Goal: Task Accomplishment & Management: Manage account settings

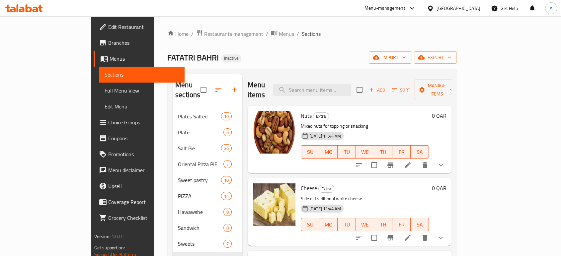
click at [474, 4] on div "Qatar" at bounding box center [454, 8] width 64 height 16
click at [470, 9] on div "Qatar" at bounding box center [459, 8] width 44 height 7
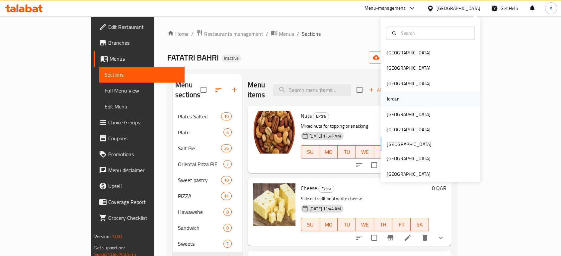
click at [394, 101] on div "Jordan" at bounding box center [393, 99] width 24 height 15
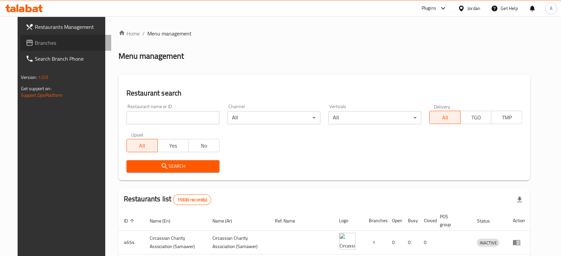
click at [42, 46] on span "Branches" at bounding box center [70, 43] width 71 height 8
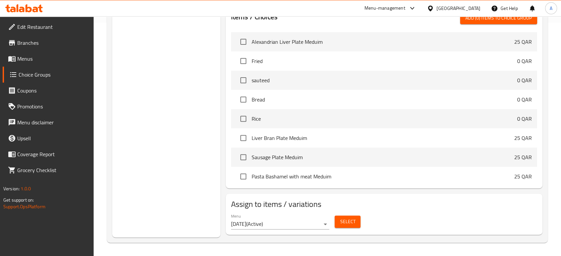
scroll to position [234, 0]
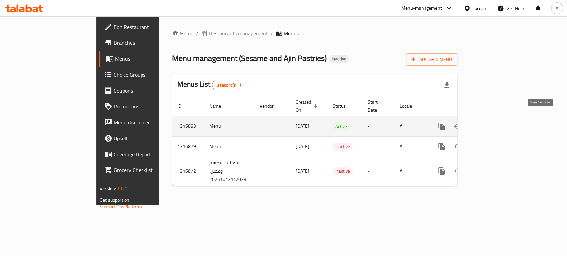
click at [493, 122] on icon "enhanced table" at bounding box center [489, 126] width 8 height 8
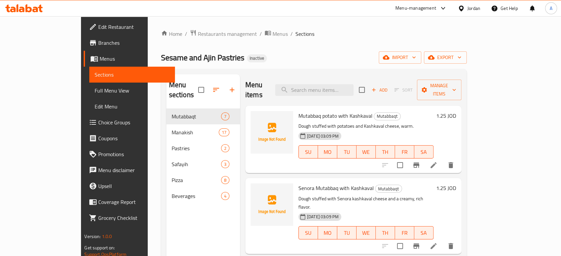
click at [95, 90] on span "Full Menu View" at bounding box center [132, 91] width 75 height 8
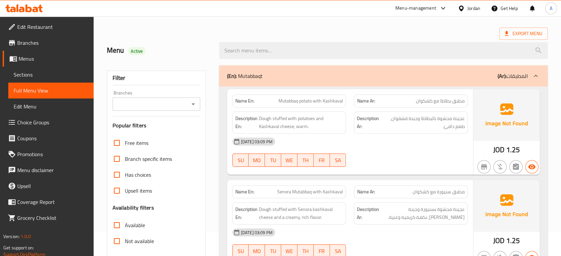
scroll to position [37, 0]
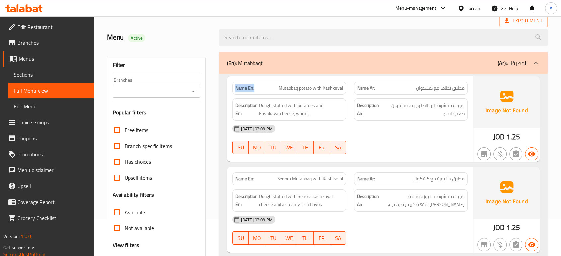
drag, startPoint x: 258, startPoint y: 92, endPoint x: 219, endPoint y: 90, distance: 38.2
copy strong "Name En:"
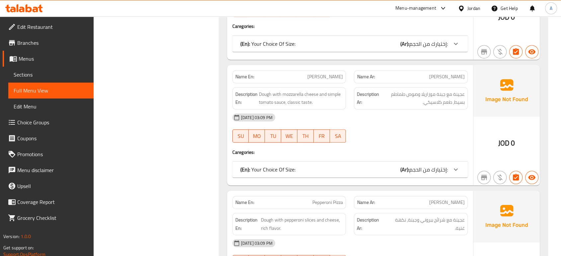
scroll to position [2950, 0]
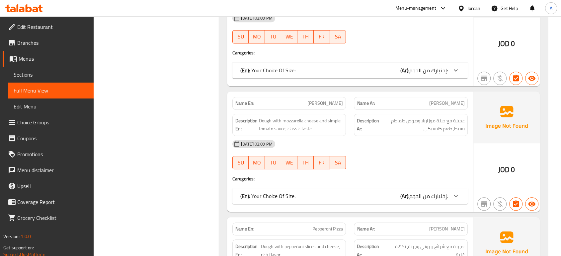
click at [308, 62] on div "(En): Your Choice Of Size: (Ar): إختيارك من الحجم:" at bounding box center [349, 70] width 235 height 16
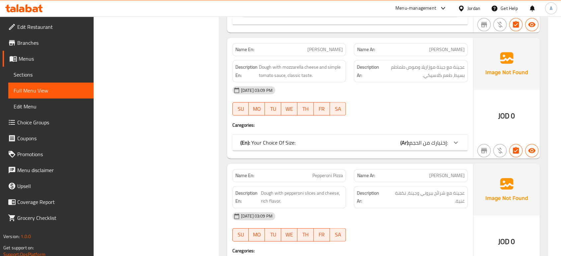
click at [320, 139] on div "(En): Your Choice Of Size: (Ar): إختيارك من الحجم:" at bounding box center [343, 143] width 207 height 8
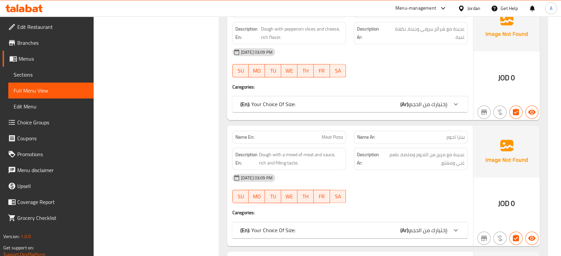
click at [323, 100] on div "(En): Your Choice Of Size: (Ar): إختيارك من الحجم:" at bounding box center [343, 104] width 207 height 8
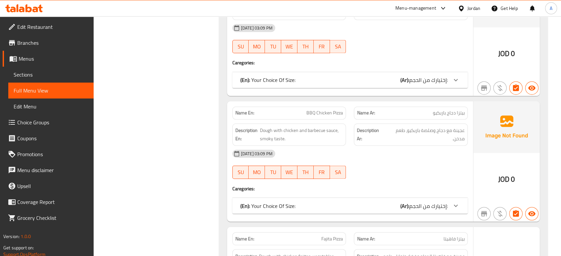
scroll to position [3652, 0]
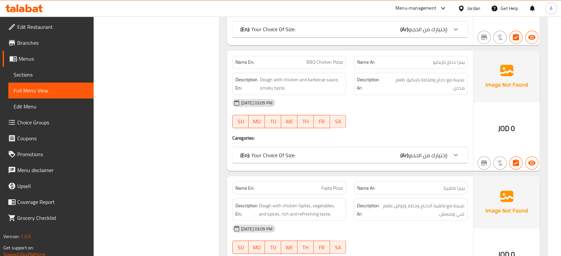
click at [316, 147] on div "(En): Your Choice Of Size: (Ar): إختيارك من الحجم:" at bounding box center [349, 155] width 235 height 16
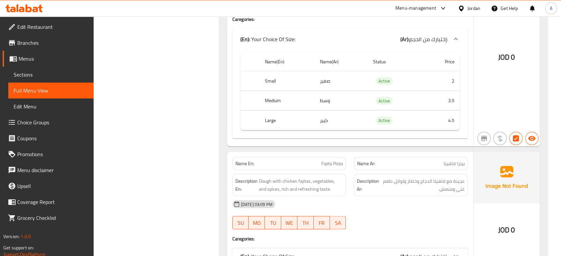
scroll to position [3946, 0]
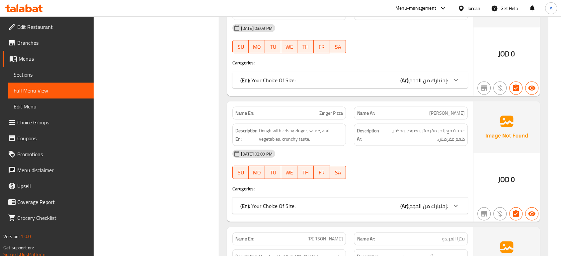
click at [317, 76] on div "(En): Your Choice Of Size: (Ar): إختيارك من الحجم:" at bounding box center [343, 80] width 207 height 8
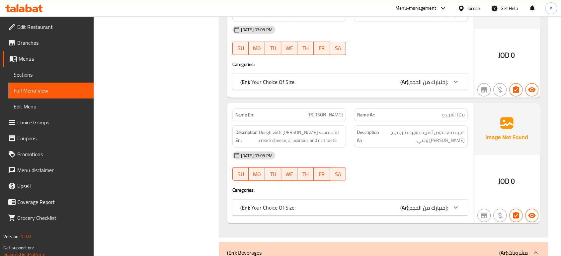
scroll to position [4205, 0]
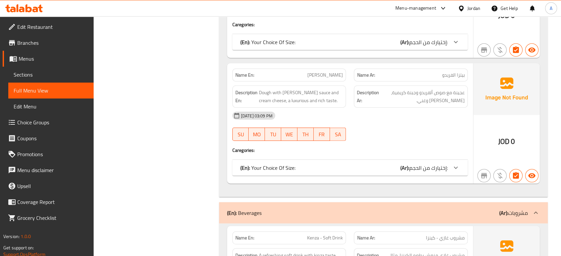
click at [310, 36] on div "(En): Your Choice Of Size: (Ar): إختيارك من الحجم:" at bounding box center [349, 42] width 235 height 16
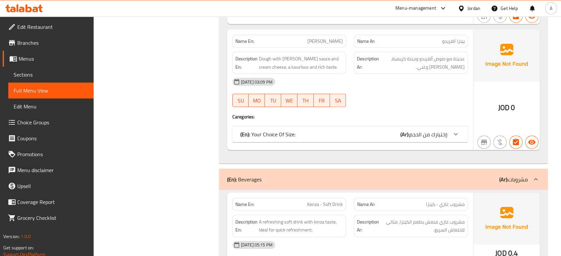
scroll to position [4352, 0]
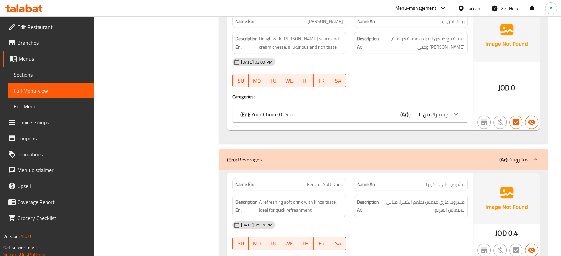
click at [319, 111] on div "(En): Your Choice Of Size: (Ar): إختيارك من الحجم:" at bounding box center [343, 115] width 207 height 8
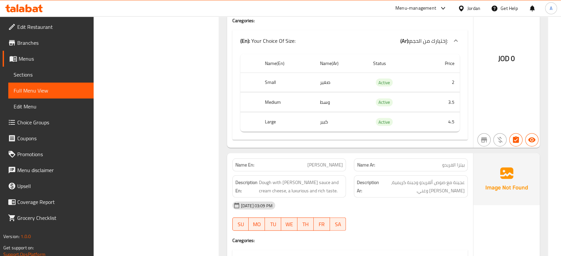
scroll to position [4221, 0]
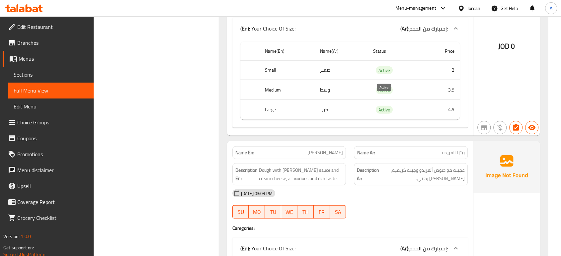
click at [382, 106] on span "Active" at bounding box center [384, 110] width 17 height 8
copy span "Active"
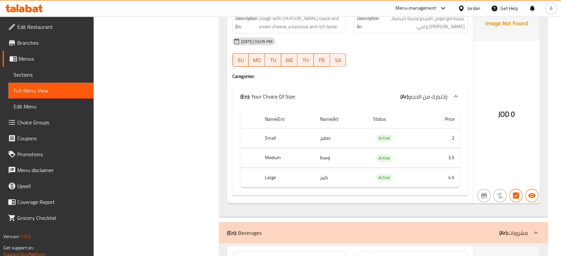
drag, startPoint x: 57, startPoint y: 77, endPoint x: 64, endPoint y: 82, distance: 8.7
click at [57, 77] on span "Sections" at bounding box center [51, 75] width 75 height 8
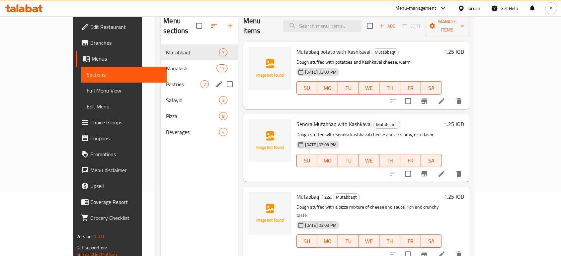
scroll to position [56, 0]
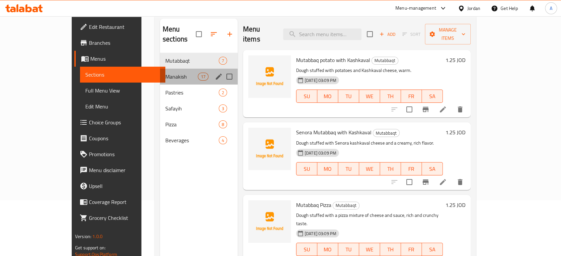
click at [160, 69] on div "Manakish 17" at bounding box center [199, 77] width 78 height 16
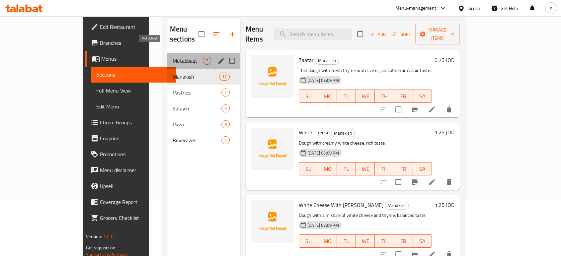
click at [173, 57] on span "Mutabbaqt" at bounding box center [188, 61] width 30 height 8
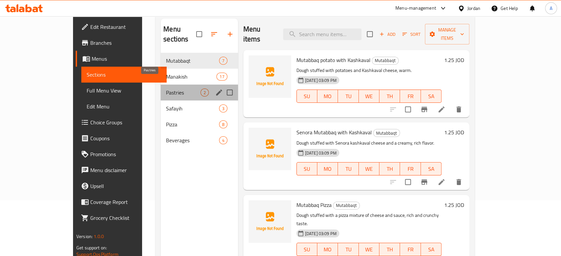
click at [166, 89] on span "Pastries" at bounding box center [183, 93] width 34 height 8
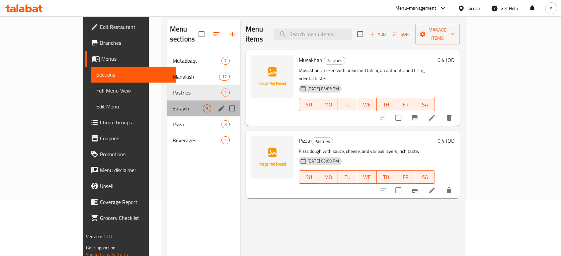
click at [167, 101] on div "Safayih 3" at bounding box center [203, 109] width 73 height 16
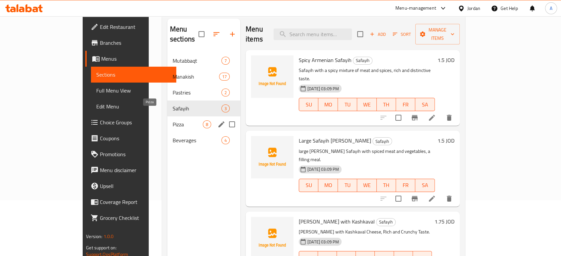
click at [173, 121] on span "Pizza" at bounding box center [188, 125] width 30 height 8
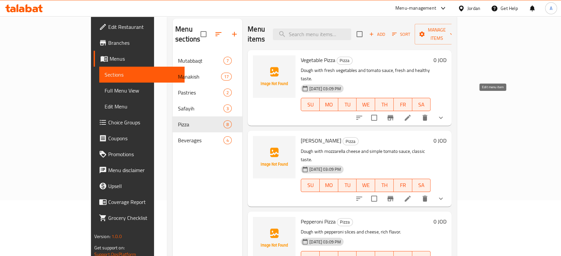
click at [417, 112] on li at bounding box center [407, 118] width 19 height 12
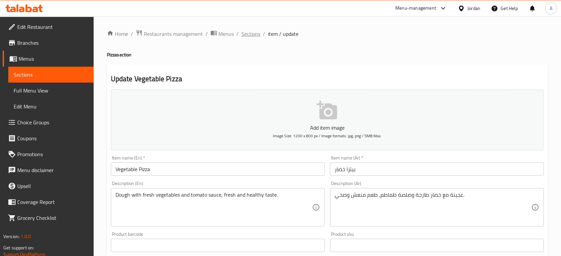
click at [248, 33] on span "Sections" at bounding box center [250, 34] width 19 height 8
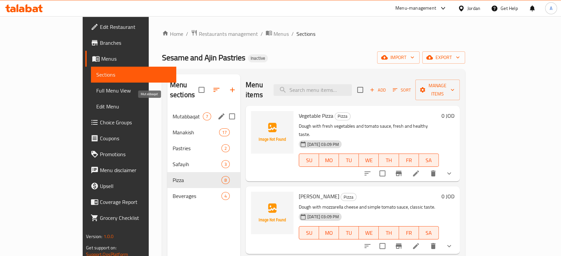
click at [173, 113] on span "Mutabbaqat" at bounding box center [188, 117] width 30 height 8
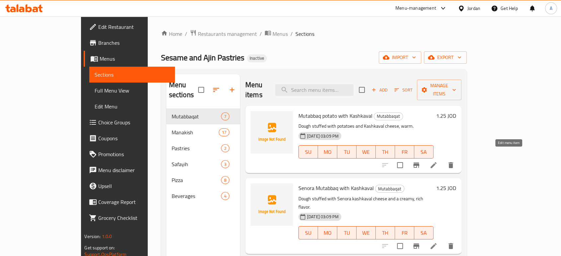
click at [438, 161] on icon at bounding box center [434, 165] width 8 height 8
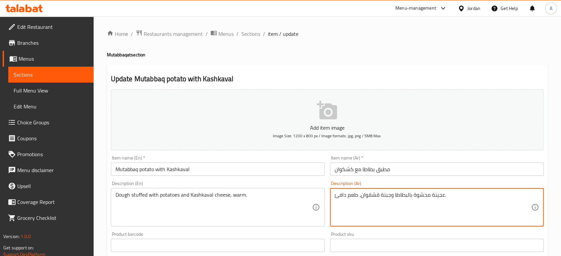
click at [353, 195] on textarea "عجينة محشوة بالبطاطا وجبنة قشقوان، طعم دافئ." at bounding box center [433, 208] width 197 height 32
type textarea "عجينة محشوة بالبطاطا وجبنة قشقوان، دافئ."
click at [403, 175] on input "مطبق بطاطا مع كشكوان" at bounding box center [437, 169] width 214 height 13
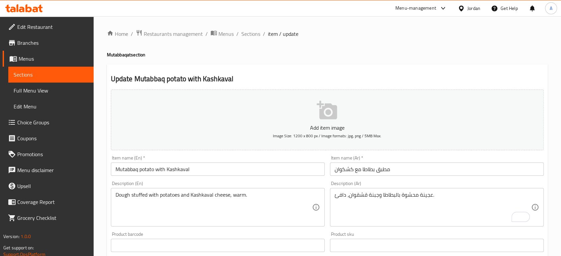
click at [178, 208] on div "Home / Restaurants management / Menus / Sections / item / update Mutabbaqat sec…" at bounding box center [327, 243] width 441 height 426
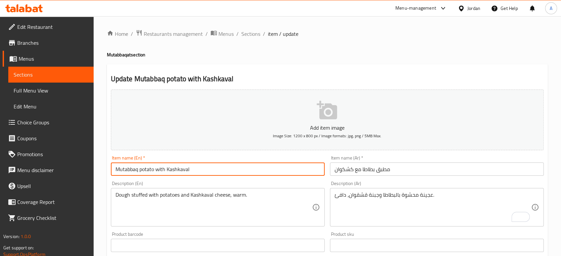
click at [209, 171] on input "Mutabbaq potato with Kashkaval" at bounding box center [218, 169] width 214 height 13
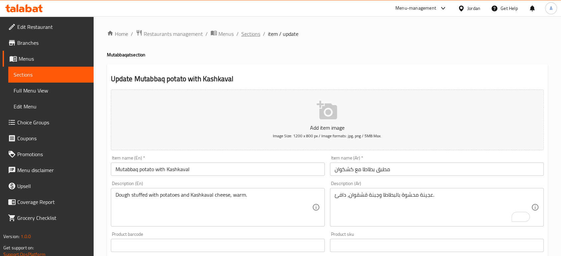
click at [250, 32] on span "Sections" at bounding box center [250, 34] width 19 height 8
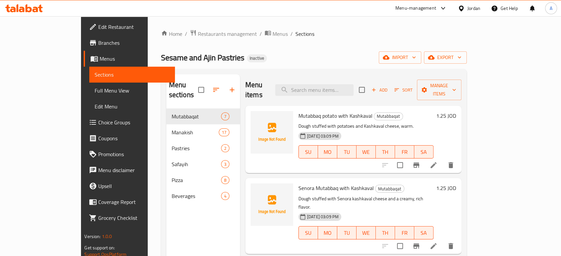
scroll to position [74, 0]
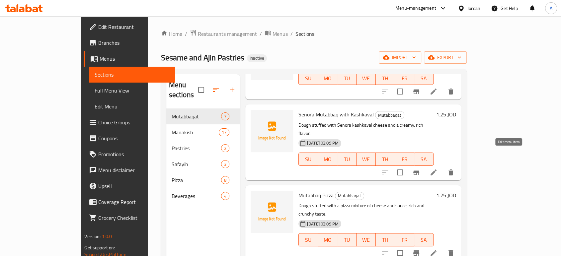
click at [437, 170] on icon at bounding box center [434, 173] width 6 height 6
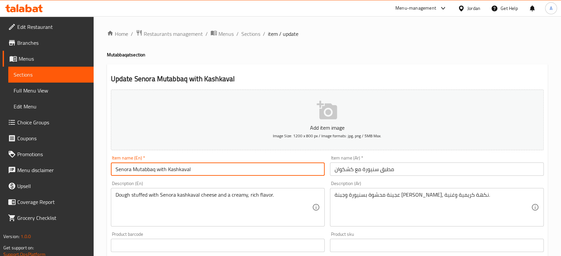
click at [125, 170] on input "Senora Mutabbaq with Kashkaval" at bounding box center [218, 169] width 214 height 13
click at [127, 170] on input "Senora Mutabbaq with Kashkaval" at bounding box center [218, 169] width 214 height 13
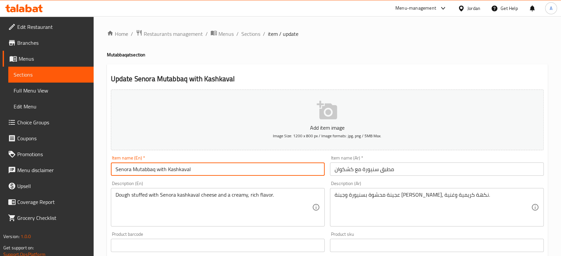
click at [127, 170] on input "Senora Mutabbaq with Kashkaval" at bounding box center [218, 169] width 214 height 13
paste input "anyou"
type input "Sanyoura Mutabbaq with Kashkaval"
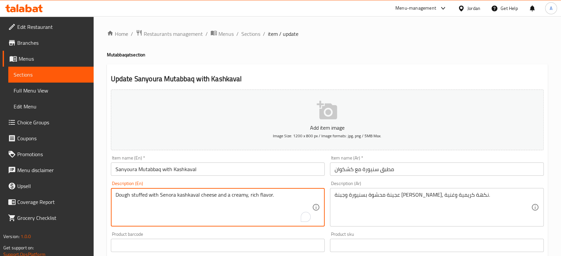
click at [170, 197] on textarea "Dough stuffed with Senora kashkaval cheese and a creamy, rich flavor." at bounding box center [214, 208] width 197 height 32
paste textarea "anyou"
type textarea "Dough stuffed with Sanyoura kashkaval cheese and a creamy, rich flavor."
click at [215, 172] on input "Sanyoura Mutabbaq with Kashkaval" at bounding box center [218, 169] width 214 height 13
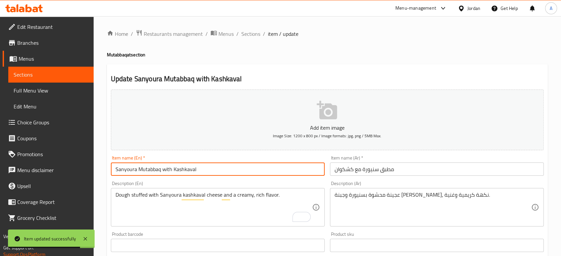
click at [404, 173] on input "مطبق سنيورة مع كشكوان" at bounding box center [437, 169] width 214 height 13
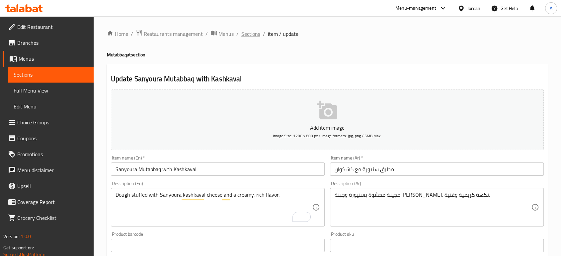
click at [249, 31] on span "Sections" at bounding box center [250, 34] width 19 height 8
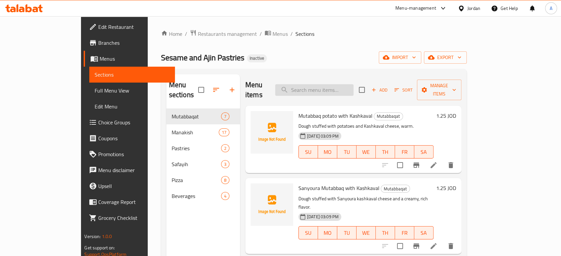
click at [327, 90] on input "search" at bounding box center [314, 90] width 78 height 12
paste input "Eggs with Kashkawan"
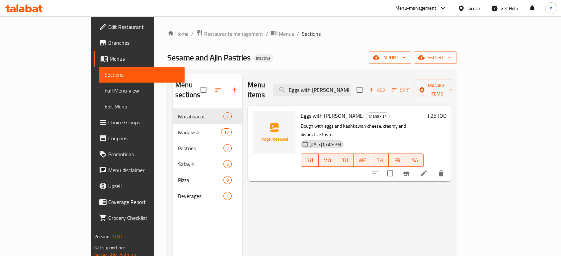
type input "Eggs with Kashkawan"
click at [428, 170] on icon at bounding box center [424, 174] width 8 height 8
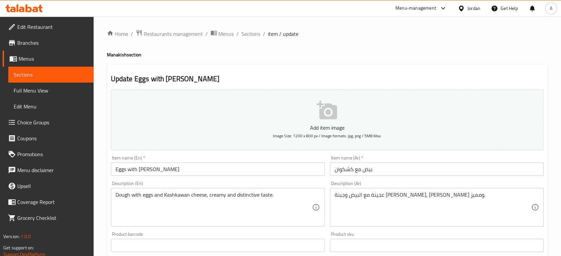
click at [155, 167] on input "Eggs with Kashkawan" at bounding box center [218, 169] width 214 height 13
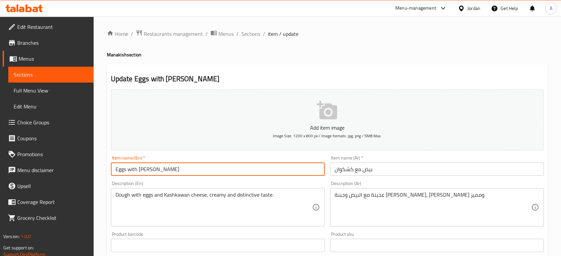
click at [155, 167] on input "Eggs with Kashkawan" at bounding box center [218, 169] width 214 height 13
paste input "val"
type input "Eggs with Kashkaval"
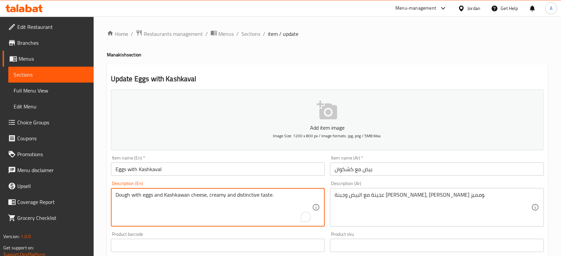
click at [181, 196] on textarea "Dough with eggs and Kashkawan cheese, creamy and distinctive taste." at bounding box center [214, 208] width 197 height 32
paste textarea "val"
type textarea "Dough with eggs and Kashkaval cheese, creamy and distinctive taste."
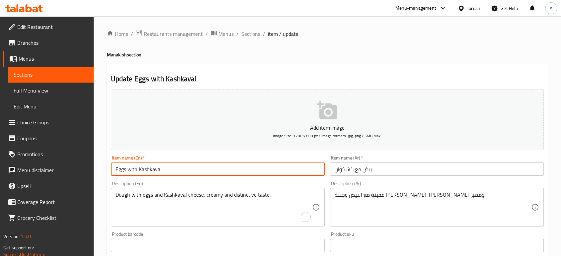
click at [203, 166] on input "Eggs with Kashkaval" at bounding box center [218, 169] width 214 height 13
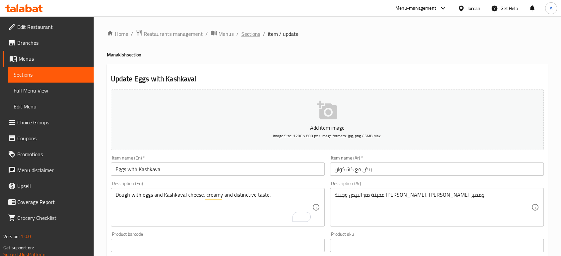
click at [254, 33] on span "Sections" at bounding box center [250, 34] width 19 height 8
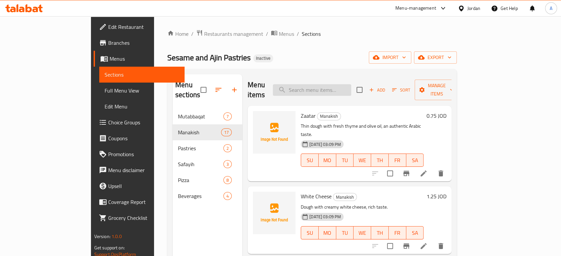
click at [351, 88] on input "search" at bounding box center [312, 90] width 78 height 12
paste input "Kashkawan with Muhammara"
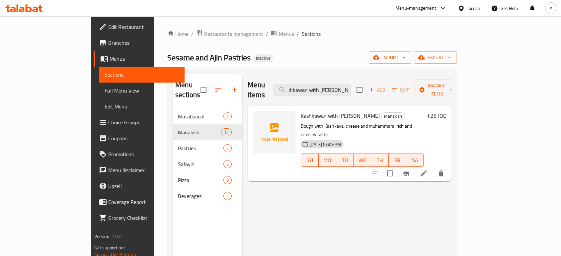
type input "Kashkawan with Muhammara"
click at [428, 170] on icon at bounding box center [424, 174] width 8 height 8
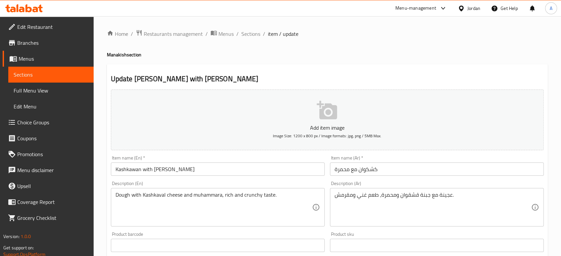
click at [130, 169] on input "Kashkawan with Muhammara" at bounding box center [218, 169] width 214 height 13
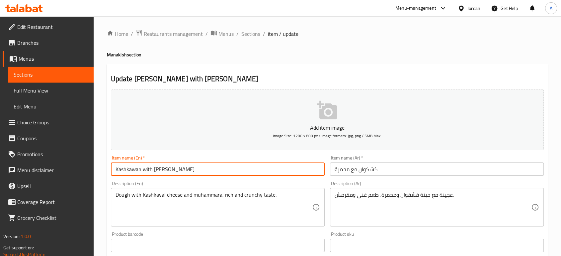
paste input "val"
type input "Kashkaval with Muhammara"
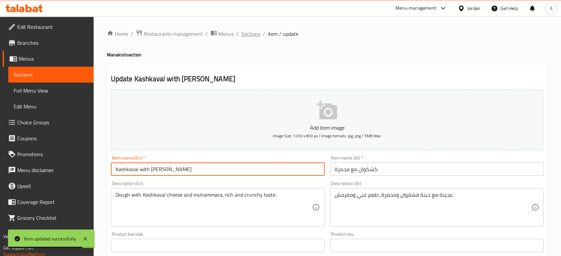
click at [249, 38] on span "Sections" at bounding box center [250, 34] width 19 height 8
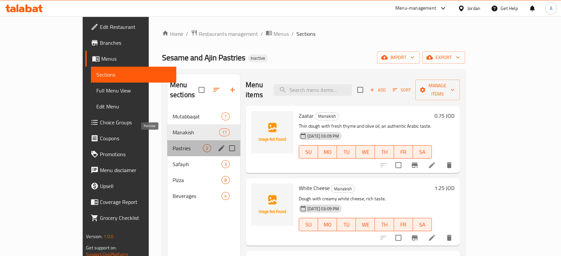
click at [173, 144] on span "Pastries" at bounding box center [188, 148] width 30 height 8
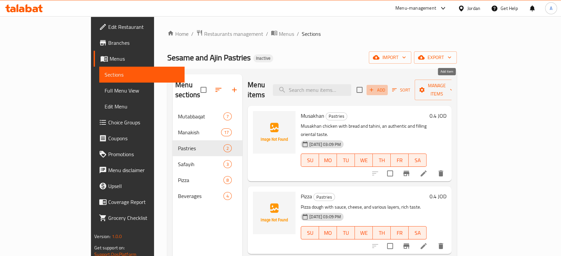
click at [386, 86] on span "Add" at bounding box center [377, 90] width 18 height 8
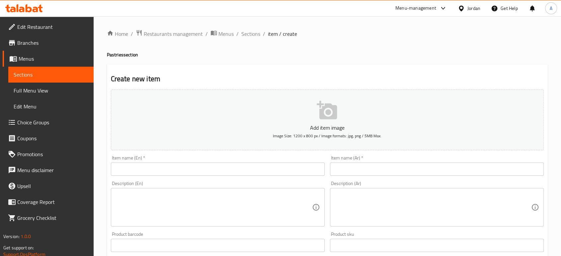
click at [353, 222] on textarea at bounding box center [433, 208] width 197 height 32
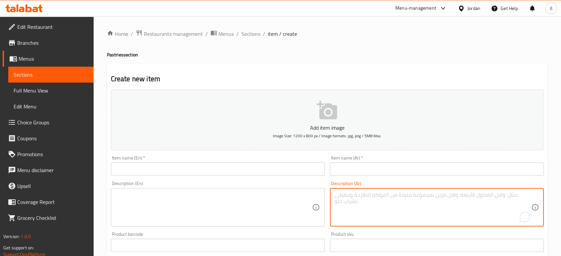
paste textarea "عجينة بيتزا مع صوص وجبنة وطبقات متنوعة، طعم غني ولذيذ."
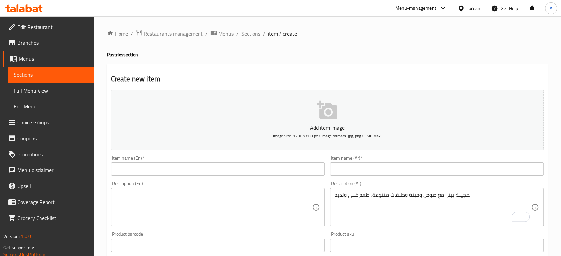
click at [415, 194] on textarea "عجينة بيتزا مع صوص وجبنة وطبقات متنوعة، طعم غني ولذيذ." at bounding box center [433, 208] width 197 height 32
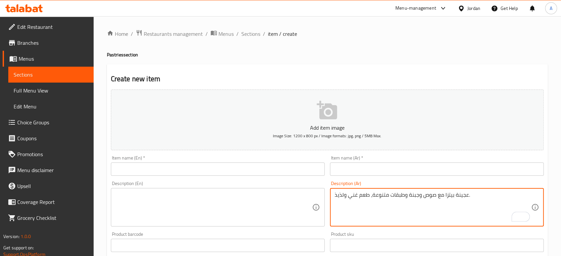
click at [415, 194] on textarea "عجينة بيتزا مع صوص وجبنة وطبقات متنوعة، طعم غني ولذيذ." at bounding box center [433, 208] width 197 height 32
paste textarea "كريم تشيز كريمي وغني، مثالي للإضافات أو التحلية"
type textarea "كريم تشيز كريمي وغني، مثالي للإضافات أو التحلية."
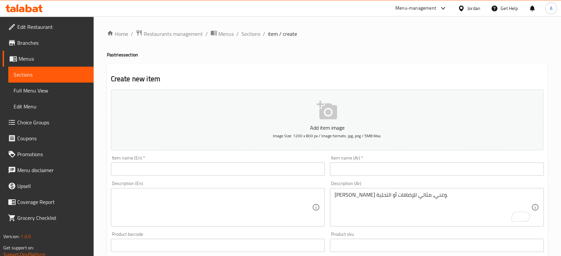
click at [373, 169] on input "text" at bounding box center [437, 169] width 214 height 13
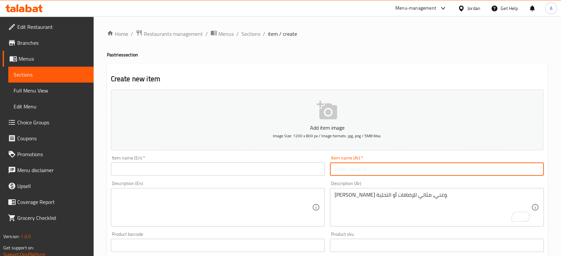
paste input "كريم تشيز"
type input "كريم تشيز"
click at [229, 171] on input "text" at bounding box center [218, 169] width 214 height 13
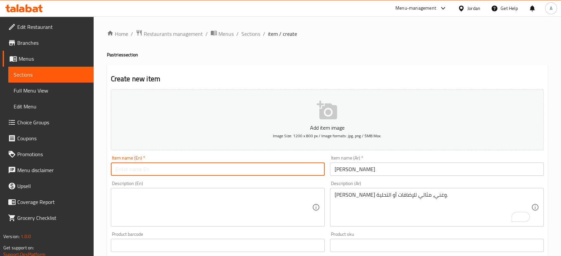
paste input "Cream cheese"
type input "Cream cheese"
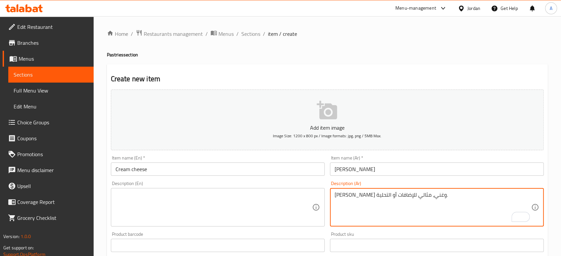
click at [377, 193] on textarea "كريم تشيز كريمي وغني، مثالي للإضافات أو التحلية." at bounding box center [433, 208] width 197 height 32
click at [382, 199] on textarea "كريم تشيز كريمي وغني، مثالي للإضافات أو التحلية." at bounding box center [433, 208] width 197 height 32
drag, startPoint x: 391, startPoint y: 196, endPoint x: 335, endPoint y: 193, distance: 56.2
click at [335, 193] on textarea "كريم تشيز كريمي وغني، مثالي للإضافات أو التحلية." at bounding box center [433, 208] width 197 height 32
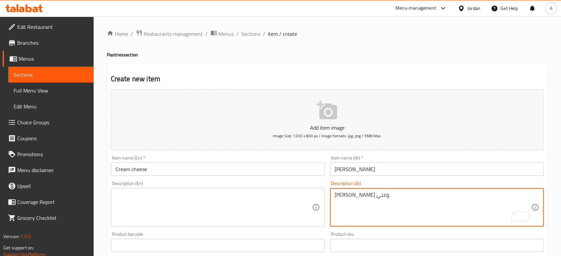
click at [380, 196] on textarea "كريم تشيز كريمي وغني." at bounding box center [433, 208] width 197 height 32
type textarea "كريم تشيز كريمي وغني."
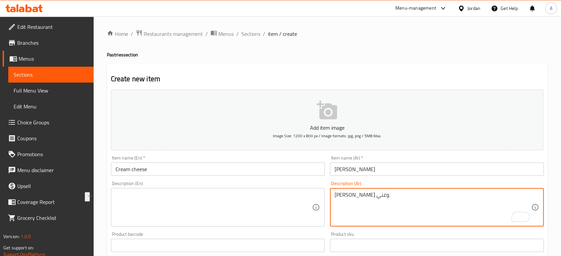
click at [251, 197] on textarea at bounding box center [214, 208] width 197 height 32
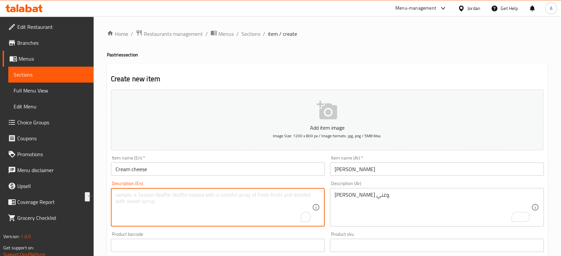
paste textarea "Creamy and rich cheesecake."
drag, startPoint x: 168, startPoint y: 195, endPoint x: 184, endPoint y: 196, distance: 15.3
click at [184, 196] on textarea "Creamy and rich cheesecake." at bounding box center [214, 208] width 197 height 32
type textarea "C"
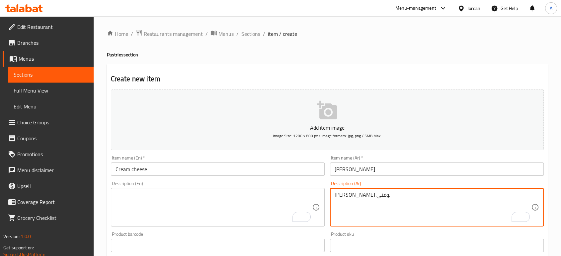
click at [354, 196] on textarea "كريم تشيز كريمي وغني." at bounding box center [433, 208] width 197 height 32
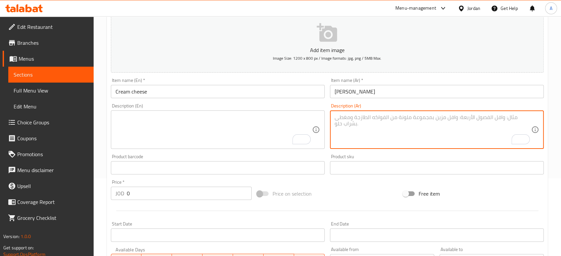
scroll to position [111, 0]
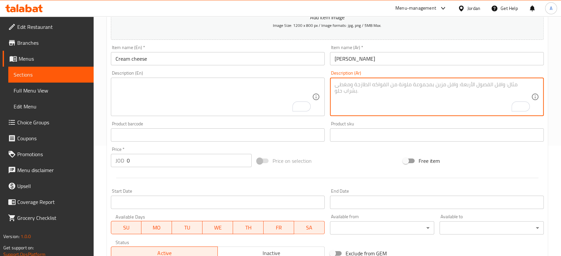
click at [165, 160] on input "0" at bounding box center [189, 160] width 125 height 13
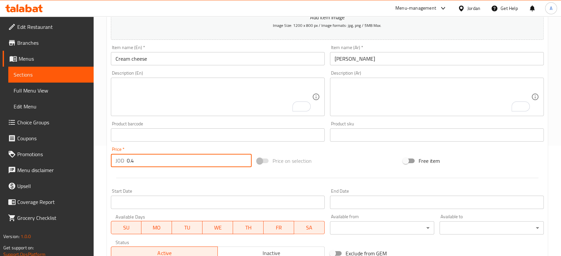
type input "0.4"
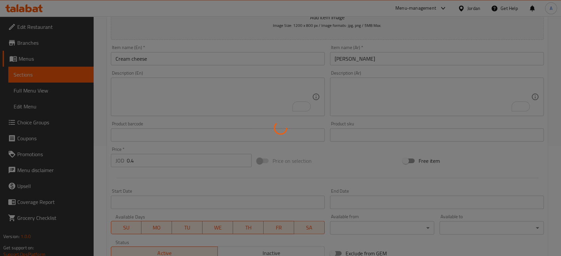
type input "0"
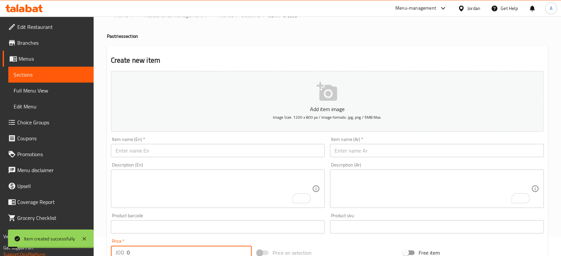
scroll to position [0, 0]
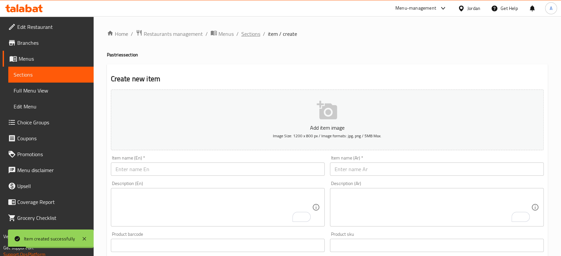
click at [242, 33] on span "Sections" at bounding box center [250, 34] width 19 height 8
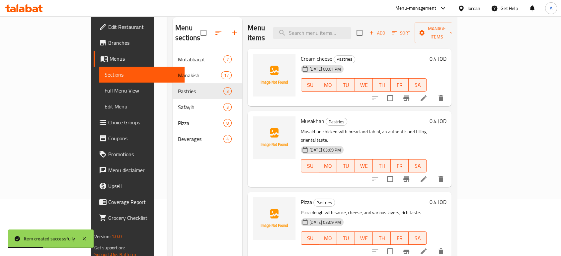
scroll to position [19, 0]
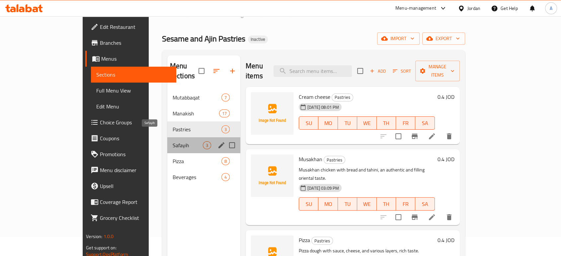
click at [173, 141] on span "Safayih" at bounding box center [188, 145] width 30 height 8
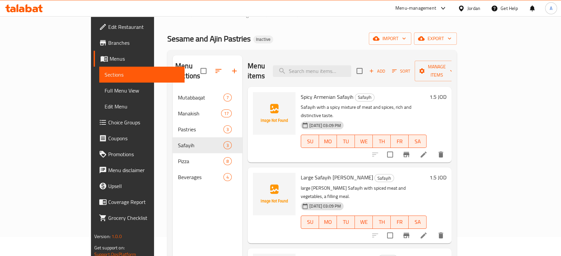
click at [386, 67] on span "Add" at bounding box center [377, 71] width 18 height 8
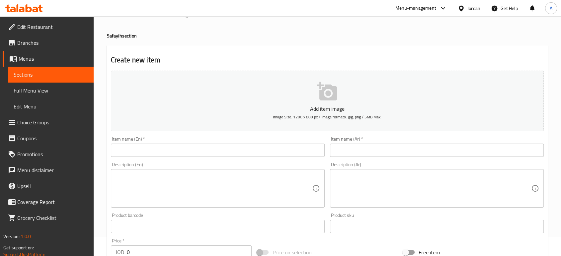
click at [376, 155] on input "text" at bounding box center [437, 150] width 214 height 13
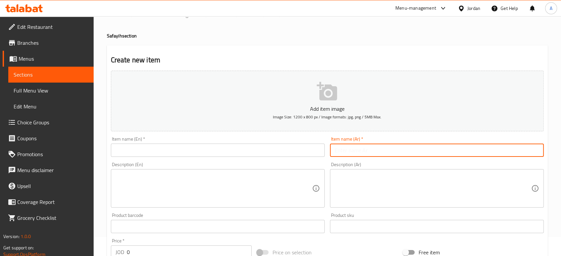
paste input "صفيحة شامية صغيرة"
type input "صفيحة شامية صغيرة"
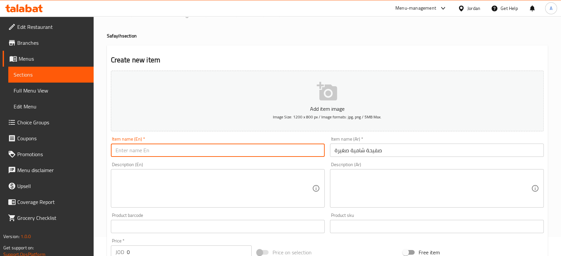
click at [206, 152] on input "text" at bounding box center [218, 150] width 214 height 13
paste input "Small Shami plate"
click at [151, 151] on input "Small Shami plate" at bounding box center [218, 150] width 214 height 13
paste input "Safayih"
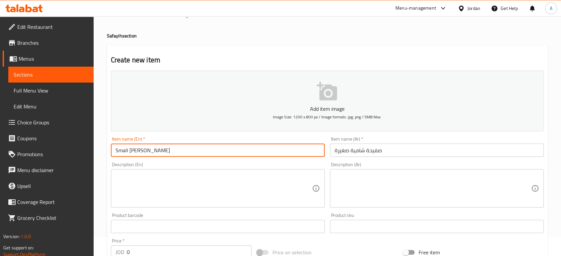
type input "Small Shami Safayih"
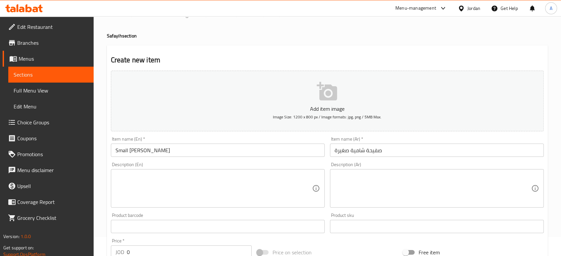
click at [361, 183] on textarea at bounding box center [433, 189] width 197 height 32
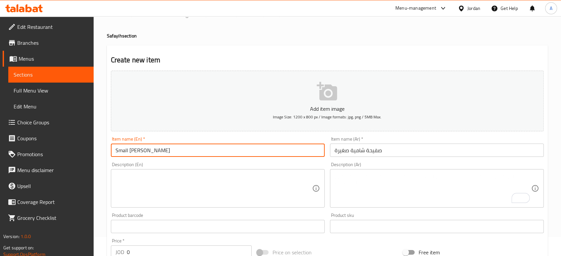
drag, startPoint x: 166, startPoint y: 150, endPoint x: 130, endPoint y: 153, distance: 36.3
click at [130, 153] on input "Small Shami Safayih" at bounding box center [218, 150] width 214 height 13
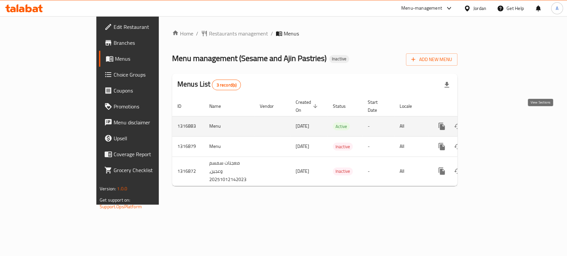
click at [493, 122] on icon "enhanced table" at bounding box center [489, 126] width 8 height 8
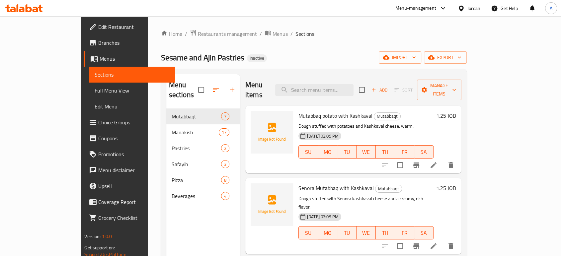
click at [89, 86] on link "Full Menu View" at bounding box center [131, 91] width 85 height 16
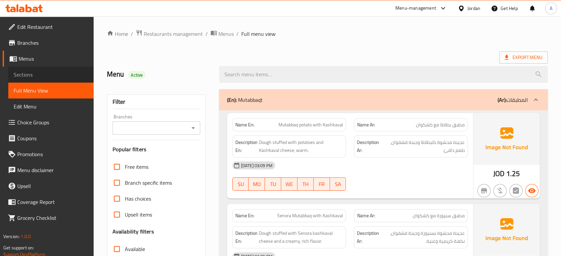
click at [23, 73] on span "Sections" at bounding box center [51, 75] width 75 height 8
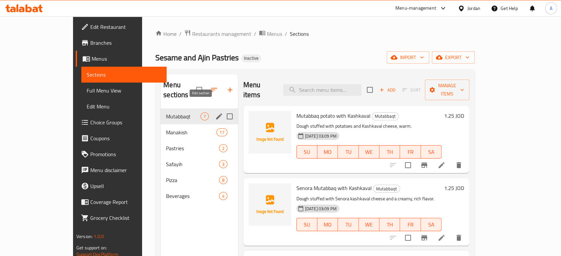
click at [215, 113] on icon "edit" at bounding box center [219, 117] width 8 height 8
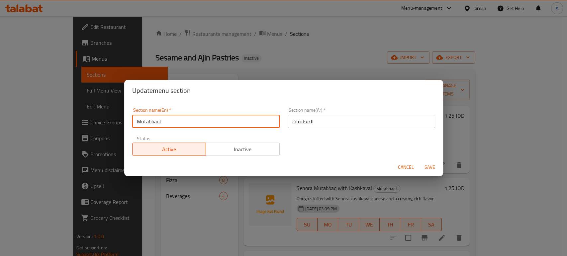
click at [223, 123] on input "Mutabbaqt" at bounding box center [205, 121] width 147 height 13
paste input "text"
type input "Mutabbaq"
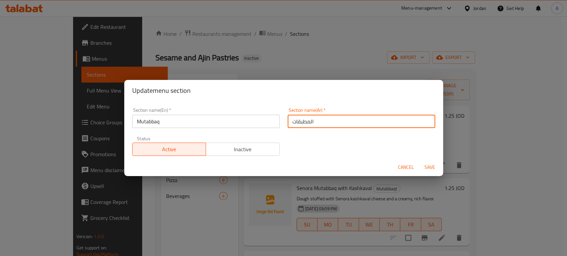
drag, startPoint x: 295, startPoint y: 122, endPoint x: 290, endPoint y: 123, distance: 5.0
click at [290, 123] on input "المطبقات" at bounding box center [360, 121] width 147 height 13
type input "المطبق"
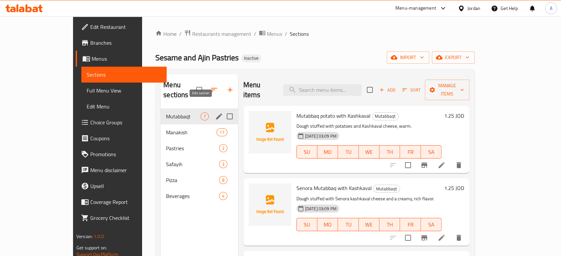
click at [215, 113] on icon "edit" at bounding box center [219, 117] width 8 height 8
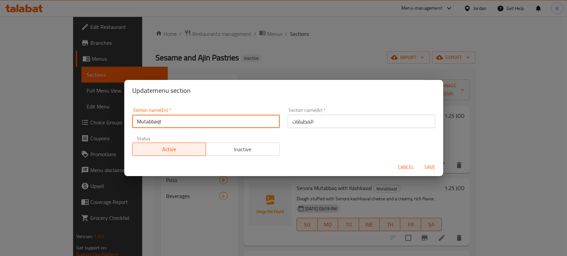
click at [193, 124] on input "Mutabbaqt" at bounding box center [205, 121] width 147 height 13
paste input "text"
click at [159, 122] on input "Mutabbaqt" at bounding box center [205, 121] width 147 height 13
type input "Mutabbaqat"
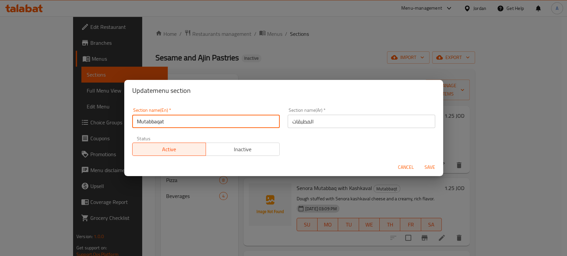
click at [419, 161] on button "Save" at bounding box center [429, 167] width 21 height 12
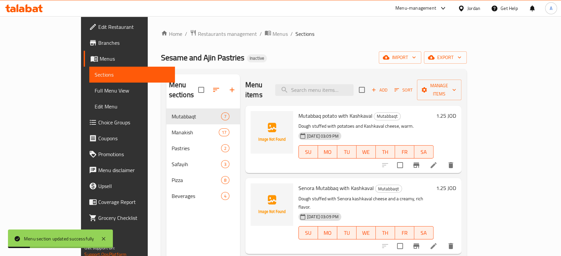
click at [89, 83] on link "Full Menu View" at bounding box center [131, 91] width 85 height 16
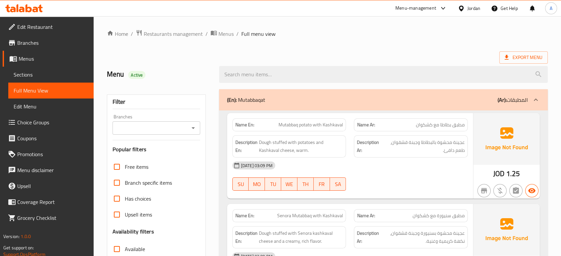
click at [340, 176] on div "SU MO TU WE TH FR SA" at bounding box center [289, 184] width 122 height 21
click at [410, 191] on div at bounding box center [411, 191] width 122 height 8
click at [423, 161] on div "[DATE] 03:09 PM" at bounding box center [349, 166] width 243 height 16
click at [331, 128] on span "Mutabbaq potato with Kashkaval" at bounding box center [311, 124] width 64 height 7
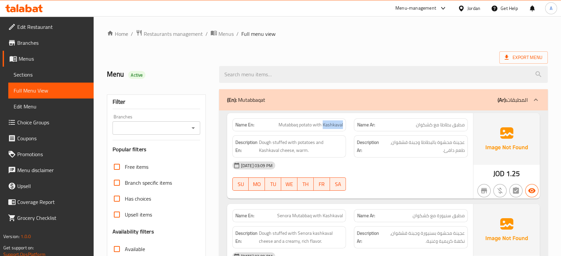
copy span "Kashkaval"
click at [321, 125] on span "Mutabbaq potato with Kashkaval" at bounding box center [311, 124] width 64 height 7
copy span "Mutabbaq potato with Kashkaval"
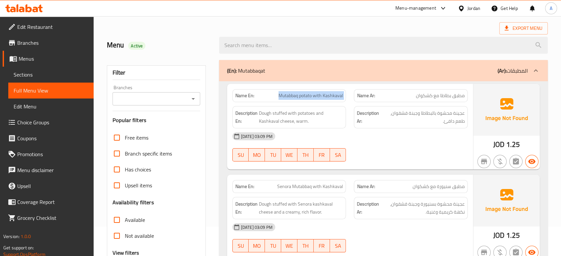
scroll to position [37, 0]
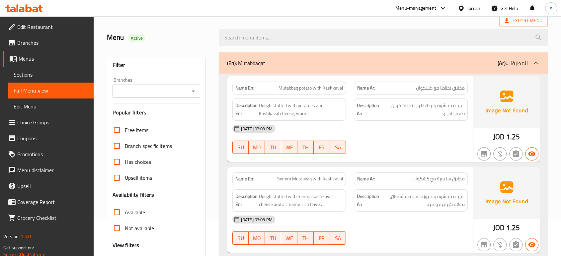
click at [400, 128] on div "12-10-2025 03:09 PM" at bounding box center [349, 129] width 243 height 16
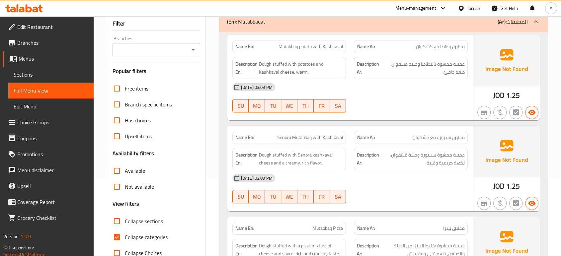
scroll to position [111, 0]
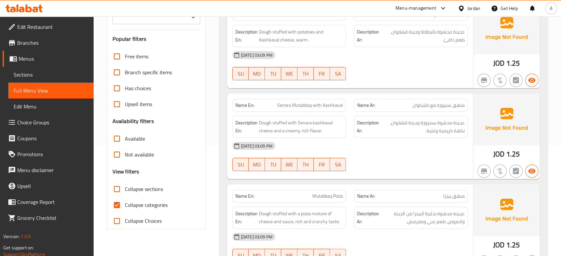
click at [358, 151] on div "12-10-2025 03:09 PM" at bounding box center [349, 146] width 243 height 16
click at [443, 106] on span "مطبق سنيورة مع كشكوان" at bounding box center [439, 105] width 52 height 7
copy span "سنيورة"
click at [444, 128] on span "عجينة محشوة بسنيورة وجبنة قشقوان، نكهة كريمية وغنية." at bounding box center [422, 127] width 84 height 16
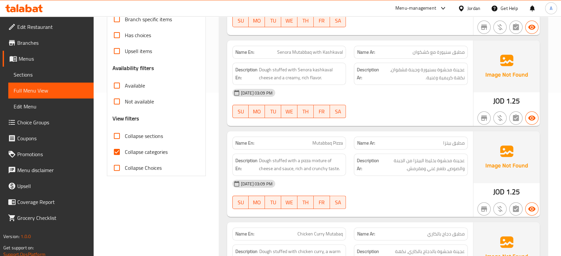
scroll to position [184, 0]
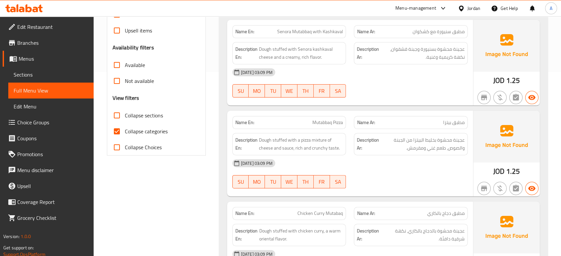
click at [435, 183] on div "12-10-2025 03:09 PM SU MO TU WE TH FR SA" at bounding box center [349, 173] width 243 height 37
click at [368, 178] on div "12-10-2025 03:09 PM SU MO TU WE TH FR SA" at bounding box center [349, 173] width 243 height 37
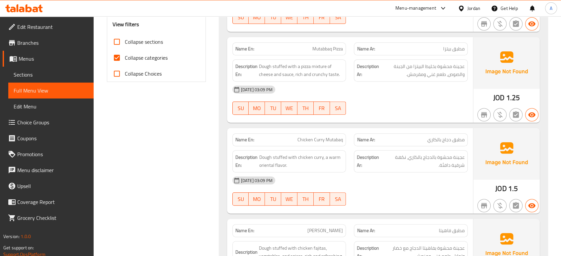
click at [369, 183] on div "12-10-2025 03:09 PM" at bounding box center [349, 181] width 243 height 16
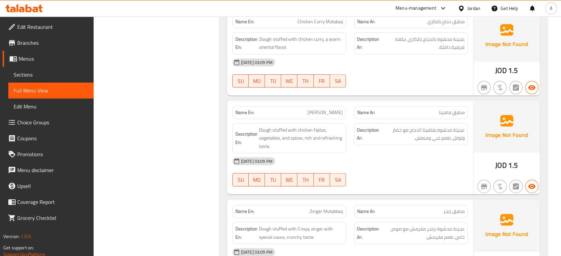
scroll to position [406, 0]
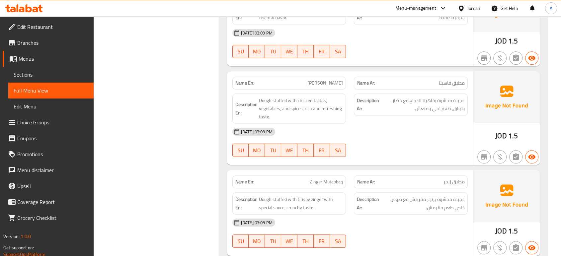
click at [418, 173] on div "Name Ar: مطبق زنجر" at bounding box center [411, 182] width 122 height 21
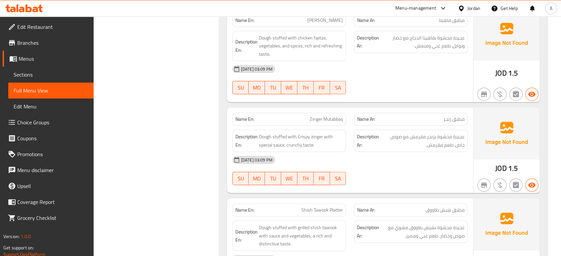
scroll to position [516, 0]
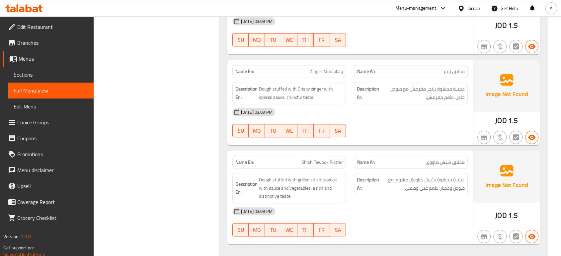
click at [391, 137] on div at bounding box center [411, 137] width 122 height 8
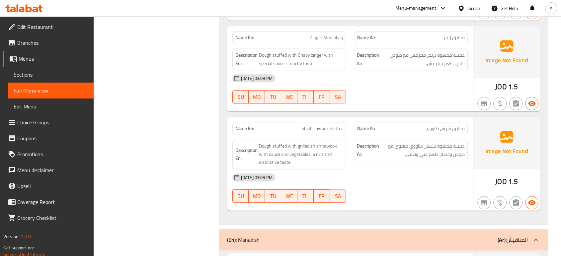
scroll to position [590, 0]
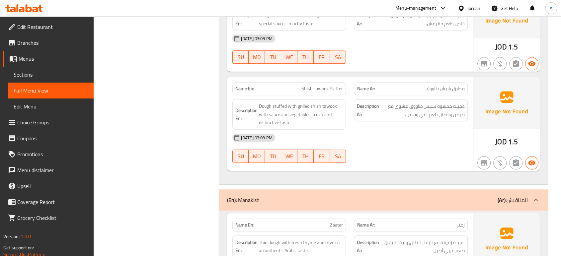
click at [411, 134] on div "12-10-2025 03:09 PM" at bounding box center [349, 138] width 243 height 16
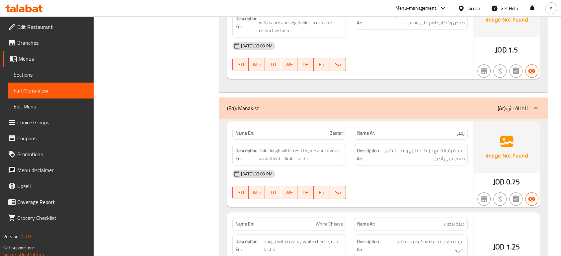
scroll to position [738, 0]
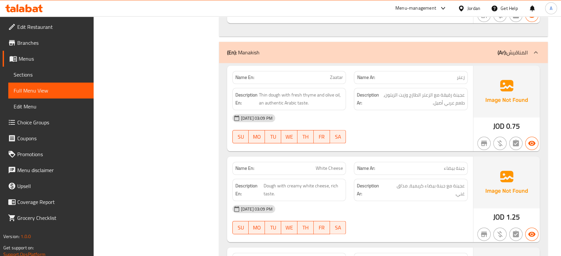
click at [364, 141] on div at bounding box center [411, 143] width 122 height 8
click at [409, 119] on div "12-10-2025 03:09 PM" at bounding box center [349, 118] width 243 height 16
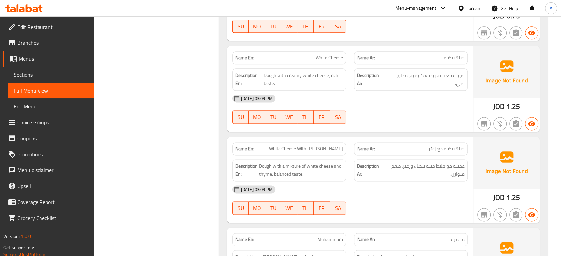
click at [405, 165] on span "عجينة مع خليط جبنة بيضاء وزعتر، طعم متوازن." at bounding box center [424, 170] width 81 height 16
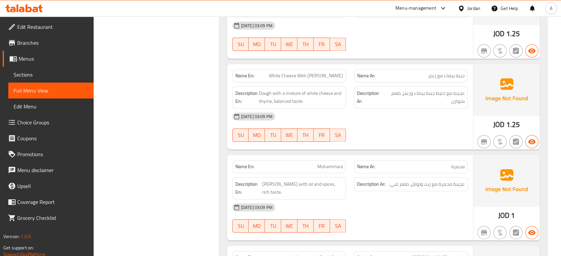
scroll to position [922, 0]
click at [391, 201] on div "12-10-2025 03:09 PM" at bounding box center [349, 207] width 243 height 16
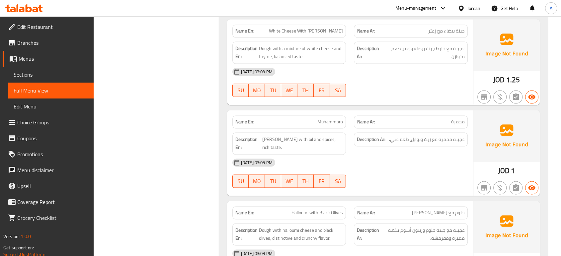
scroll to position [1033, 0]
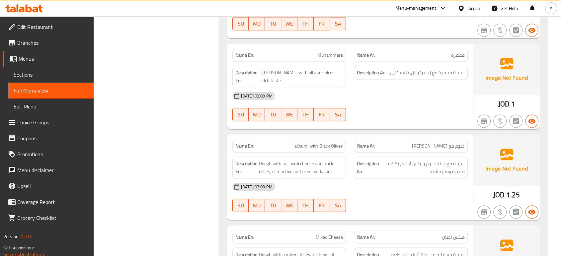
click at [458, 143] on span "حلوم مع زيتون اسود" at bounding box center [438, 146] width 53 height 7
copy span "حلوم"
click at [337, 171] on span "Dough with halloumi cheese and black olives, distinctive and crunchy flavor." at bounding box center [301, 168] width 84 height 16
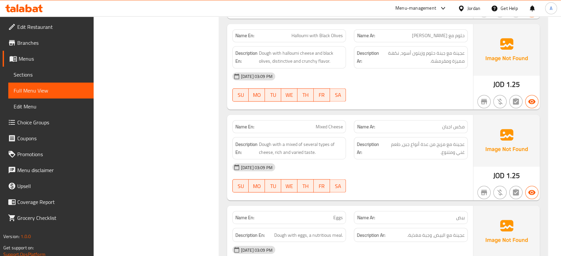
click at [370, 164] on div "12-10-2025 03:09 PM" at bounding box center [349, 167] width 243 height 16
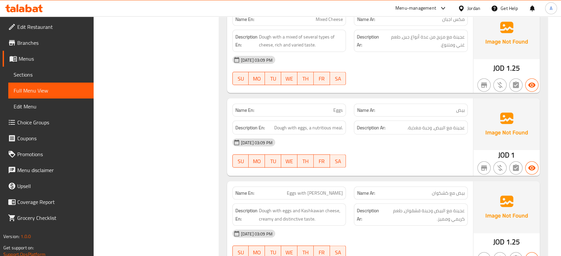
scroll to position [1291, 0]
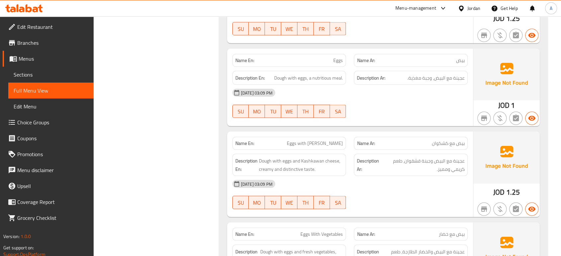
scroll to position [1365, 0]
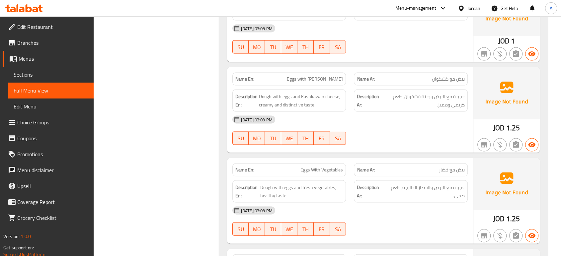
click at [413, 93] on span "عجينة مع البيض وجبنة قشقوان، طعم كريمي ومميز." at bounding box center [423, 101] width 83 height 16
copy span "قشقوان"
click at [326, 69] on div "Name En: Eggs with Kashkawan" at bounding box center [289, 79] width 122 height 21
click at [326, 76] on span "Eggs with Kashkawan" at bounding box center [315, 79] width 56 height 7
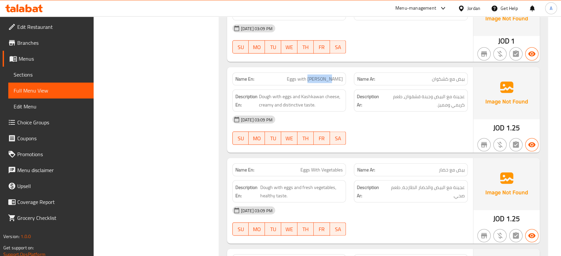
click at [326, 76] on span "Eggs with Kashkawan" at bounding box center [315, 79] width 56 height 7
copy span "Eggs with Kashkawan"
click at [381, 116] on div "12-10-2025 03:09 PM" at bounding box center [349, 120] width 243 height 16
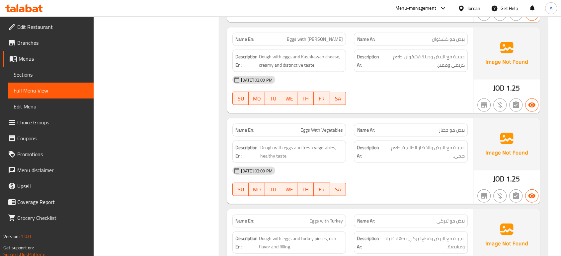
scroll to position [1438, 0]
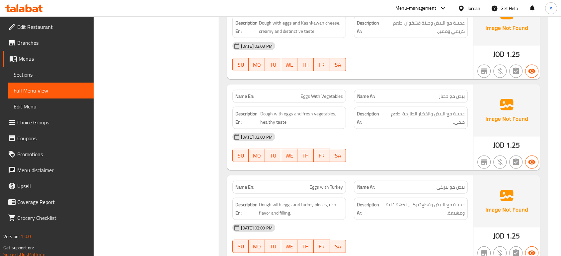
click at [369, 129] on div "12-10-2025 03:09 PM" at bounding box center [349, 137] width 243 height 16
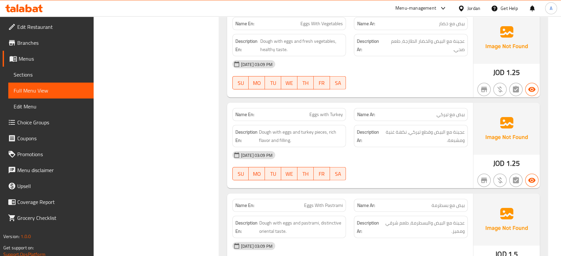
scroll to position [1512, 0]
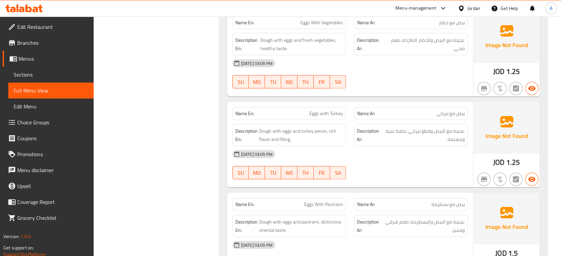
click at [387, 138] on span "عجينة مع البيض وقطع تيركي، نكهة غنية ومشبعة." at bounding box center [423, 135] width 82 height 16
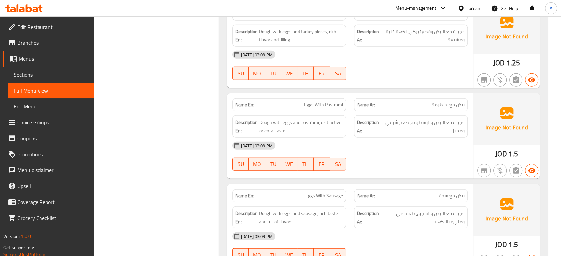
scroll to position [1623, 0]
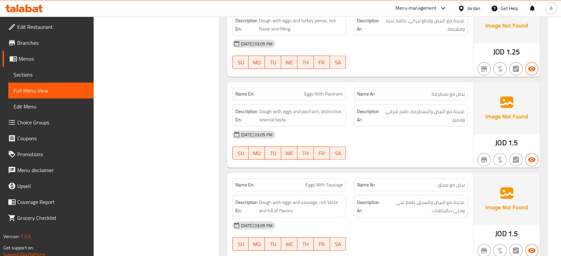
drag, startPoint x: 431, startPoint y: 114, endPoint x: 413, endPoint y: 108, distance: 19.0
click at [431, 113] on span "عجينة مع البيض والبسطرمة، طعم شرقي ومميز." at bounding box center [424, 116] width 82 height 16
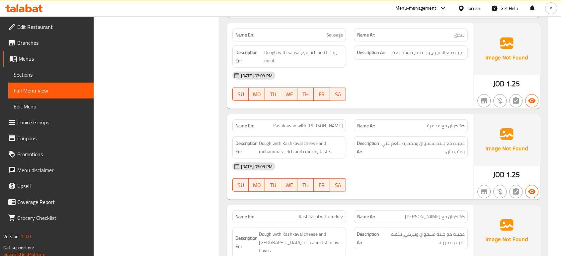
scroll to position [1881, 0]
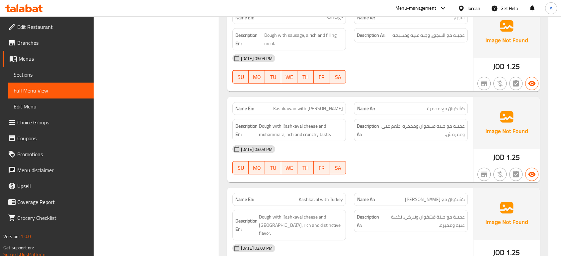
click at [337, 102] on div "Name En: Kashkawan with Muhammara" at bounding box center [289, 108] width 114 height 13
copy span "Kashkawan with Muhammara"
click at [458, 152] on div "12-10-2025 03:09 PM" at bounding box center [349, 149] width 243 height 16
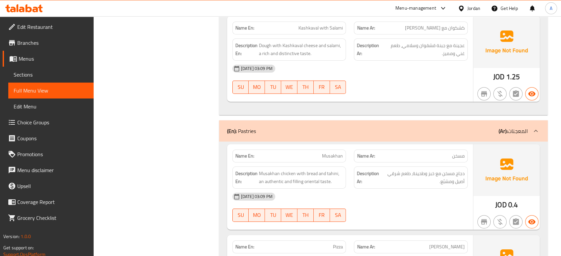
scroll to position [2287, 0]
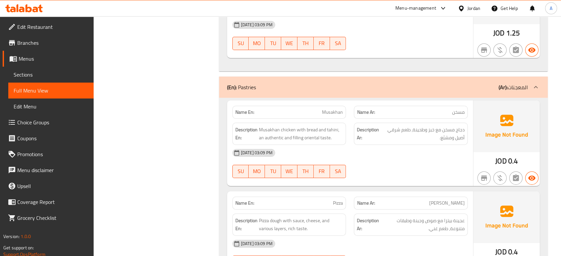
click at [391, 109] on p "Name Ar: مسخن" at bounding box center [411, 112] width 108 height 7
click at [356, 157] on div "12-10-2025 03:09 PM SU MO TU WE TH FR SA" at bounding box center [349, 163] width 243 height 37
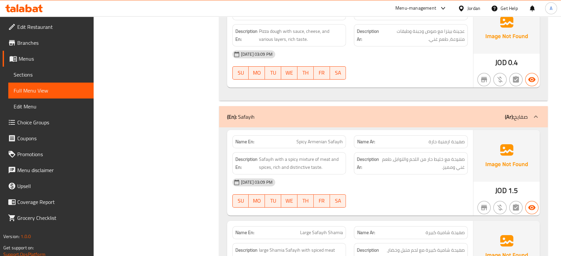
scroll to position [2508, 0]
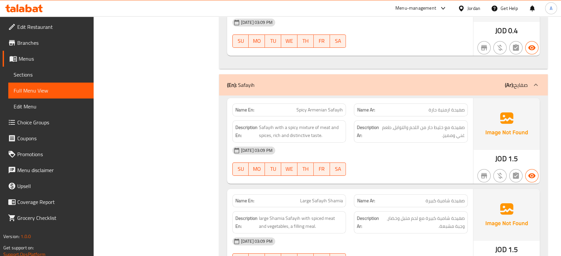
click at [418, 148] on div "12-10-2025 03:09 PM SU MO TU WE TH FR SA" at bounding box center [349, 161] width 243 height 37
click at [432, 158] on div "12-10-2025 03:09 PM SU MO TU WE TH FR SA" at bounding box center [349, 161] width 243 height 37
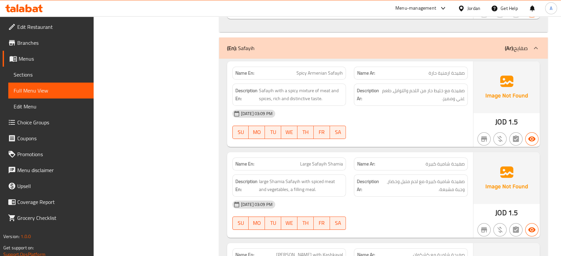
scroll to position [2582, 0]
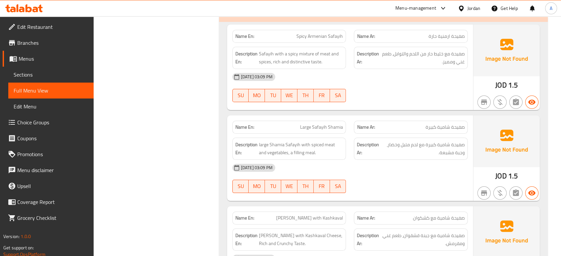
click at [408, 141] on span "صفيحة شامية كبيرة مع لحم متبل وخضار، وجبة مشبعة." at bounding box center [423, 149] width 84 height 16
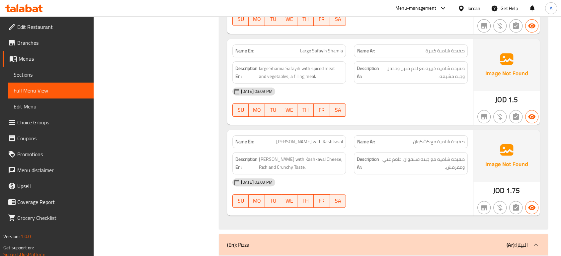
scroll to position [2693, 0]
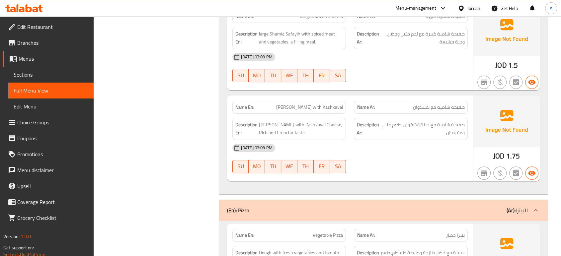
click at [308, 104] on span "Shami Safayih with Kashkaval" at bounding box center [309, 107] width 67 height 7
copy span "Safayih"
click at [464, 104] on span "صفيحة شامية مع كشكوان" at bounding box center [439, 107] width 52 height 7
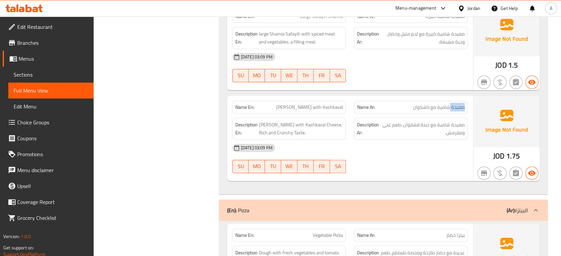
copy span "صفيحة"
click at [407, 140] on div "12-10-2025 03:09 PM" at bounding box center [349, 148] width 243 height 16
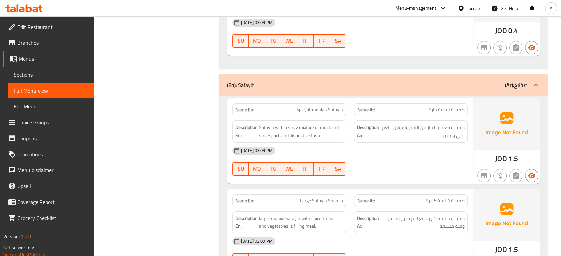
scroll to position [0, 0]
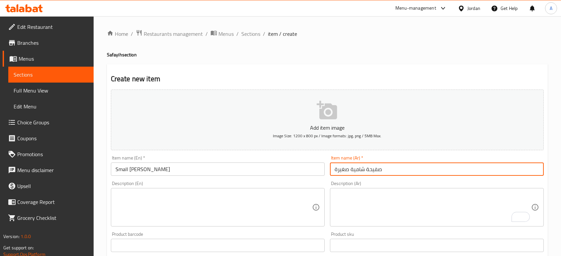
scroll to position [19, 0]
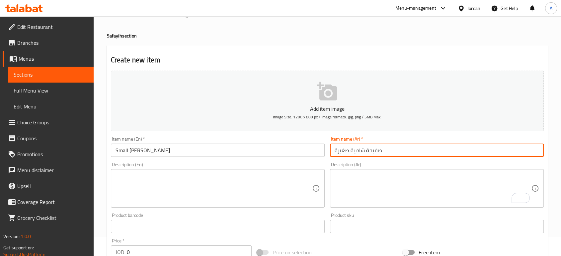
click at [234, 175] on textarea at bounding box center [214, 189] width 197 height 32
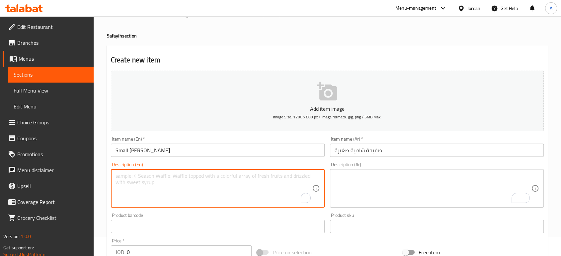
paste textarea "Safeeha Shamia: A traditional Middle Eastern pastry filled with a mixture of gr…"
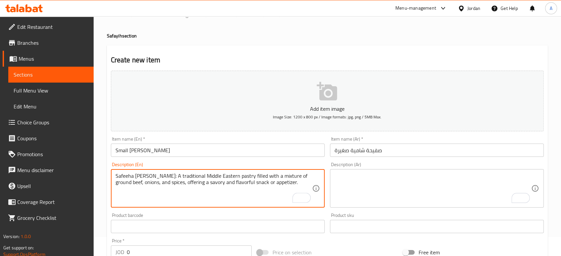
drag, startPoint x: 251, startPoint y: 180, endPoint x: 193, endPoint y: 195, distance: 59.6
click at [179, 186] on textarea "Safeeha Shamia: A traditional Middle Eastern pastry filled with a mixture of gr…" at bounding box center [214, 189] width 197 height 32
drag, startPoint x: 157, startPoint y: 183, endPoint x: 268, endPoint y: 193, distance: 111.6
click at [268, 193] on textarea "Safeeha Shamia: A traditional Middle Eastern pastry filled with a mixture of gr…" at bounding box center [214, 189] width 197 height 32
type textarea "Safeeha Shamia: A traditional Middle Eastern pastry filled with a mixture of gr…"
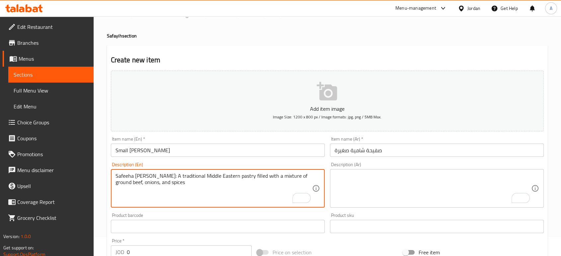
click at [370, 183] on textarea "To enrich screen reader interactions, please activate Accessibility in Grammarl…" at bounding box center [433, 189] width 197 height 32
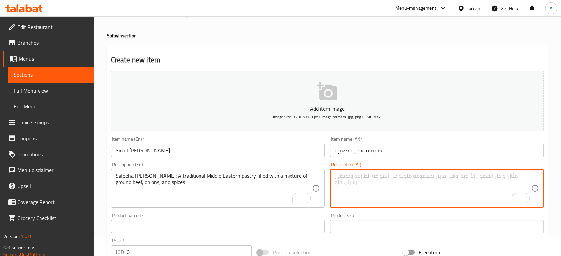
paste textarea "صفيحة شامية: فطيرة شرق أوسطية تقليدية محشوة بمزيج من اللحم المفروم والبصل والبه…"
click at [330, 185] on html "​ Menu-management Jordan Get Help A Edit Restaurant Branches Menus Sections Ful…" at bounding box center [280, 109] width 561 height 256
type textarea "صفيحة شامية: فطيرة شرق أوسطية تقليدية محشوة بمزيج من اللحم المفروم والبصل والبه…"
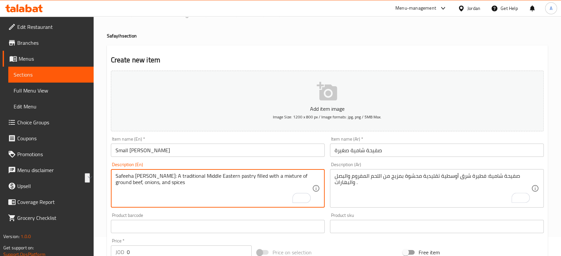
drag, startPoint x: 153, startPoint y: 176, endPoint x: 100, endPoint y: 169, distance: 53.9
type textarea "A traditional Middle Eastern pastry filled with a mixture of ground beef, onion…"
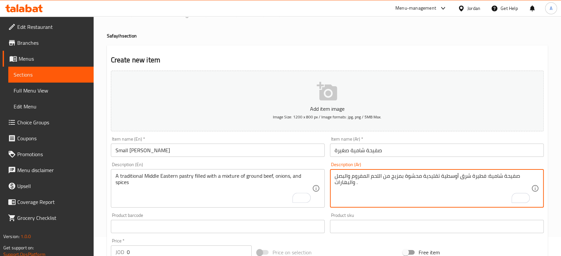
drag, startPoint x: 485, startPoint y: 174, endPoint x: 530, endPoint y: 180, distance: 45.5
click at [503, 181] on textarea "صفيحة شامية: فطيرة شرق أوسطية تقليدية محشوة بمزيج من اللحم المفروم والبصل والبه…" at bounding box center [433, 189] width 197 height 32
drag, startPoint x: 486, startPoint y: 176, endPoint x: 518, endPoint y: 176, distance: 31.9
click at [518, 176] on textarea "صفيحة شامية: فطيرة شرق أوسطية تقليدية محشوة بمزيج من اللحم المفروم والبصل والبه…" at bounding box center [433, 189] width 197 height 32
type textarea "فطيرة شرق أوسطية تقليدية محشوة بمزيج من اللحم المفروم والبصل والبهارات ."
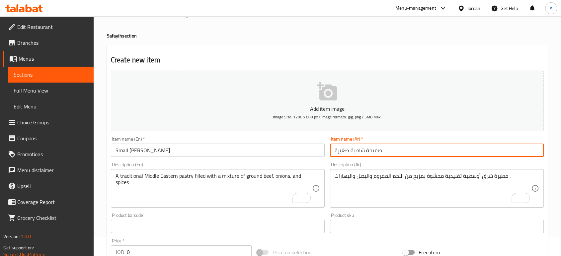
click at [395, 150] on input "صفيحة شامية صغيرة" at bounding box center [437, 150] width 214 height 13
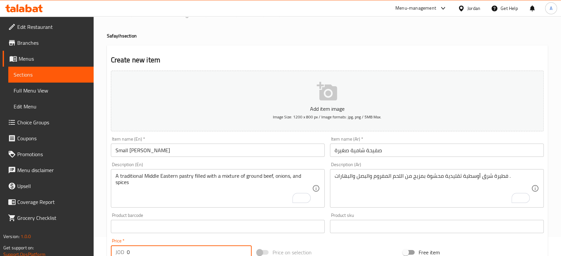
click at [149, 252] on input "0" at bounding box center [189, 252] width 125 height 13
type input "0.4"
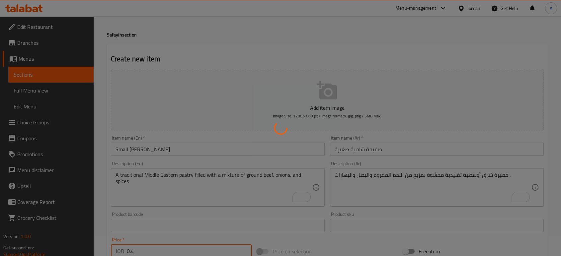
type input "0"
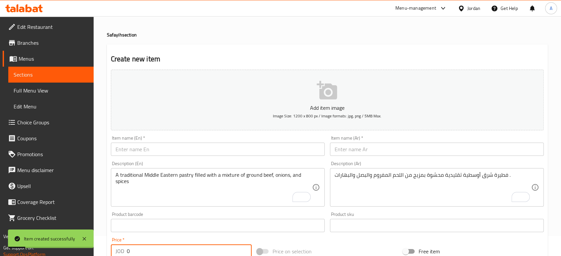
click at [250, 34] on h4 "Safayih section" at bounding box center [327, 35] width 441 height 7
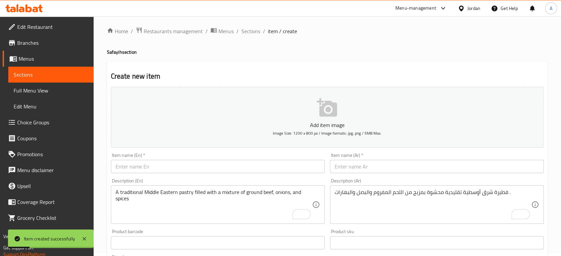
scroll to position [0, 0]
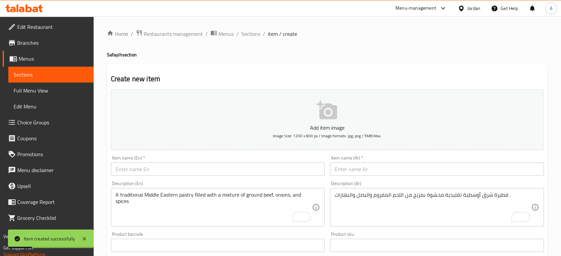
click at [253, 37] on span "Sections" at bounding box center [250, 34] width 19 height 8
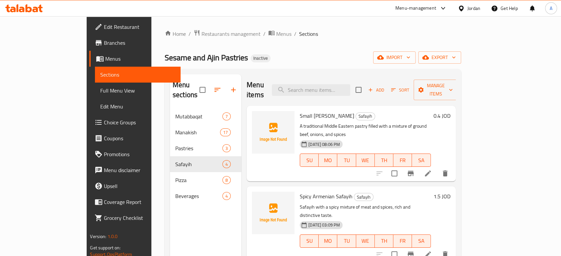
click at [316, 192] on span "Spicy Armenian Safayih" at bounding box center [326, 197] width 53 height 10
copy h6 "Safayih"
click at [432, 170] on icon at bounding box center [428, 174] width 8 height 8
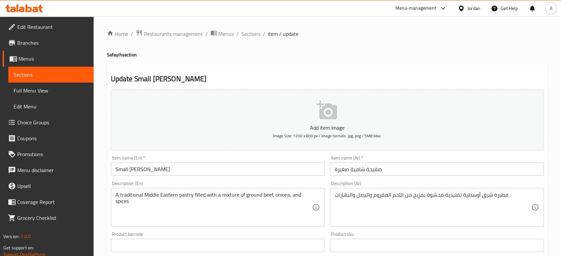
click at [157, 171] on input "Small Shami Safayih" at bounding box center [218, 169] width 214 height 13
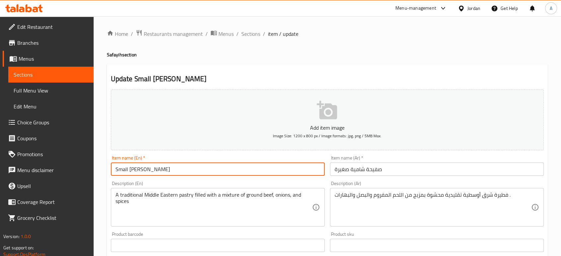
click at [157, 171] on input "Small Shami Safayih" at bounding box center [218, 169] width 214 height 13
paste input "iha"
type input "Small [PERSON_NAME]"
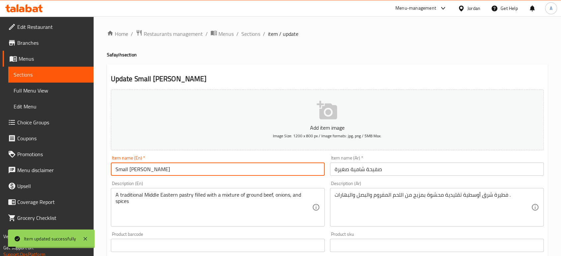
click at [253, 34] on span "Sections" at bounding box center [250, 34] width 19 height 8
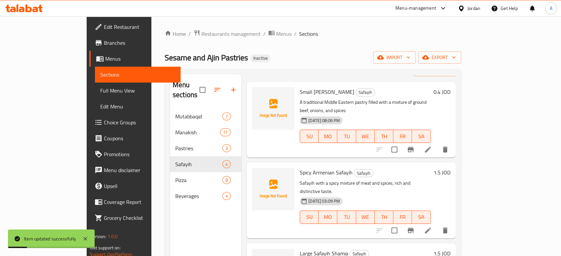
scroll to position [37, 0]
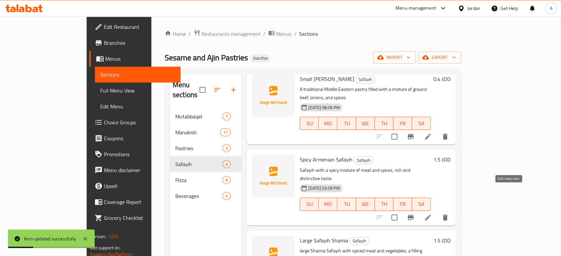
click at [432, 214] on icon at bounding box center [428, 218] width 8 height 8
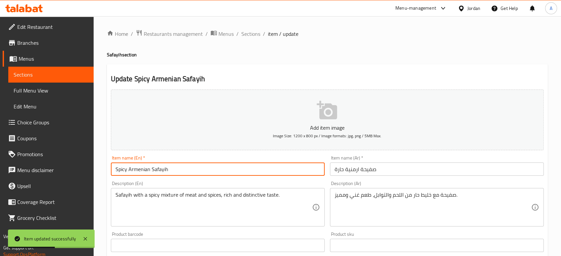
click at [160, 170] on input "Spicy Armenian Safayih" at bounding box center [218, 169] width 214 height 13
paste input "iha"
type input "Spicy Armenian Safiha"
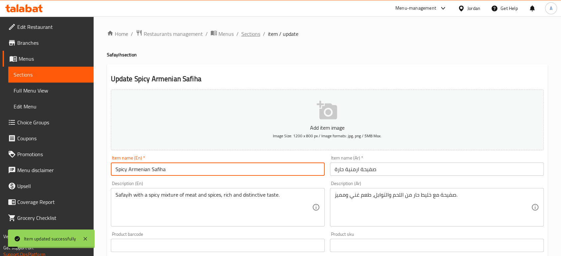
click at [247, 35] on span "Sections" at bounding box center [250, 34] width 19 height 8
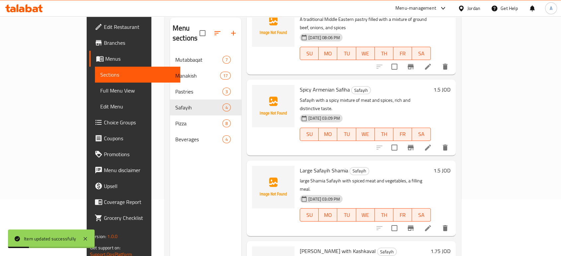
scroll to position [74, 0]
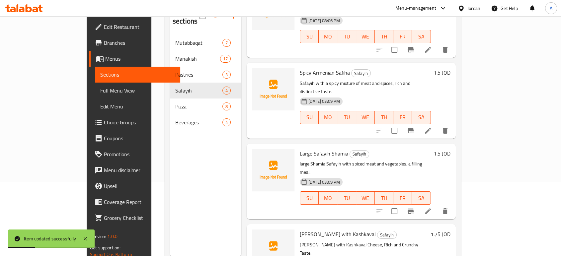
click at [437, 205] on li at bounding box center [428, 211] width 19 height 12
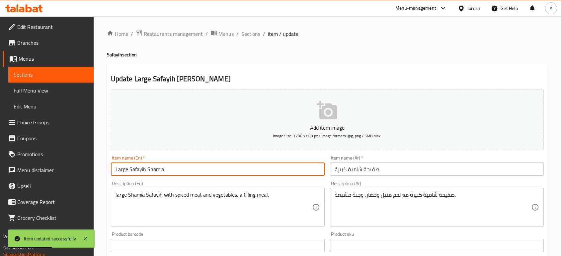
click at [136, 169] on input "Large Safayih Shamia" at bounding box center [218, 169] width 214 height 13
paste input "iha"
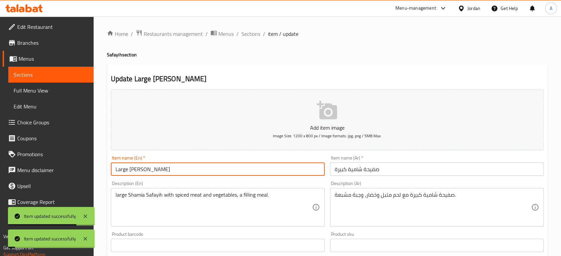
type input "Large [DEMOGRAPHIC_DATA]"
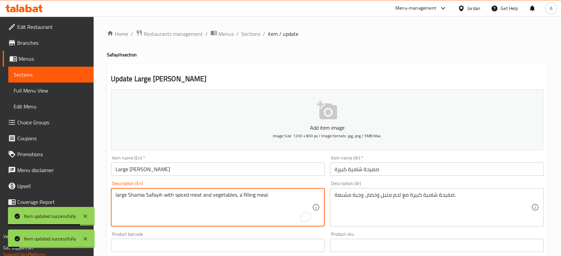
click at [158, 196] on textarea "large Shamia Safayih with spiced meat and vegetables, a filling meal." at bounding box center [214, 208] width 197 height 32
paste textarea "iha"
type textarea "large Shamia Safiha with spiced meat and vegetables, a filling meal."
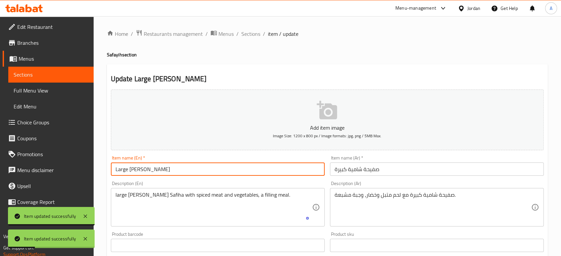
click at [163, 174] on input "Large [DEMOGRAPHIC_DATA]" at bounding box center [218, 169] width 214 height 13
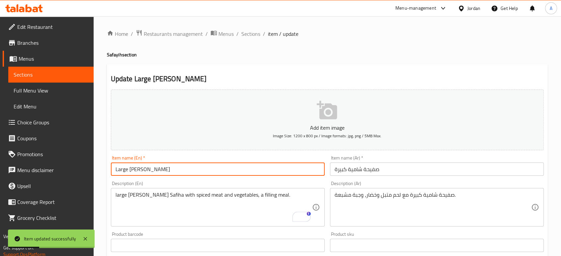
click at [248, 32] on span "Sections" at bounding box center [250, 34] width 19 height 8
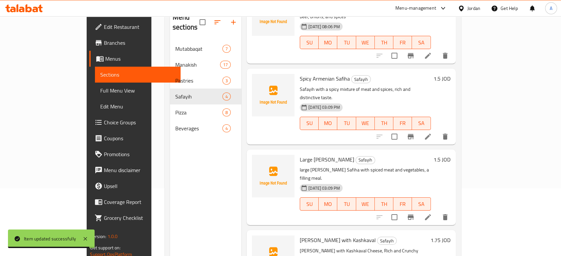
scroll to position [93, 0]
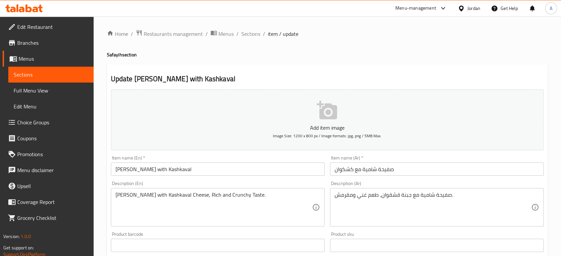
click at [142, 170] on input "Shami Safayih with Kashkaval" at bounding box center [218, 169] width 214 height 13
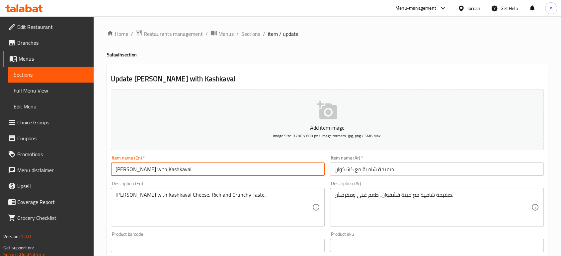
click at [142, 170] on input "Shami Safayih with Kashkaval" at bounding box center [218, 169] width 214 height 13
paste input "iha"
type input "[DEMOGRAPHIC_DATA][PERSON_NAME] with [DEMOGRAPHIC_DATA]"
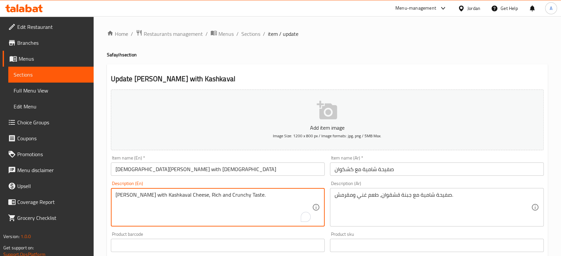
click at [142, 197] on textarea "Shami Safayih with Kashkaval Cheese, Rich and Crunchy Taste." at bounding box center [214, 208] width 197 height 32
paste textarea "iha"
type textarea "[PERSON_NAME] with Kashkaval Cheese, Rich and Crunchy Taste."
click at [212, 167] on input "[DEMOGRAPHIC_DATA][PERSON_NAME] with [DEMOGRAPHIC_DATA]" at bounding box center [218, 169] width 214 height 13
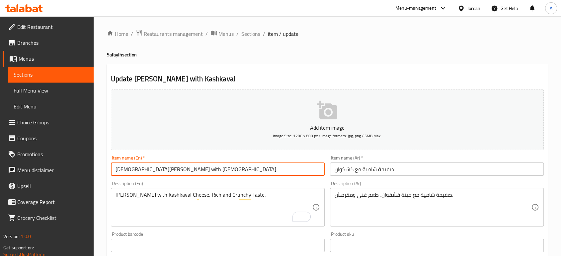
drag, startPoint x: 247, startPoint y: 34, endPoint x: 257, endPoint y: 46, distance: 15.8
click at [247, 34] on span "Sections" at bounding box center [250, 34] width 19 height 8
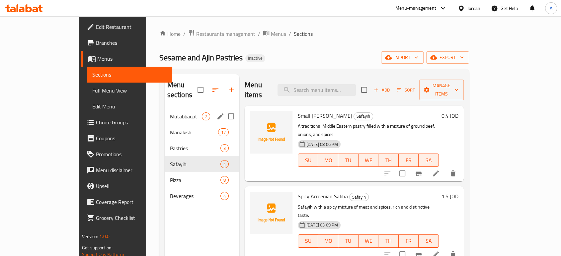
click at [170, 113] on span "Mutabbaqat" at bounding box center [186, 117] width 32 height 8
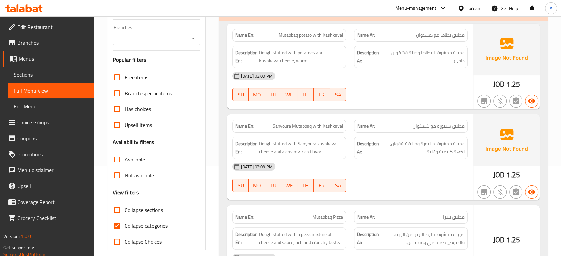
scroll to position [147, 0]
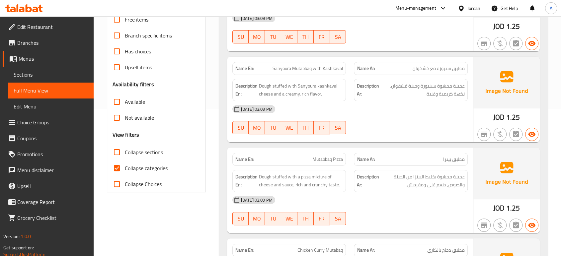
click at [140, 169] on span "Collapse categories" at bounding box center [146, 168] width 43 height 8
click at [125, 169] on input "Collapse categories" at bounding box center [117, 168] width 16 height 16
checkbox input "false"
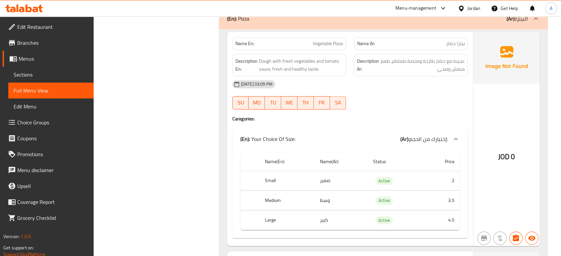
scroll to position [3061, 0]
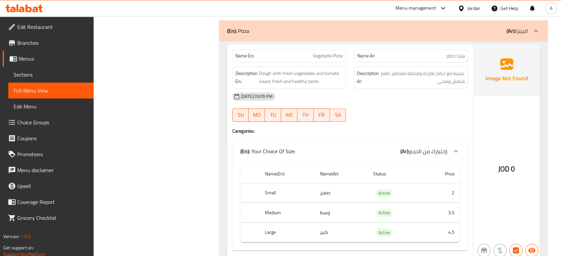
click at [370, 98] on div "[DATE] 03:09 PM SU MO TU WE TH FR SA" at bounding box center [349, 107] width 243 height 37
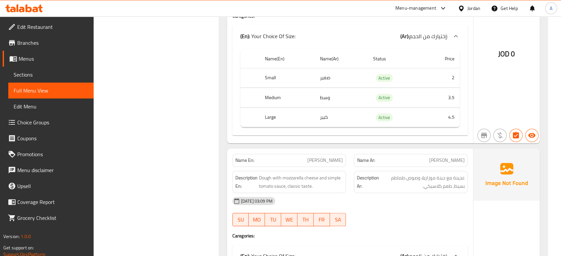
scroll to position [3209, 0]
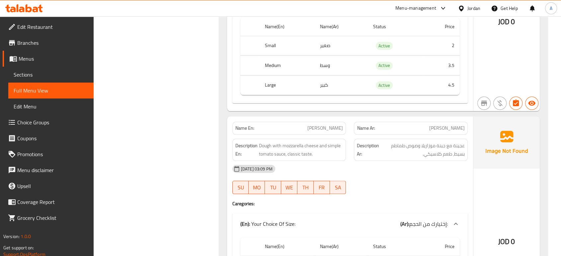
click at [371, 141] on div "Description Ar: عجينة مع جبنة موزاريلا وصوص طماطم بسيط، طعم كلاسيكي." at bounding box center [411, 150] width 114 height 22
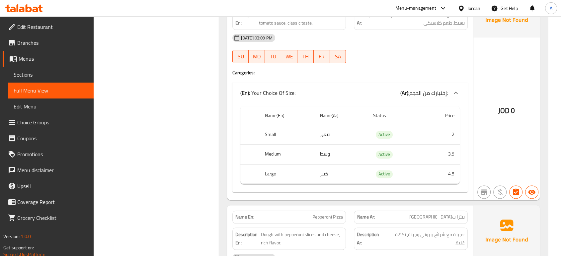
scroll to position [3393, 0]
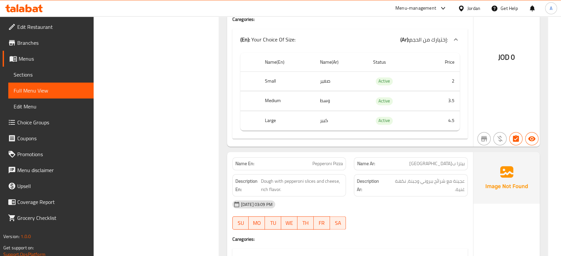
click at [388, 197] on div "[DATE] 03:09 PM" at bounding box center [349, 205] width 243 height 16
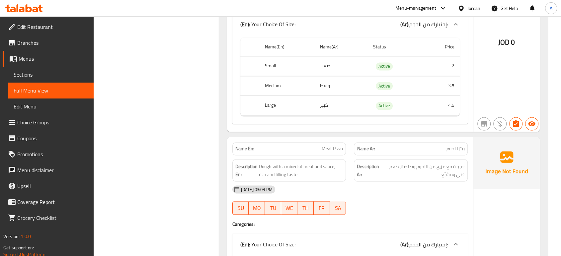
scroll to position [3688, 0]
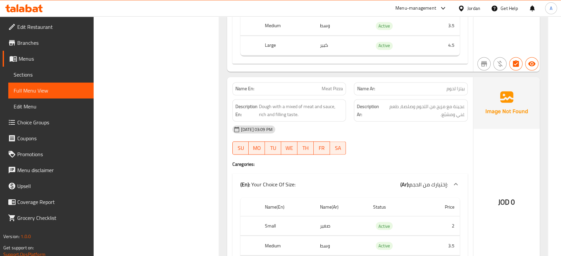
click at [361, 126] on div "[DATE] 03:09 PM SU MO TU WE TH FR SA" at bounding box center [349, 139] width 243 height 37
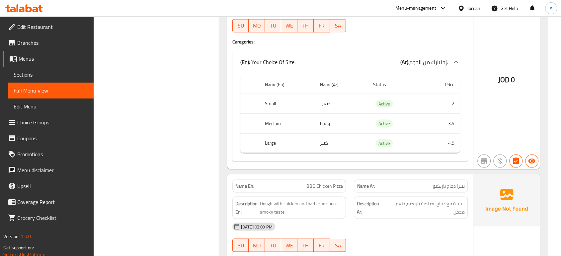
scroll to position [3873, 0]
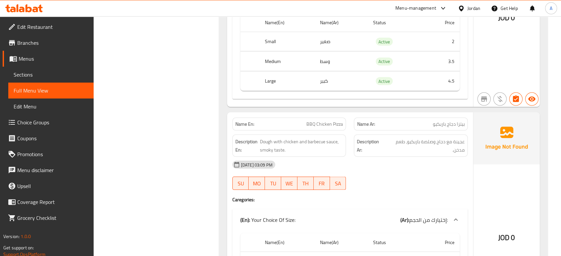
click at [383, 157] on div "[DATE] 03:09 PM" at bounding box center [349, 165] width 243 height 16
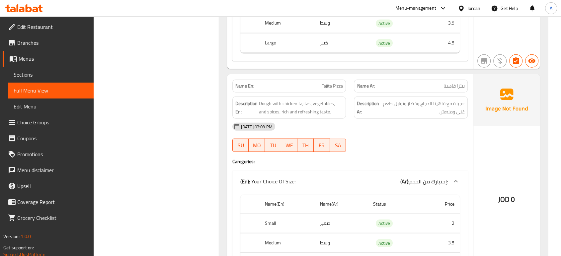
scroll to position [4168, 0]
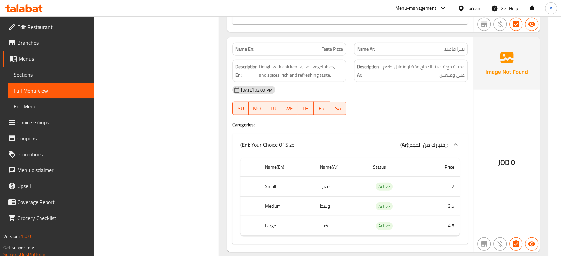
click at [368, 111] on div at bounding box center [411, 115] width 122 height 8
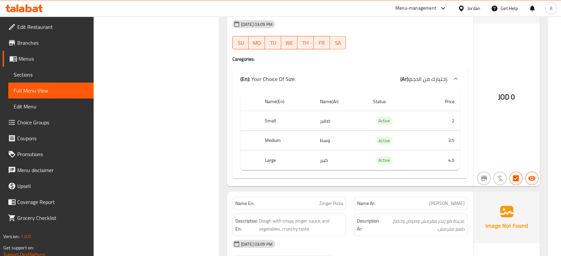
scroll to position [4315, 0]
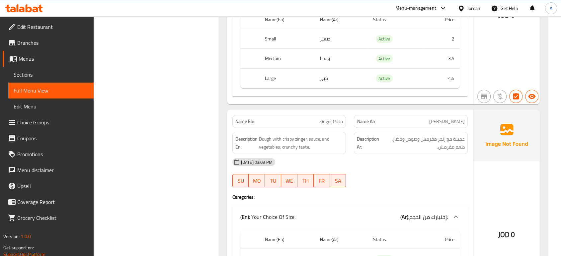
click at [380, 154] on div "[DATE] 03:09 PM" at bounding box center [349, 162] width 243 height 16
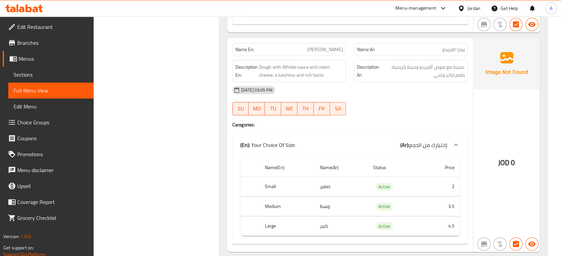
scroll to position [4610, 0]
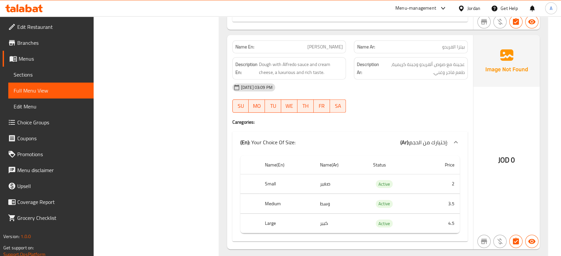
click at [401, 80] on div "[DATE] 03:09 PM" at bounding box center [349, 88] width 243 height 16
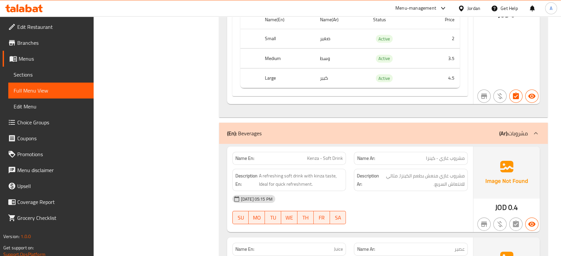
scroll to position [4795, 0]
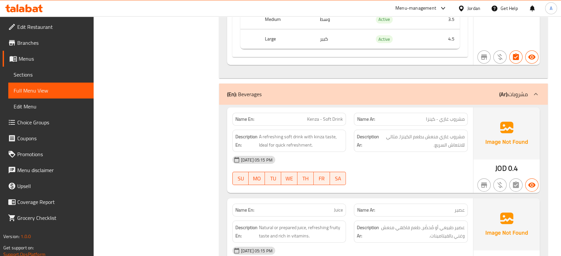
click at [330, 116] on span "Kenza - Soft Drink" at bounding box center [325, 119] width 36 height 7
copy span "Kenza - Soft Drink"
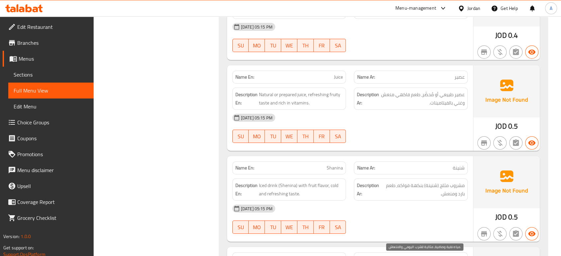
scroll to position [4867, 0]
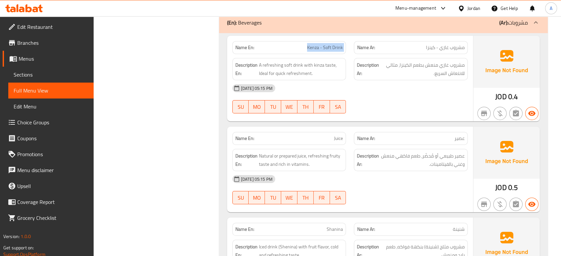
click at [474, 60] on img at bounding box center [506, 62] width 66 height 52
click at [422, 152] on span "عصير طبيعي أو مُحضّر، طعم فاكهي منعش وغني بالفيتامينات." at bounding box center [422, 160] width 84 height 16
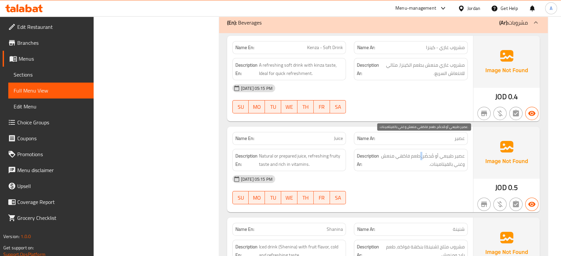
click at [422, 152] on span "عصير طبيعي أو مُحضّر، طعم فاكهي منعش وغني بالفيتامينات." at bounding box center [422, 160] width 84 height 16
copy div "عصير طبيعي أو مُحضّر، طعم فاكهي منعش وغني بالفيتامينات."
click at [458, 152] on span "عصير طبيعي أو مُحضّر، طعم فاكهي منعش وغني بالفيتامينات." at bounding box center [422, 160] width 84 height 16
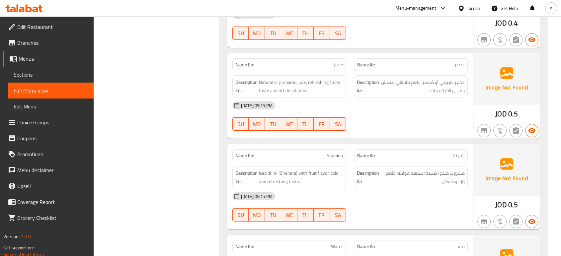
click at [352, 127] on div at bounding box center [411, 131] width 122 height 8
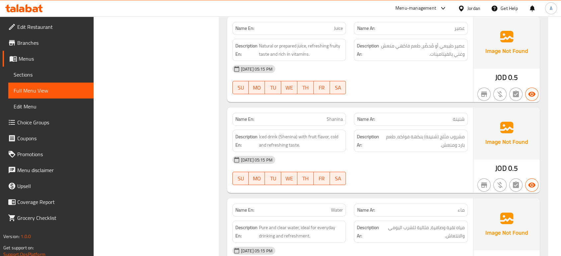
scroll to position [5014, 0]
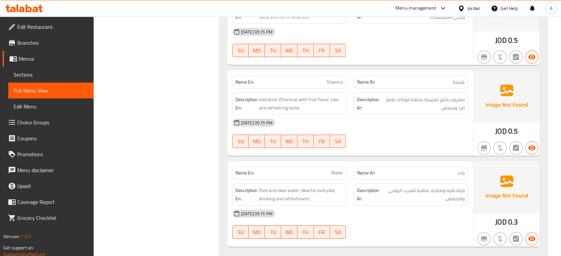
click at [362, 170] on strong "Name Ar:" at bounding box center [366, 173] width 18 height 7
click at [391, 187] on span "مياه نقية وصافية، مثالية للشرب اليومي والانتعاش." at bounding box center [423, 195] width 82 height 16
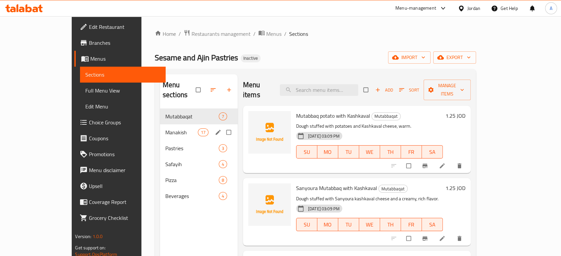
click at [160, 124] on div "Manakish 17" at bounding box center [199, 132] width 78 height 16
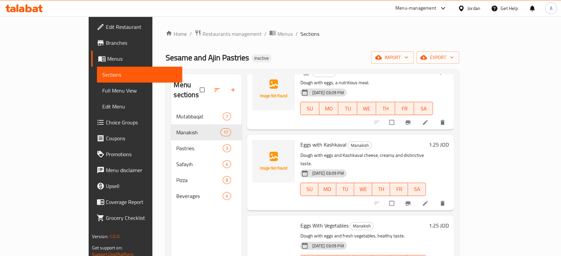
scroll to position [516, 0]
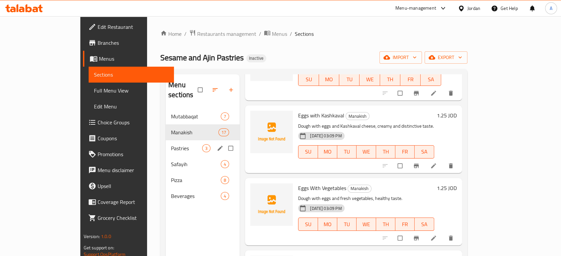
click at [171, 144] on span "Pastries" at bounding box center [186, 148] width 31 height 8
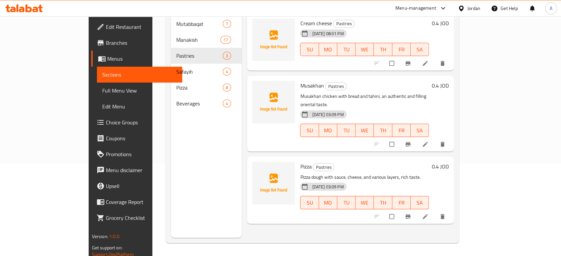
scroll to position [93, 0]
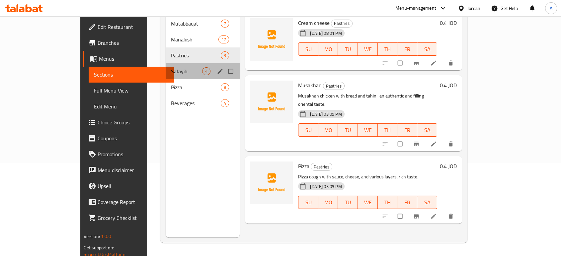
click at [166, 63] on div "Safayih 4" at bounding box center [203, 71] width 74 height 16
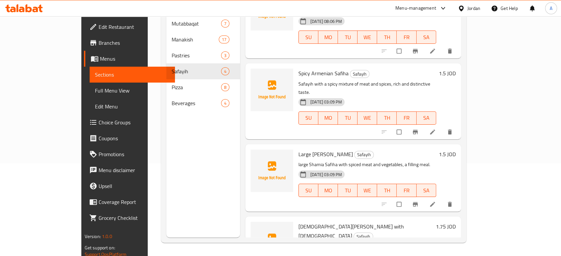
scroll to position [50, 0]
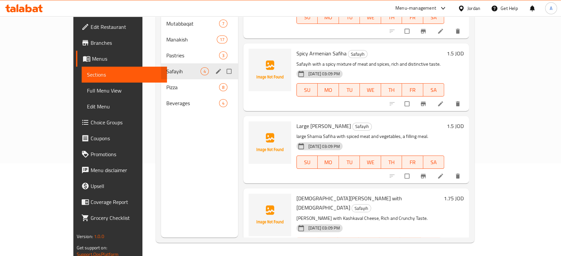
click at [161, 68] on div "Safayih 4" at bounding box center [199, 71] width 77 height 16
click at [161, 79] on div "Pizza 8" at bounding box center [199, 87] width 77 height 16
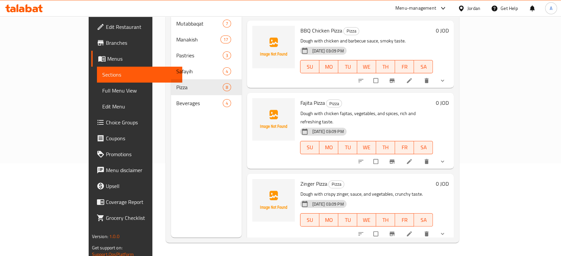
scroll to position [340, 0]
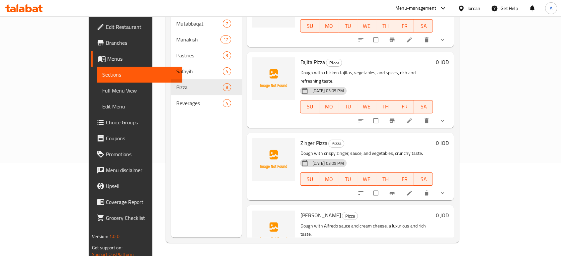
click at [176, 99] on span "Beverages" at bounding box center [199, 103] width 46 height 8
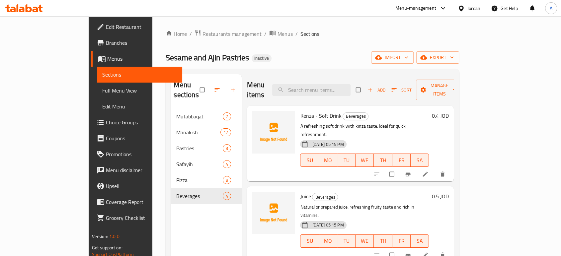
click at [451, 167] on div at bounding box center [410, 174] width 82 height 15
click at [435, 169] on li at bounding box center [426, 174] width 19 height 11
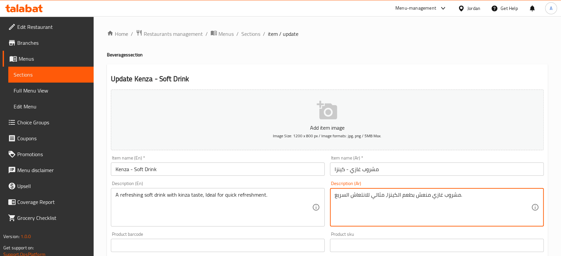
click at [382, 197] on textarea "مشروب غازي منعش بطعم الكينزا، مثالي للانتعاش السريع." at bounding box center [433, 208] width 197 height 32
type textarea "مشروب غازي منعش بطعم الكينزا، لانتعاش السريع."
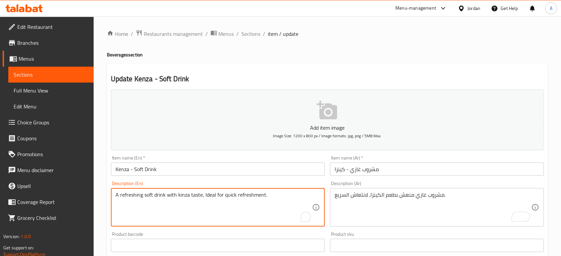
drag, startPoint x: 221, startPoint y: 196, endPoint x: 204, endPoint y: 196, distance: 16.9
type textarea "A refreshing soft drink with kinza taste, quick refreshment."
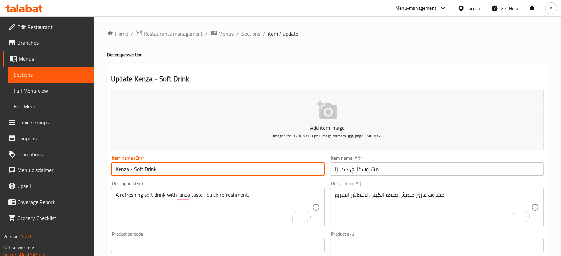
click at [207, 175] on input "Kenza - Soft Drink" at bounding box center [218, 169] width 214 height 13
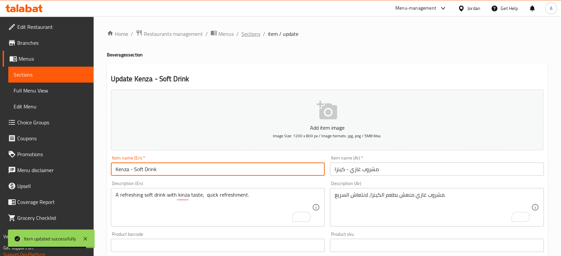
click at [251, 38] on span "Sections" at bounding box center [250, 34] width 19 height 8
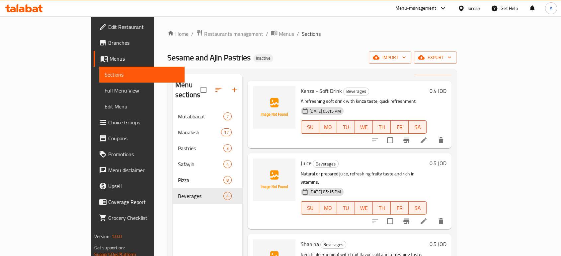
scroll to position [50, 0]
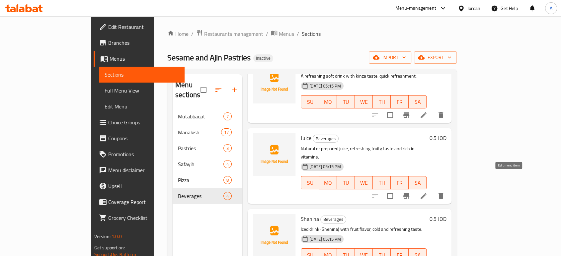
click at [428, 192] on icon at bounding box center [424, 196] width 8 height 8
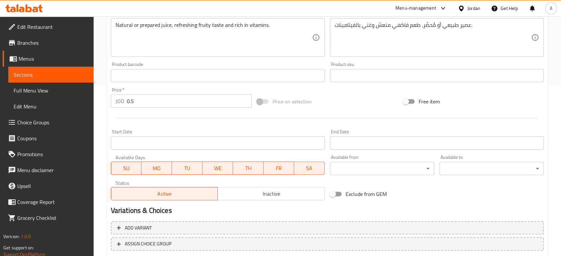
scroll to position [212, 0]
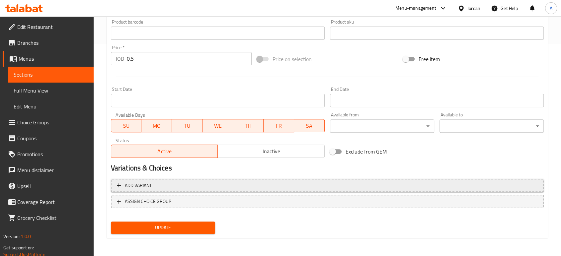
click at [246, 186] on span "Add variant" at bounding box center [327, 186] width 421 height 8
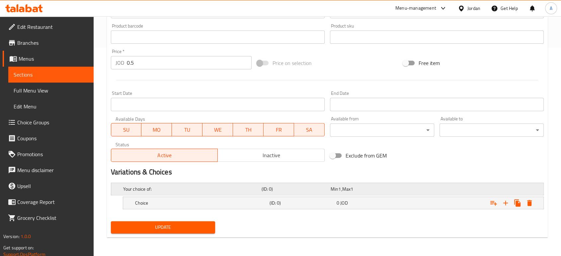
scroll to position [208, 0]
click at [332, 200] on h5 "(ID: 0)" at bounding box center [301, 203] width 64 height 7
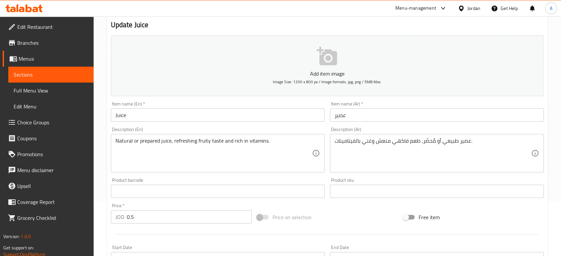
scroll to position [52, 0]
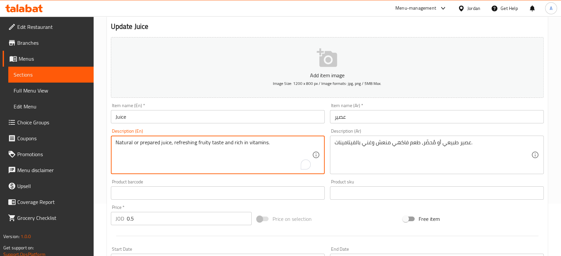
click at [152, 143] on textarea "Natural or prepared juice, refreshing fruity taste and rich in vitamins." at bounding box center [214, 155] width 197 height 32
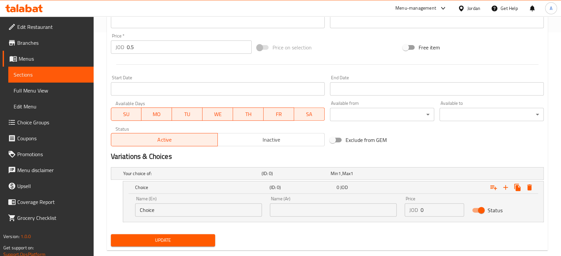
scroll to position [237, 0]
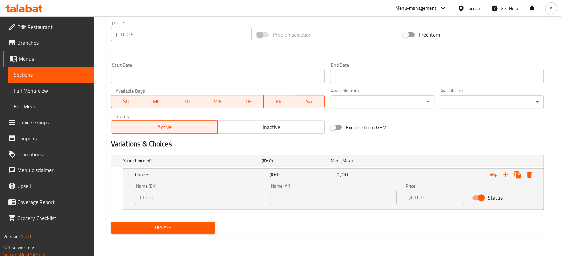
click at [215, 194] on input "Choice" at bounding box center [198, 197] width 127 height 13
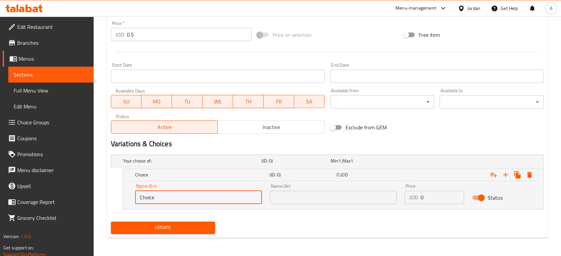
paste input "prepared"
click at [215, 195] on input "Choiceprepared" at bounding box center [198, 197] width 127 height 13
paste input "text"
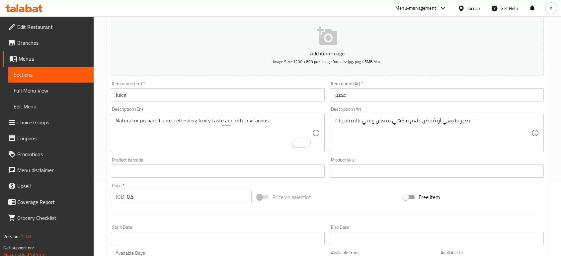
scroll to position [52, 0]
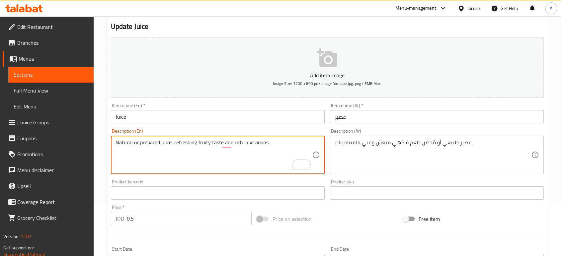
click at [169, 143] on textarea "Natural or prepared juice, refreshing fruity taste and rich in vitamins." at bounding box center [214, 155] width 197 height 32
click at [165, 144] on textarea "Natural or prepared juice, refreshing fruity taste and rich in vitamins." at bounding box center [214, 155] width 197 height 32
click at [166, 144] on textarea "Natural or prepared juice, refreshing fruity taste and rich in vitamins." at bounding box center [214, 155] width 197 height 32
click at [165, 143] on textarea "Natural or prepared juice, refreshing fruity taste and rich in vitamins." at bounding box center [214, 155] width 197 height 32
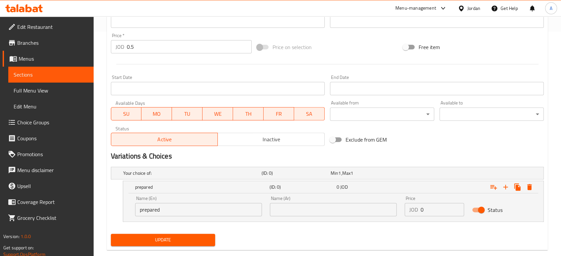
scroll to position [237, 0]
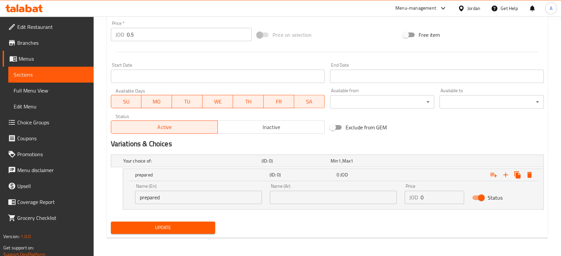
click at [195, 199] on input "prepared" at bounding box center [198, 197] width 127 height 13
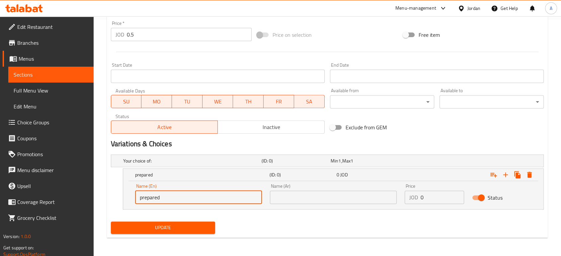
paste input "juice"
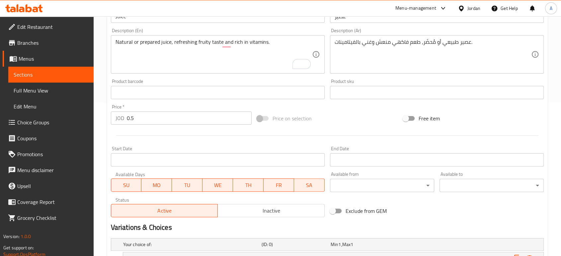
scroll to position [126, 0]
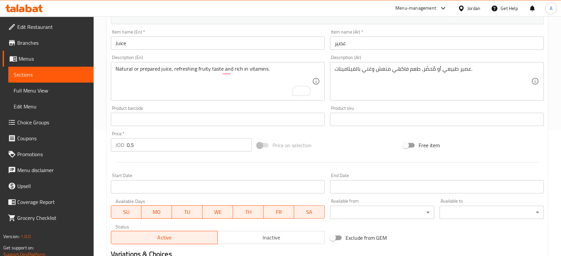
type input "prepared juice"
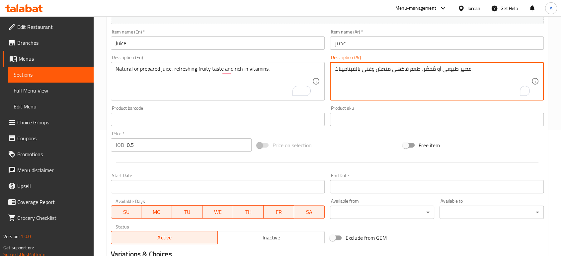
click at [462, 70] on textarea "عصير طبيعي أو مُحضّر، طعم فاكهي منعش وغني بالفيتامينات." at bounding box center [433, 82] width 197 height 32
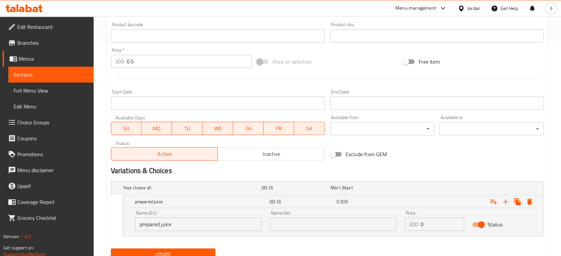
scroll to position [237, 0]
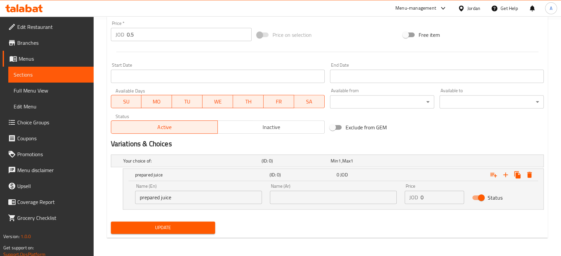
click at [359, 198] on input "text" at bounding box center [333, 197] width 127 height 13
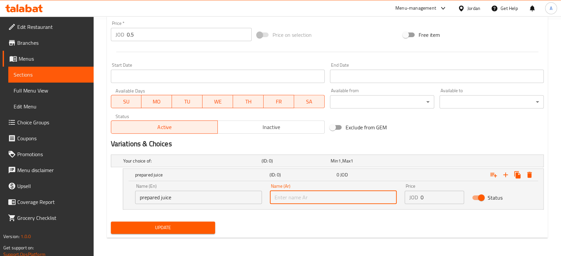
paste input "عصير"
type input "عصير محضر"
click at [495, 177] on icon "Expand" at bounding box center [493, 175] width 7 height 5
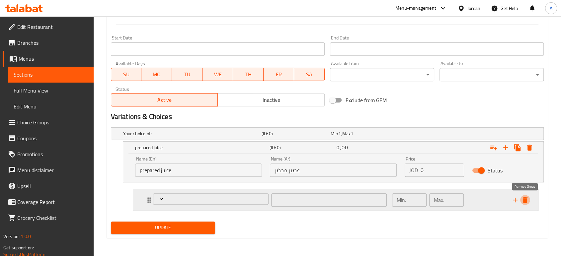
click at [528, 203] on icon "delete" at bounding box center [525, 200] width 8 height 8
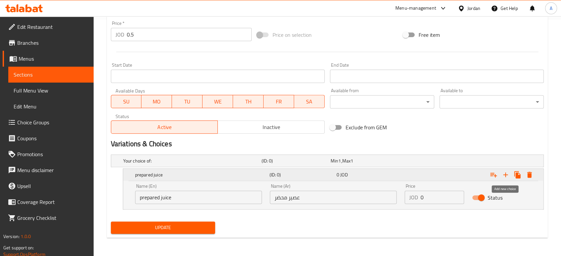
click at [510, 177] on button "Expand" at bounding box center [506, 175] width 12 height 12
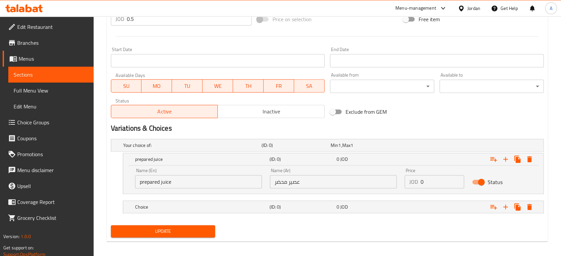
scroll to position [256, 0]
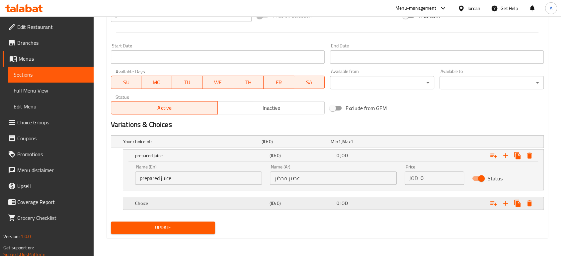
click at [170, 205] on h5 "Choice" at bounding box center [201, 203] width 132 height 7
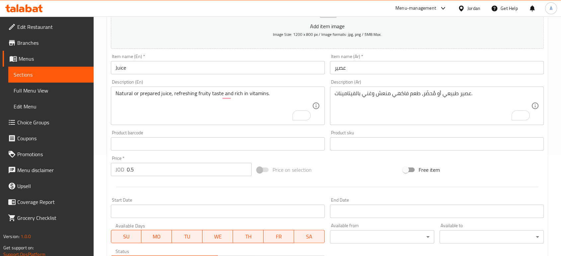
scroll to position [63, 0]
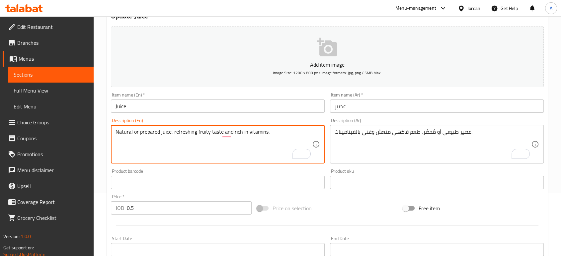
click at [118, 132] on textarea "Natural or prepared juice, refreshing fruity taste and rich in vitamins." at bounding box center [214, 145] width 197 height 32
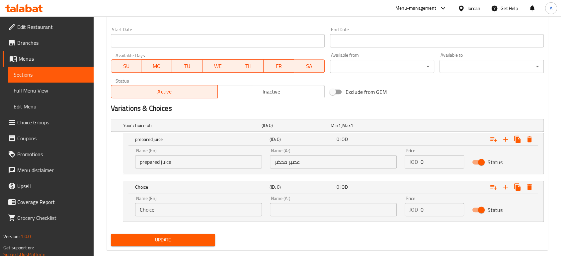
scroll to position [284, 0]
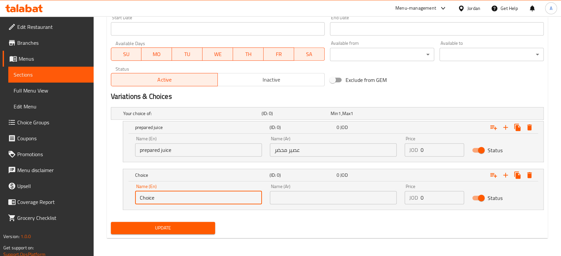
drag, startPoint x: 173, startPoint y: 195, endPoint x: 127, endPoint y: 192, distance: 46.3
click at [127, 192] on div "Name (En) Choice Name (En) Name (Ar) Name (Ar) Price JOD 0 Price Status" at bounding box center [333, 196] width 420 height 28
paste input "Natural"
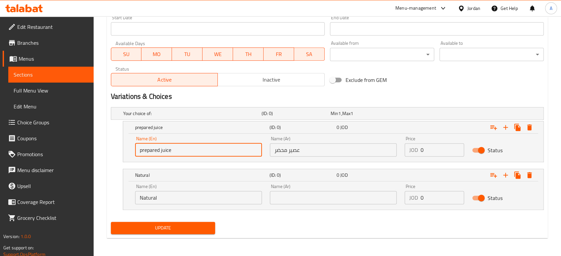
click at [168, 150] on input "prepared juice" at bounding box center [198, 149] width 127 height 13
click at [176, 196] on input "Natural" at bounding box center [198, 197] width 127 height 13
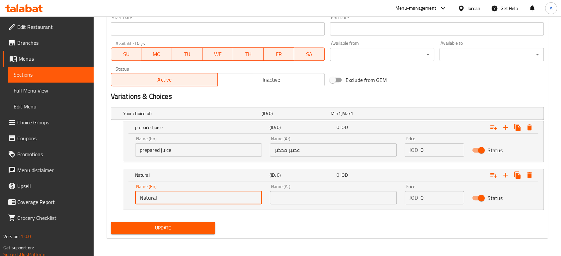
paste input "juice"
type input "Natural juice"
click at [290, 199] on input "text" at bounding box center [333, 197] width 127 height 13
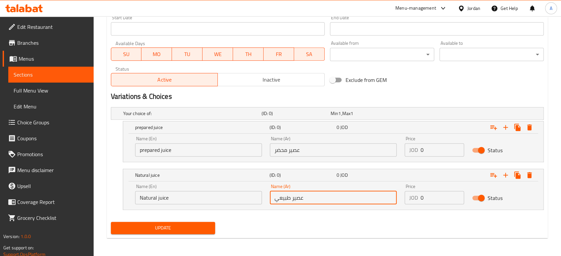
type input "عصير طبيعي"
click at [181, 233] on button "Update" at bounding box center [163, 228] width 104 height 12
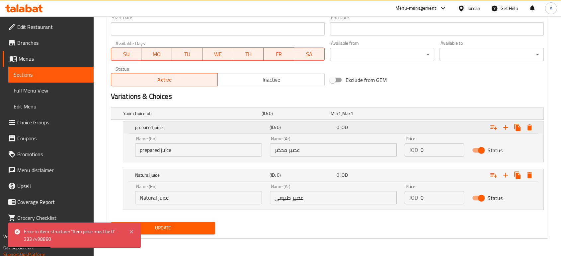
click at [402, 124] on div "0 JOD" at bounding box center [368, 127] width 67 height 9
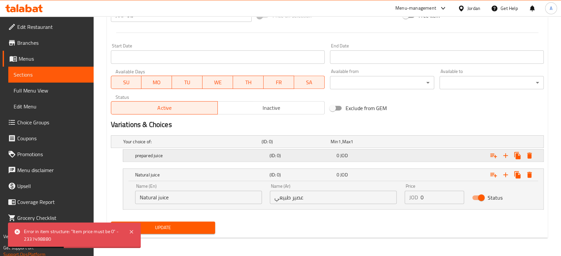
click at [375, 154] on div "0 JOD" at bounding box center [369, 155] width 64 height 7
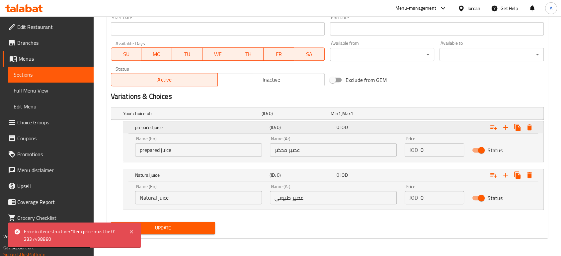
drag, startPoint x: 344, startPoint y: 129, endPoint x: 328, endPoint y: 129, distance: 16.3
click at [328, 129] on div "prepared juice (ID: 0) 0 JOD" at bounding box center [335, 127] width 403 height 15
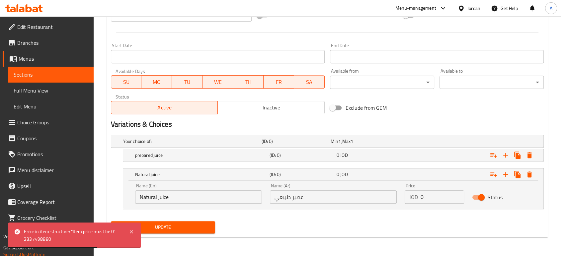
scroll to position [256, 0]
click at [342, 130] on div "Variations & Choices" at bounding box center [327, 124] width 438 height 15
click at [345, 153] on span "JOD" at bounding box center [343, 155] width 7 height 9
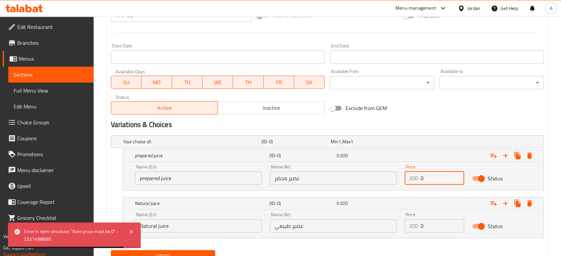
drag, startPoint x: 434, startPoint y: 174, endPoint x: 414, endPoint y: 176, distance: 19.7
click at [414, 176] on div "JOD 0 Price" at bounding box center [434, 178] width 59 height 13
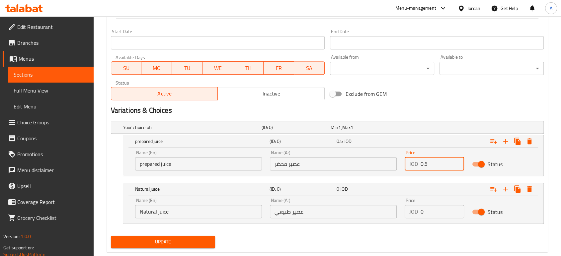
scroll to position [284, 0]
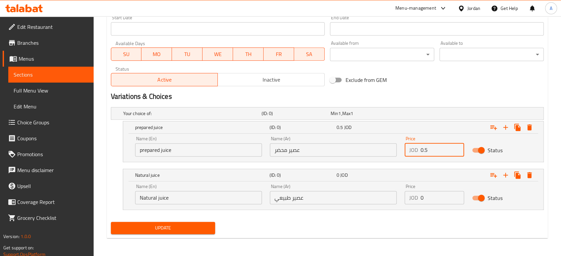
type input "0.5"
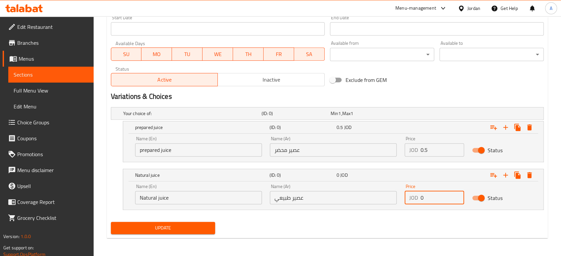
drag, startPoint x: 436, startPoint y: 196, endPoint x: 419, endPoint y: 197, distance: 17.6
click at [419, 197] on div "JOD 0 Price" at bounding box center [434, 197] width 59 height 13
type input "0.5"
click at [396, 220] on div "Update" at bounding box center [327, 228] width 438 height 18
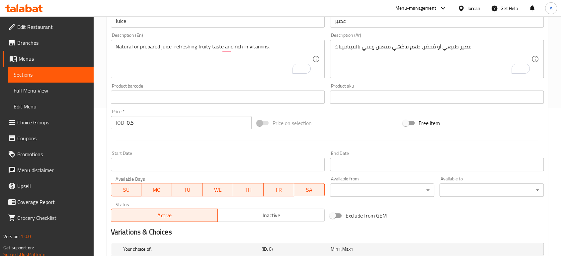
scroll to position [137, 0]
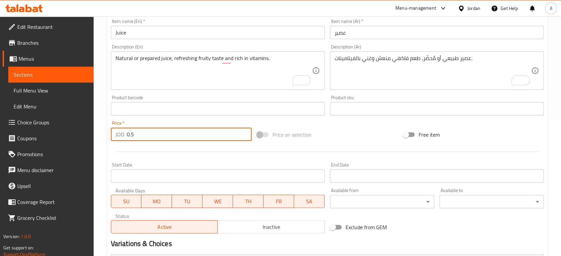
drag, startPoint x: 149, startPoint y: 134, endPoint x: 121, endPoint y: 138, distance: 28.1
click at [113, 135] on div "JOD 0.5 Price *" at bounding box center [181, 134] width 141 height 13
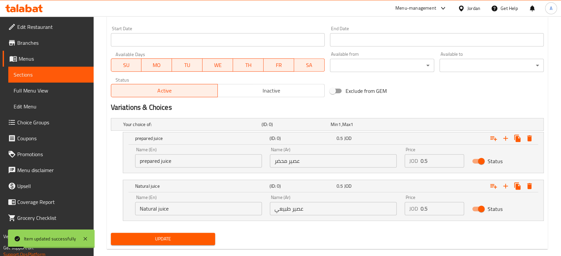
scroll to position [284, 0]
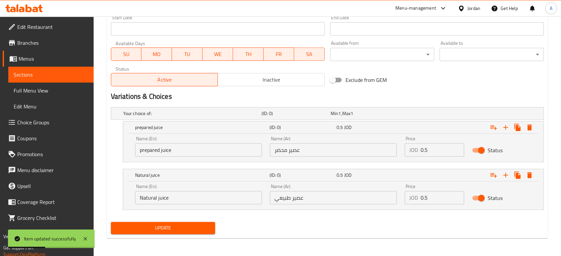
type input "-1"
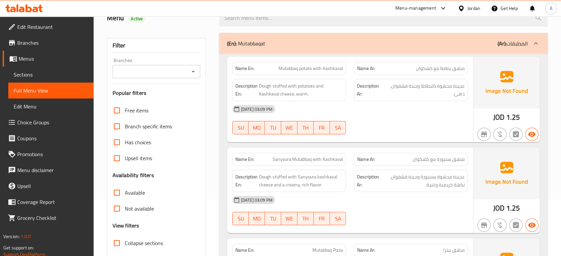
scroll to position [147, 0]
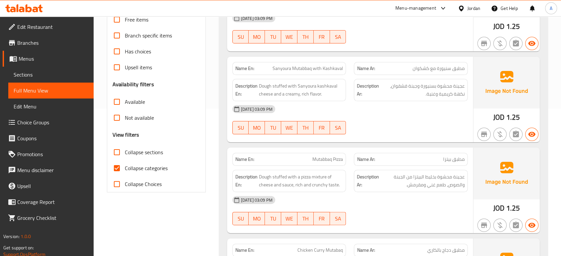
click at [144, 168] on span "Collapse categories" at bounding box center [146, 168] width 43 height 8
click at [125, 168] on input "Collapse categories" at bounding box center [117, 168] width 16 height 16
checkbox input "false"
click at [416, 38] on div "12-10-2025 03:09 PM SU MO TU WE TH FR SA" at bounding box center [349, 28] width 243 height 37
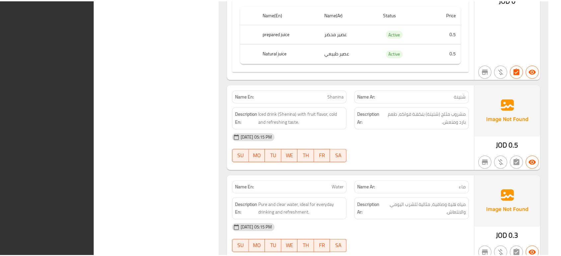
scroll to position [5123, 0]
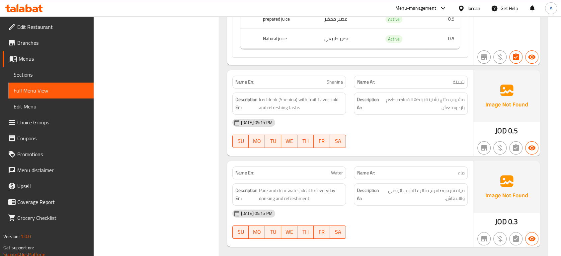
click at [286, 115] on div "12-10-2025 05:15 PM" at bounding box center [349, 123] width 243 height 16
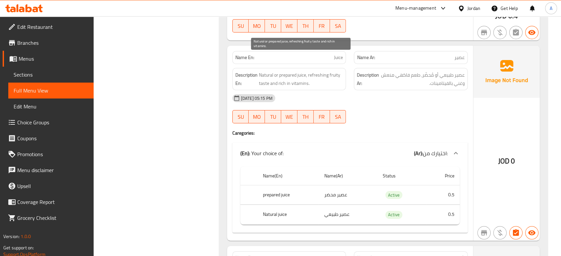
scroll to position [4939, 0]
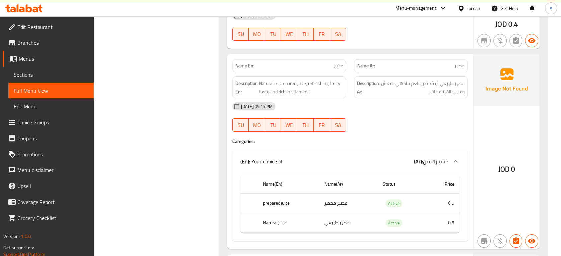
click at [339, 62] on span "Juice" at bounding box center [338, 65] width 9 height 7
copy span "Juice"
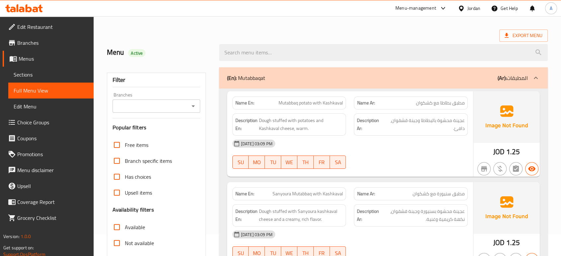
scroll to position [0, 0]
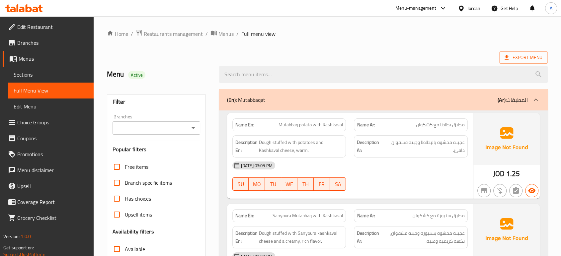
click at [469, 12] on div "Jordan" at bounding box center [468, 8] width 33 height 16
click at [467, 5] on div "Jordan" at bounding box center [473, 8] width 13 height 7
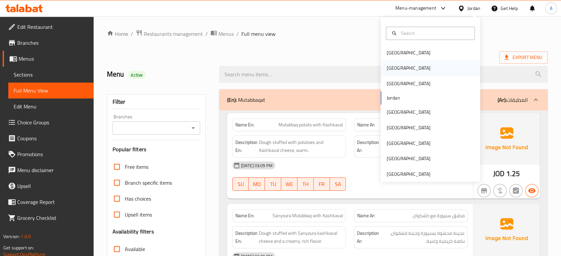
click at [399, 71] on div "[GEOGRAPHIC_DATA]" at bounding box center [430, 68] width 100 height 15
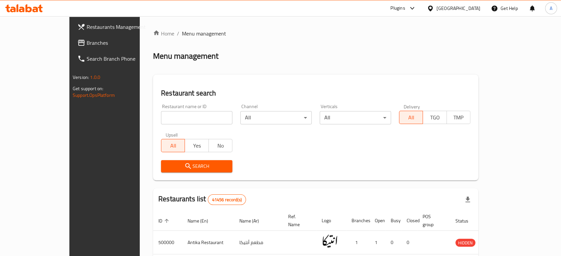
click at [318, 41] on div "Home / Menu management Menu management Restaurant search Restaurant name or ID …" at bounding box center [315, 237] width 325 height 414
click at [87, 44] on span "Branches" at bounding box center [122, 43] width 71 height 8
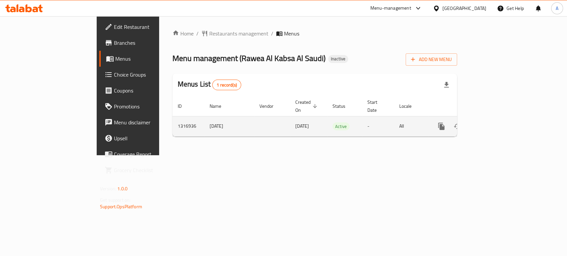
click at [493, 122] on icon "enhanced table" at bounding box center [489, 126] width 8 height 8
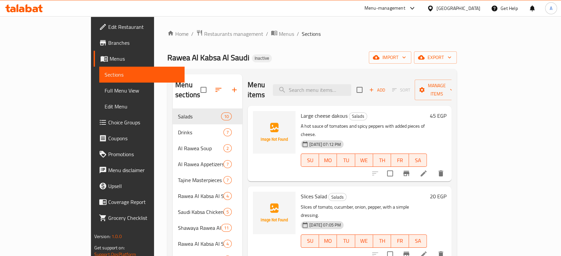
click at [105, 92] on span "Full Menu View" at bounding box center [142, 91] width 75 height 8
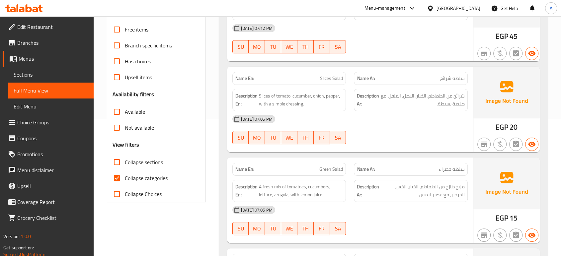
scroll to position [184, 0]
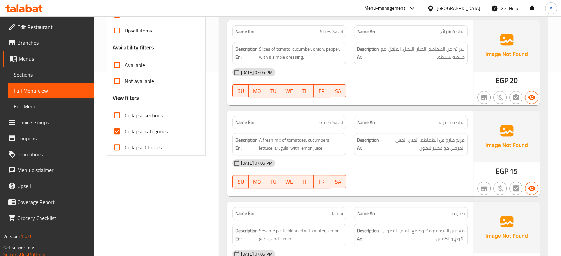
click at [132, 131] on span "Collapse categories" at bounding box center [146, 131] width 43 height 8
click at [125, 131] on input "Collapse categories" at bounding box center [117, 131] width 16 height 16
checkbox input "false"
click at [130, 116] on span "Collapse sections" at bounding box center [144, 116] width 38 height 8
click at [125, 116] on input "Collapse sections" at bounding box center [117, 116] width 16 height 16
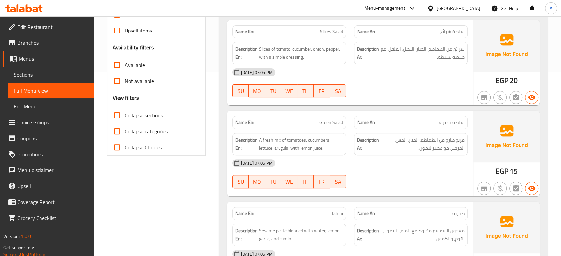
checkbox input "true"
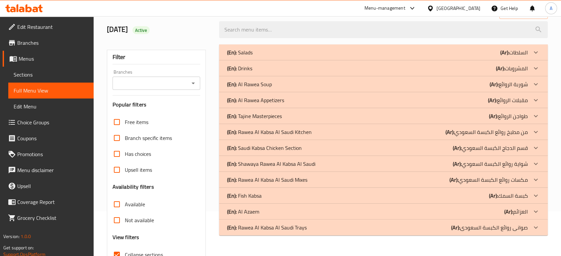
scroll to position [0, 0]
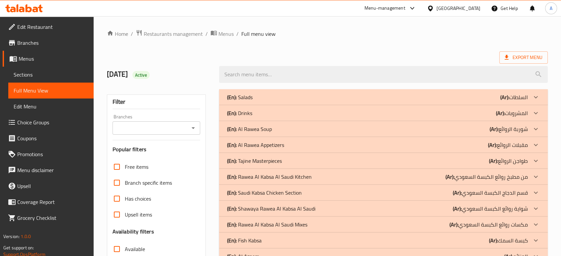
click at [266, 115] on div "(En): Drinks (Ar): المشروبات" at bounding box center [377, 113] width 301 height 8
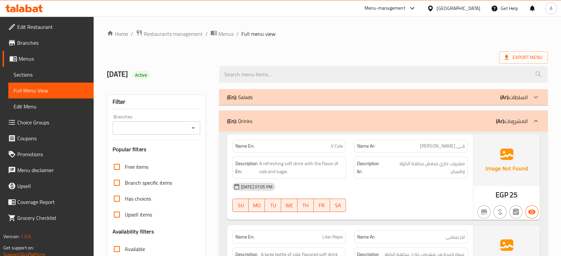
click at [266, 98] on div "(En): Salads (Ar): السلطات" at bounding box center [377, 97] width 301 height 8
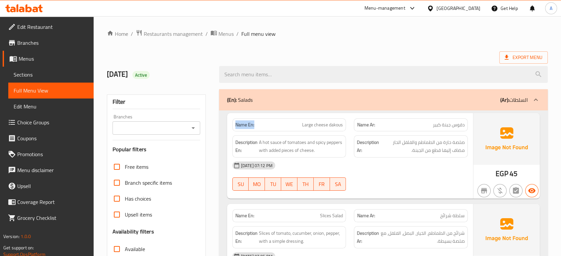
drag, startPoint x: 255, startPoint y: 123, endPoint x: 231, endPoint y: 125, distance: 23.7
click at [231, 125] on div "Name En: Large cheese dakous" at bounding box center [289, 125] width 122 height 21
copy strong "Name En:"
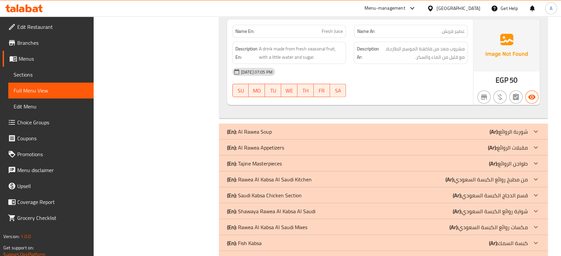
scroll to position [1616, 0]
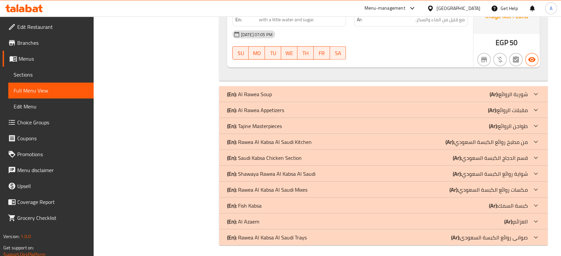
click at [51, 76] on span "Sections" at bounding box center [51, 75] width 75 height 8
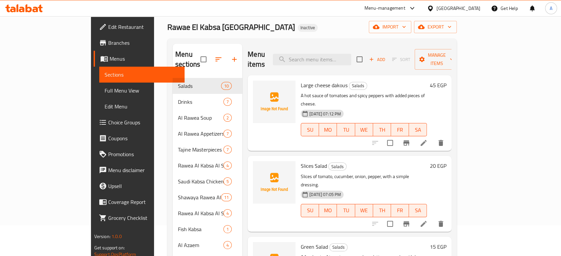
scroll to position [74, 0]
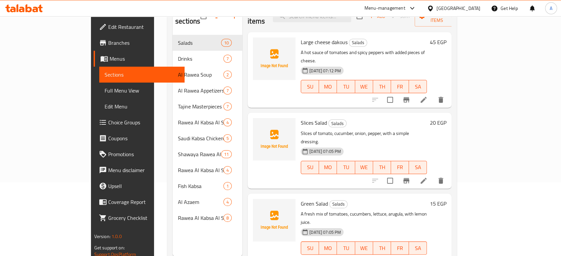
click at [427, 178] on icon at bounding box center [424, 181] width 6 height 6
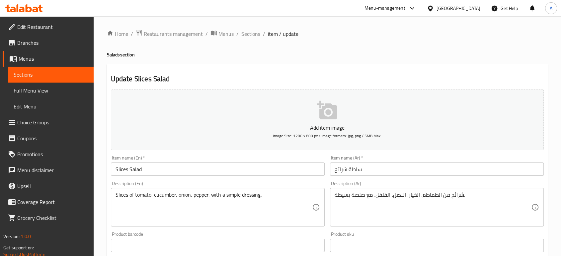
click at [458, 197] on textarea "شرائح من الطماطم، الخيار، البصل، الفلفل، مع صلصة بسيطة." at bounding box center [433, 208] width 197 height 32
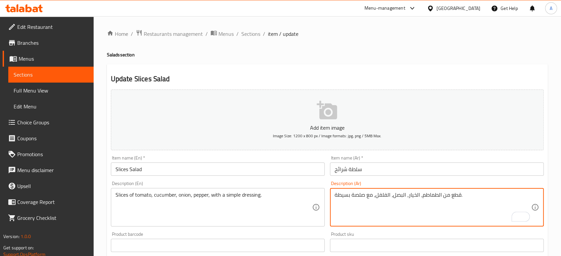
type textarea "قطع من الطماطم، الخيار، البصل، الفلفل، مع صلصة بسيطة."
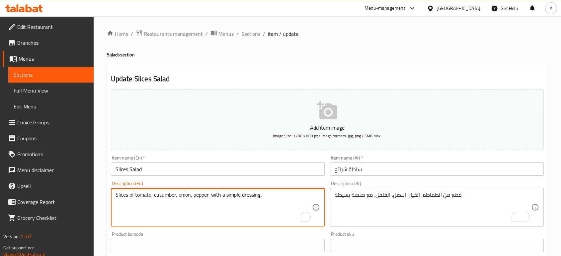
click at [123, 195] on textarea "Slices of tomato, cucumber, onion, pepper, with a simple dressing." at bounding box center [214, 208] width 197 height 32
drag, startPoint x: 151, startPoint y: 197, endPoint x: 109, endPoint y: 197, distance: 41.8
click at [109, 197] on div "Description (En) Slices of tomato, cucumber, onion, pepper, with a simple dress…" at bounding box center [217, 204] width 219 height 51
paste textarea "Tomato Petals"
click at [143, 196] on textarea "Tomato Petals, cucumber, onion, pepper, with a simple dressing." at bounding box center [214, 208] width 197 height 32
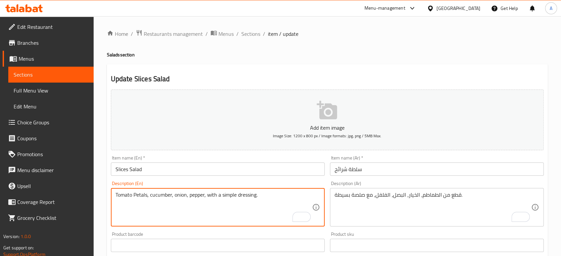
click at [143, 196] on textarea "Tomato Petals, cucumber, onion, pepper, with a simple dressing." at bounding box center [214, 208] width 197 height 32
paste textarea "ieces"
type textarea "Tomato Pieces , cucumber, onion, pepper, with a simple dressing."
click at [214, 163] on input "Slices Salad" at bounding box center [218, 169] width 214 height 13
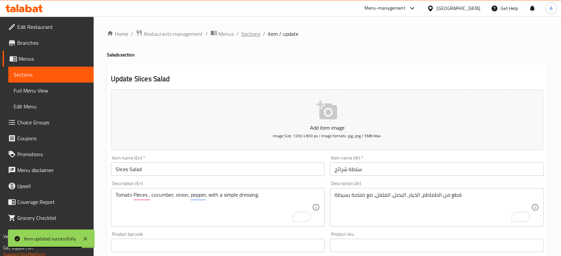
click at [250, 35] on span "Sections" at bounding box center [250, 34] width 19 height 8
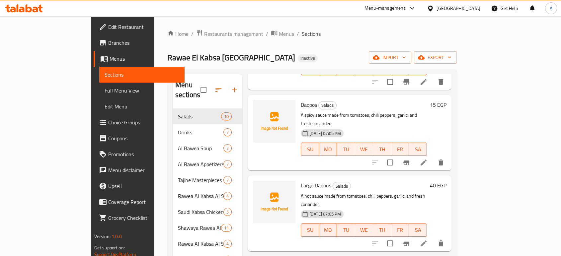
scroll to position [443, 0]
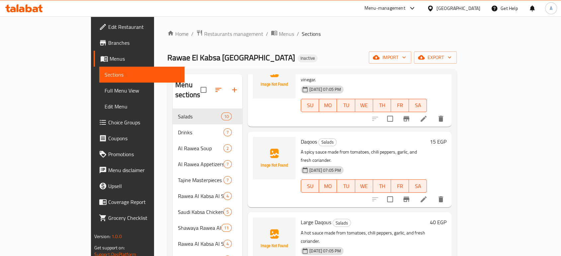
click at [428, 196] on icon at bounding box center [424, 200] width 8 height 8
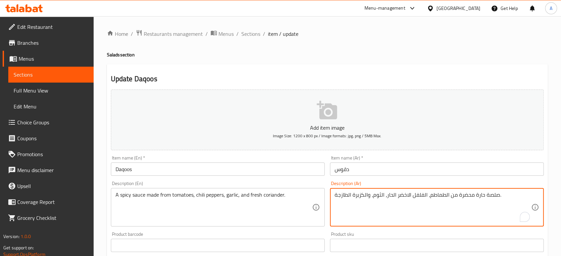
click at [402, 196] on textarea "صلصة حارة محضرة من الطماطم، الفلفل الاخضر الحار، الثوم، والكزبرة الطازجة." at bounding box center [433, 208] width 197 height 32
type textarea "صلصة حارة محضرة من الطماطم، الفلفل الحار، الثوم، والكزبرة الطازجة."
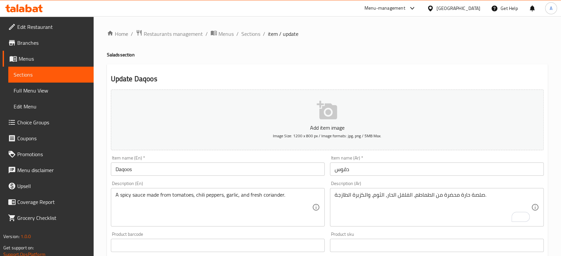
drag, startPoint x: 219, startPoint y: 182, endPoint x: 216, endPoint y: 175, distance: 7.5
click at [219, 182] on div "Description (En) A spicy sauce made from tomatoes, chili peppers, garlic, and f…" at bounding box center [218, 203] width 214 height 45
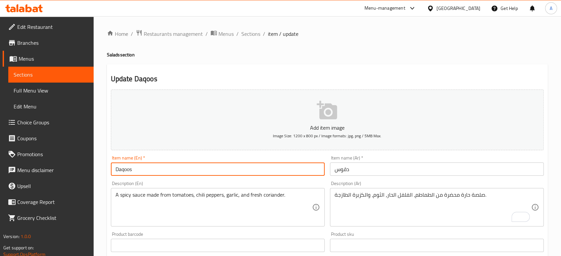
click at [216, 175] on input "Daqoos" at bounding box center [218, 169] width 214 height 13
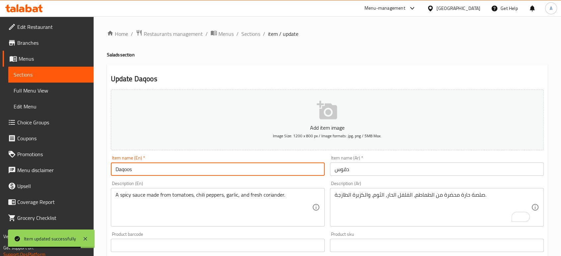
drag, startPoint x: 241, startPoint y: 37, endPoint x: 258, endPoint y: 42, distance: 17.4
click at [241, 37] on span "Sections" at bounding box center [250, 34] width 19 height 8
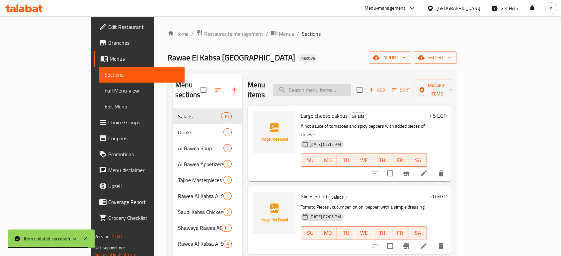
click at [329, 86] on input "search" at bounding box center [312, 90] width 78 height 12
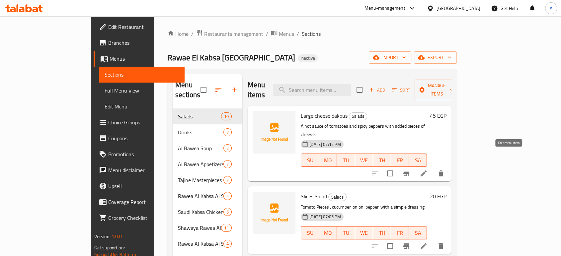
click at [427, 171] on icon at bounding box center [424, 174] width 6 height 6
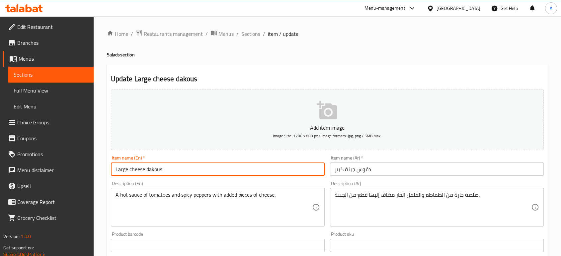
click at [149, 168] on input "Large cheese dakous" at bounding box center [218, 169] width 214 height 13
paste input "Daqoo"
type input "Large cheese Daqoos"
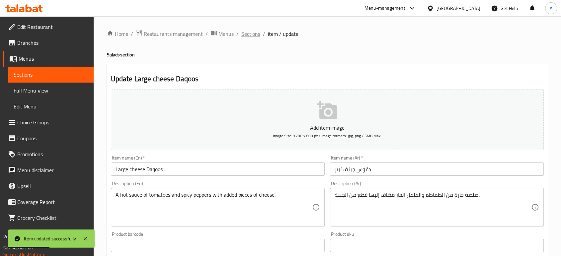
click at [249, 35] on span "Sections" at bounding box center [250, 34] width 19 height 8
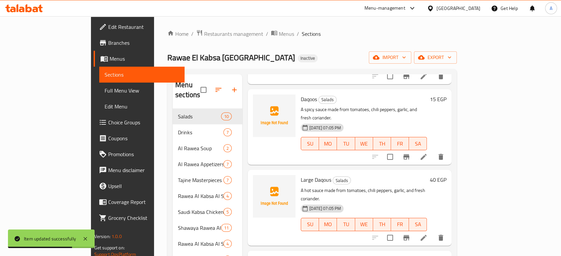
scroll to position [485, 0]
click at [428, 234] on icon at bounding box center [424, 238] width 8 height 8
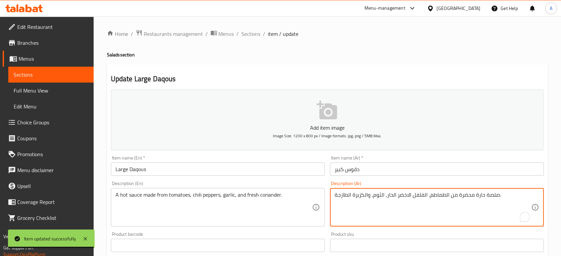
click at [407, 198] on textarea "صلصة حارة محضرة من الطماطم، الفلفل الاخضر الحار، الثوم، والكزبرة الطازجة." at bounding box center [433, 208] width 197 height 32
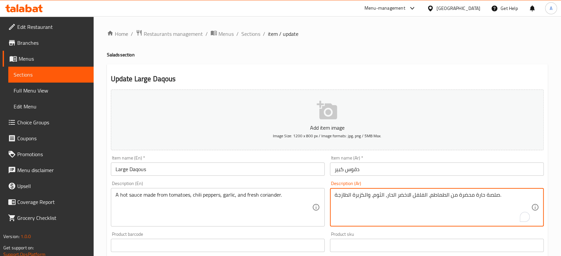
paste textarea "To enrich screen reader interactions, please activate Accessibility in Grammarl…"
type textarea "صلصة حارة محضرة من الطماطم، الفلفل الحار، الثوم، والكزبرة الطازجة."
click at [225, 173] on input "Large Daqous" at bounding box center [218, 169] width 214 height 13
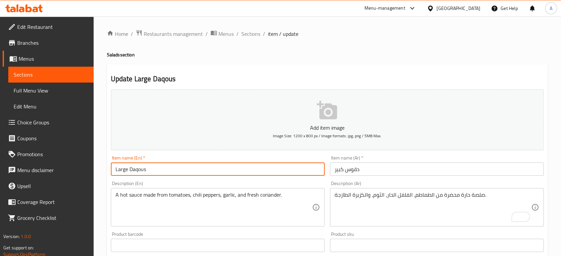
click at [136, 170] on input "Large Daqous" at bounding box center [218, 169] width 214 height 13
paste input "o"
type input "Large Daqoos"
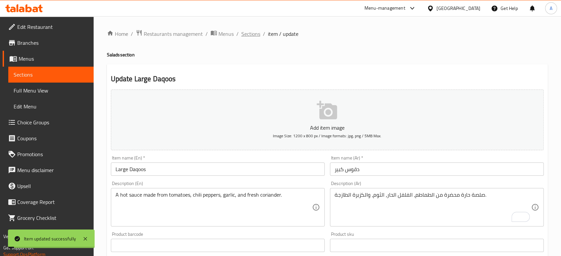
click at [254, 37] on span "Sections" at bounding box center [250, 34] width 19 height 8
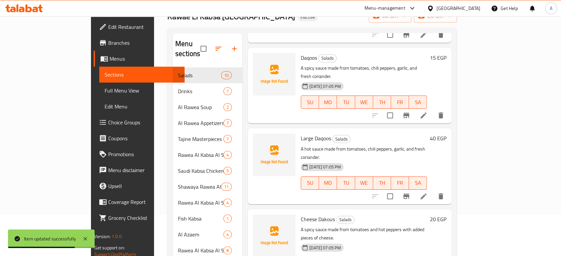
scroll to position [93, 0]
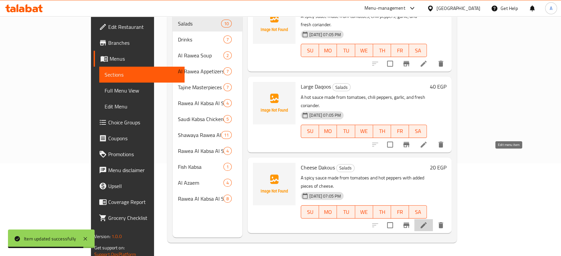
click at [428, 221] on icon at bounding box center [424, 225] width 8 height 8
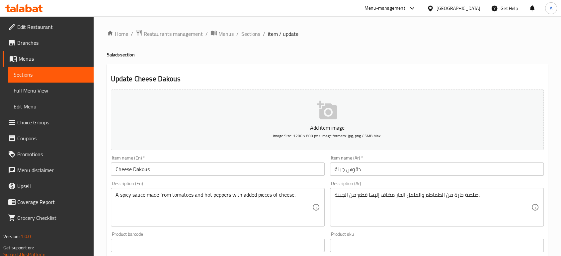
click at [145, 173] on input "Cheese Dakous" at bounding box center [218, 169] width 214 height 13
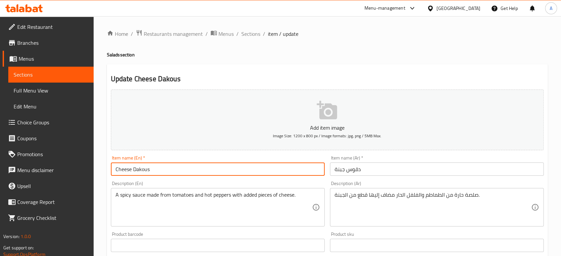
click at [145, 173] on input "Cheese Dakous" at bounding box center [218, 169] width 214 height 13
paste input "qoo"
type input "Cheese Daqoos"
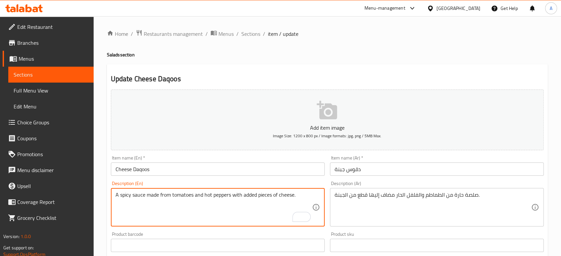
drag, startPoint x: 230, startPoint y: 195, endPoint x: 204, endPoint y: 193, distance: 25.6
paste textarea "Chili Pepper"
type textarea "A spicy sauce made from tomatoes and Chili Pepper with added pieces of cheese."
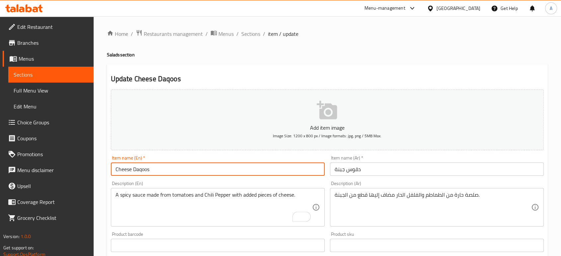
click at [196, 174] on input "Cheese Daqoos" at bounding box center [218, 169] width 214 height 13
click at [242, 36] on span "Sections" at bounding box center [250, 34] width 19 height 8
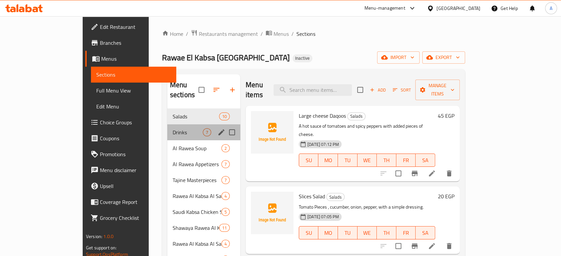
click at [167, 124] on div "Drinks 7" at bounding box center [203, 132] width 73 height 16
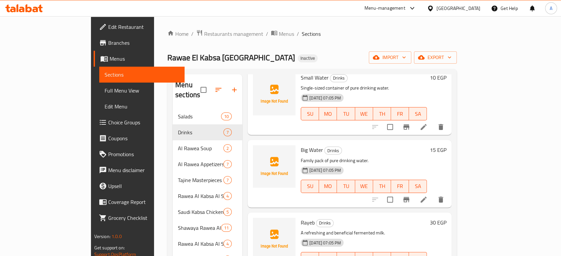
scroll to position [221, 0]
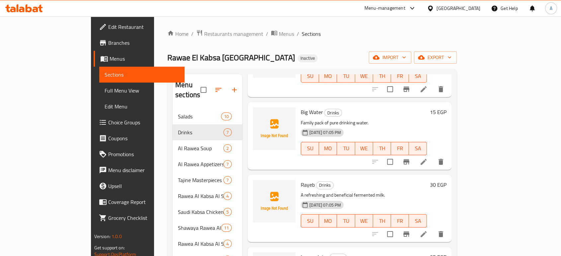
click at [428, 158] on icon at bounding box center [424, 162] width 8 height 8
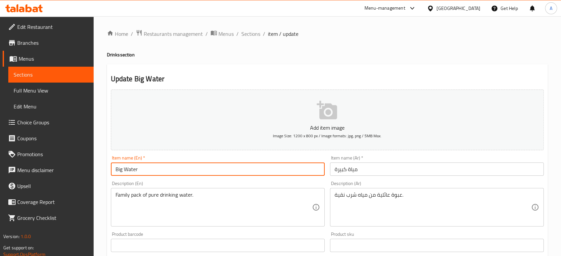
click at [118, 163] on input "Big Water" at bounding box center [218, 169] width 214 height 13
click at [122, 167] on input "large Water" at bounding box center [218, 169] width 214 height 13
paste input "L"
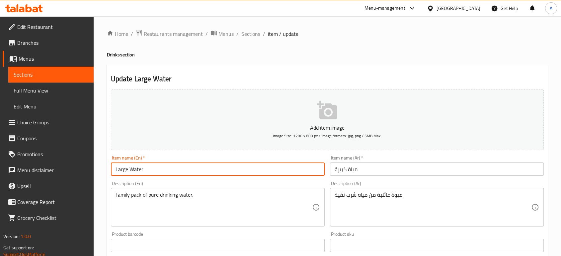
type input "Large Water"
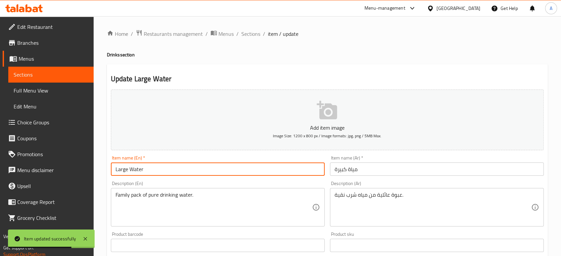
drag, startPoint x: 257, startPoint y: 35, endPoint x: 269, endPoint y: 46, distance: 16.4
click at [257, 35] on span "Sections" at bounding box center [250, 34] width 19 height 8
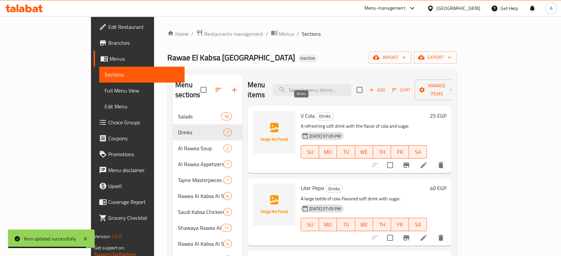
click at [316, 113] on span "Drinks" at bounding box center [324, 117] width 17 height 8
copy span "Drinks"
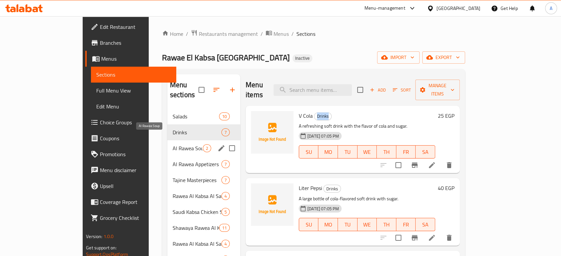
click at [173, 144] on span "Al Rawea Soup" at bounding box center [188, 148] width 30 height 8
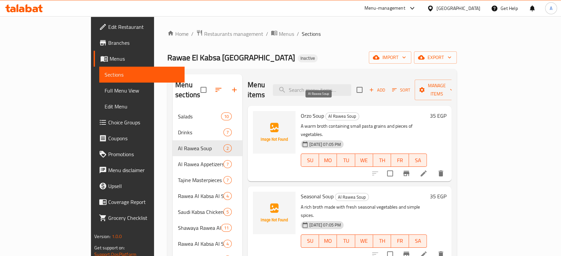
click at [326, 113] on span "Al Rawea Soup" at bounding box center [342, 117] width 33 height 8
copy span "Al Rawea Soup"
click at [94, 21] on link "Edit Restaurant" at bounding box center [139, 27] width 91 height 16
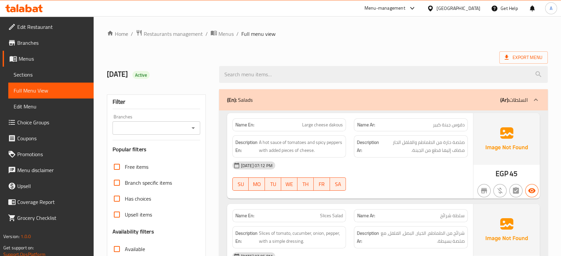
click at [42, 76] on span "Sections" at bounding box center [51, 75] width 75 height 8
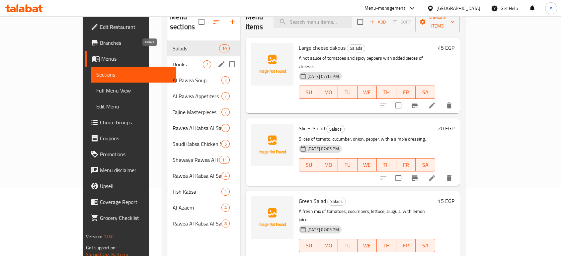
scroll to position [56, 0]
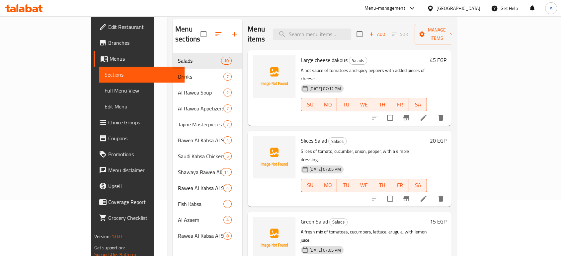
click at [105, 89] on span "Full Menu View" at bounding box center [142, 91] width 75 height 8
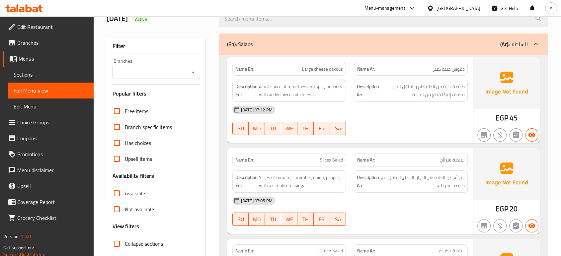
scroll to position [203, 0]
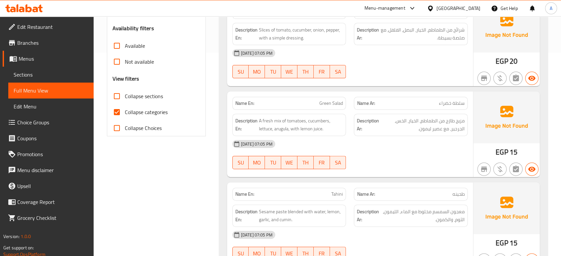
click at [136, 114] on span "Collapse categories" at bounding box center [146, 112] width 43 height 8
click at [125, 114] on input "Collapse categories" at bounding box center [117, 112] width 16 height 16
checkbox input "false"
click at [140, 94] on span "Collapse sections" at bounding box center [144, 96] width 38 height 8
click at [125, 94] on input "Collapse sections" at bounding box center [117, 96] width 16 height 16
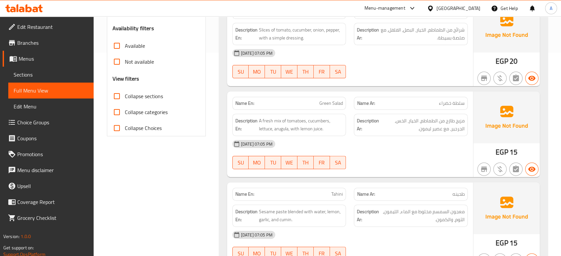
checkbox input "true"
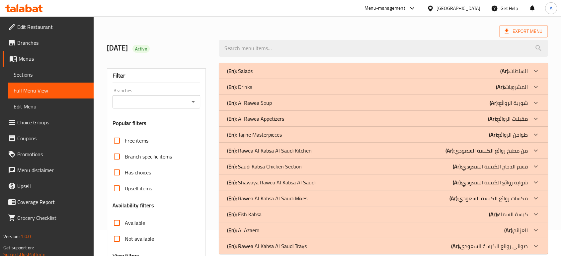
scroll to position [23, 0]
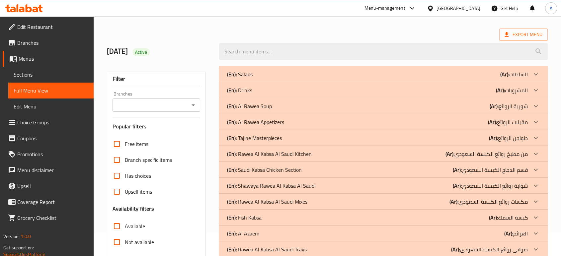
click at [271, 107] on div "(En): Al Rawea Soup (Ar): شوربة الروائع" at bounding box center [377, 106] width 301 height 8
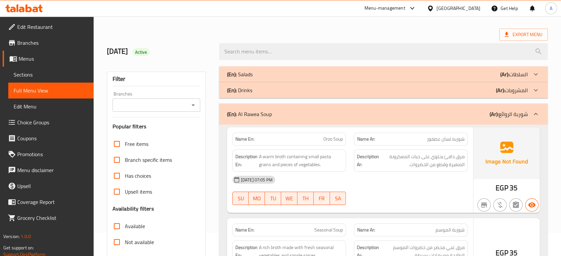
click at [271, 96] on div "(En): Drinks (Ar): المشروبات" at bounding box center [383, 90] width 329 height 16
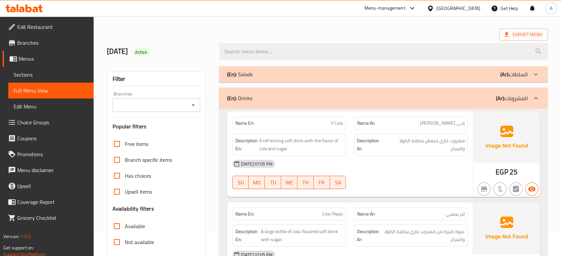
click at [269, 76] on div "(En): Salads (Ar): السلطات" at bounding box center [377, 74] width 301 height 8
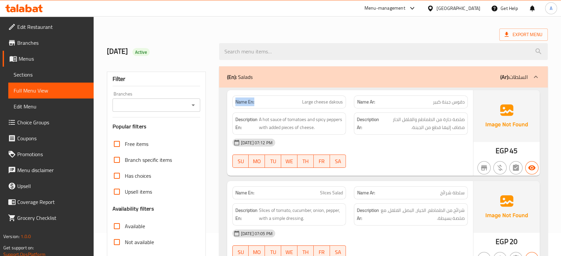
drag, startPoint x: 265, startPoint y: 97, endPoint x: 227, endPoint y: 99, distance: 37.9
click at [228, 99] on div "Name En: Large cheese dakous Name Ar: دقوس جبنة كبير Description En: A hot sauc…" at bounding box center [350, 133] width 246 height 86
copy strong "Name En:"
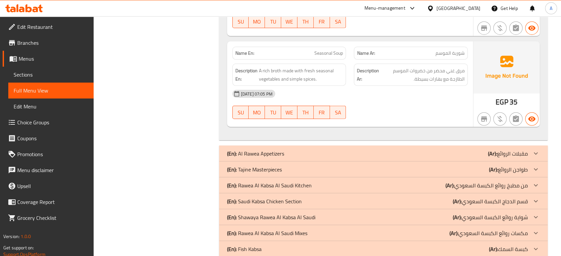
scroll to position [1819, 0]
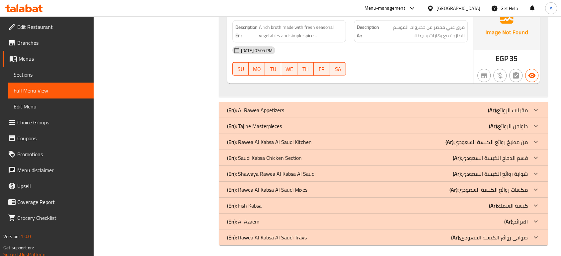
click at [287, 107] on div "(En): Al Rawea Appetizers (Ar): مقبلات الروائع" at bounding box center [377, 110] width 301 height 8
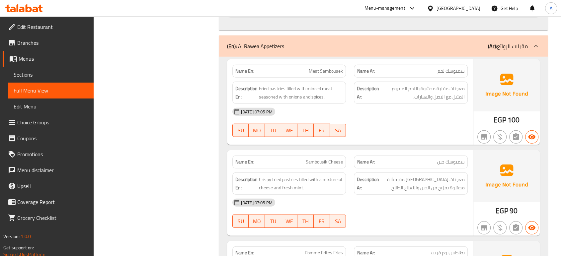
scroll to position [1812, 0]
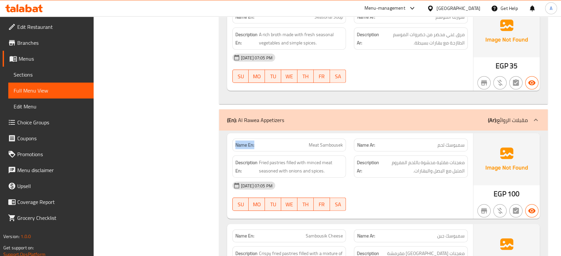
drag, startPoint x: 261, startPoint y: 141, endPoint x: 225, endPoint y: 142, distance: 35.2
copy strong "Name En:"
click at [46, 27] on span "Edit Restaurant" at bounding box center [52, 27] width 71 height 8
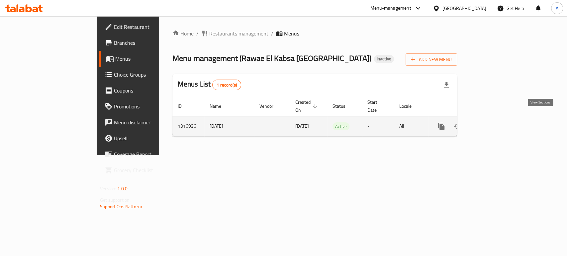
click at [493, 122] on icon "enhanced table" at bounding box center [489, 126] width 8 height 8
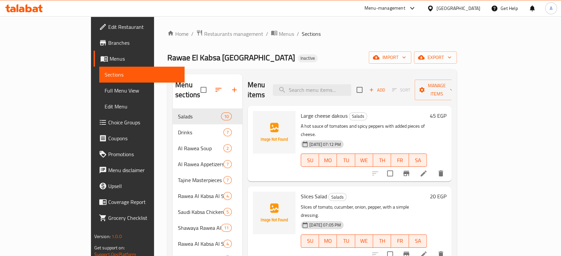
click at [99, 95] on link "Full Menu View" at bounding box center [141, 91] width 85 height 16
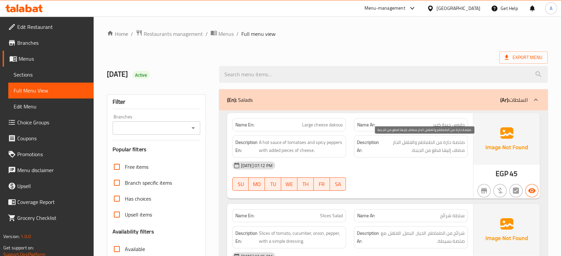
click at [441, 150] on span "صلصة حارة من الطماطم والفلفل الحار مضاف إليها قطع من الجبنة." at bounding box center [422, 146] width 84 height 16
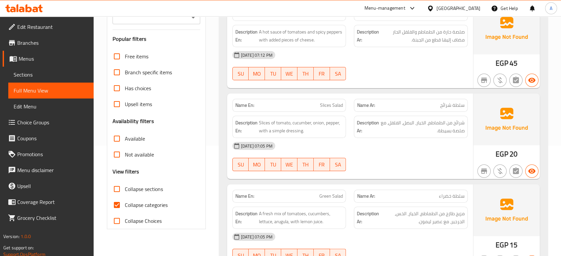
click at [344, 100] on div "Name En: Slices Salad" at bounding box center [289, 105] width 114 height 13
copy span "Slices Salad"
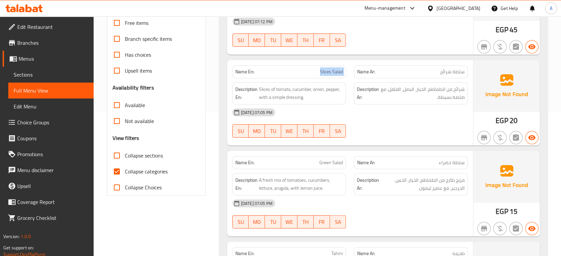
scroll to position [184, 0]
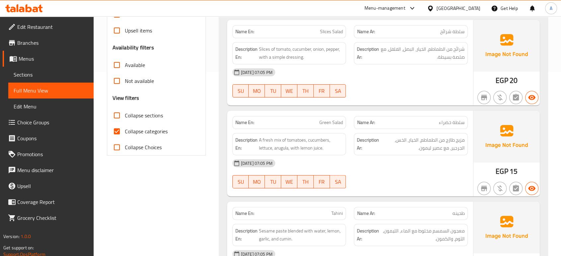
click at [444, 174] on div "[DATE] 07:05 PM SU MO TU WE TH FR SA" at bounding box center [349, 173] width 243 height 37
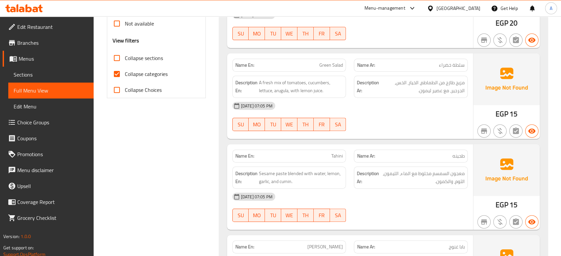
scroll to position [258, 0]
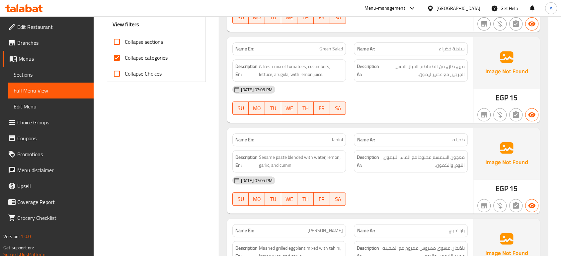
click at [428, 173] on div "[DATE] 07:05 PM" at bounding box center [349, 181] width 243 height 16
click at [435, 191] on div "[DATE] 07:05 PM SU MO TU WE TH FR SA" at bounding box center [349, 191] width 243 height 37
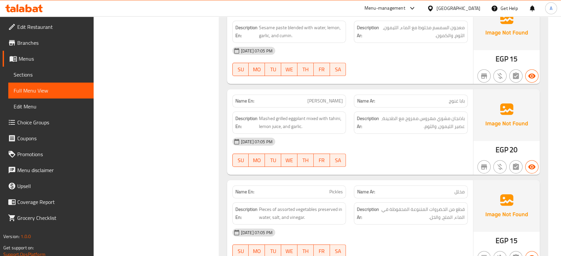
scroll to position [409, 0]
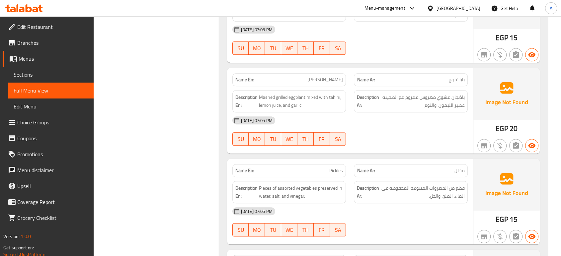
click at [394, 134] on div "[DATE] 07:05 PM SU MO TU WE TH FR SA" at bounding box center [349, 131] width 243 height 37
click at [449, 174] on div "Name Ar: مخلل" at bounding box center [411, 170] width 114 height 13
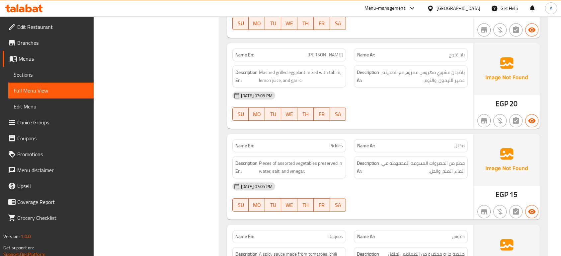
scroll to position [483, 0]
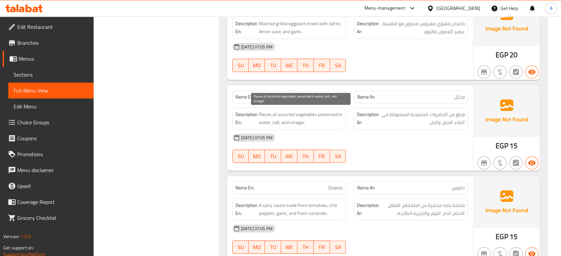
click at [283, 112] on span "Pieces of assorted vegetables preserved in water, salt, and vinegar." at bounding box center [301, 119] width 84 height 16
copy span "assorted"
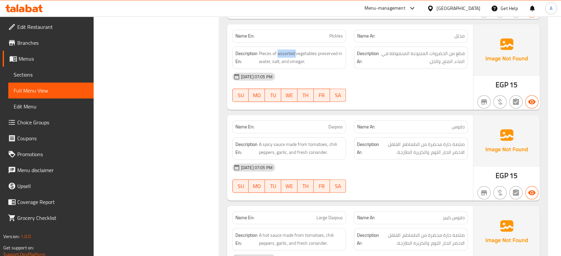
scroll to position [556, 0]
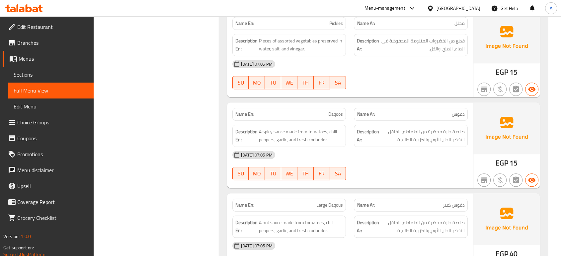
click at [421, 173] on div "12-10-2025 07:05 PM SU MO TU WE TH FR SA" at bounding box center [349, 165] width 243 height 37
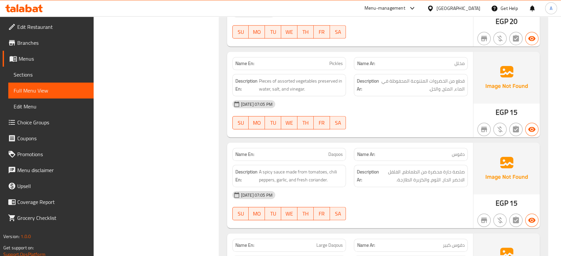
scroll to position [627, 0]
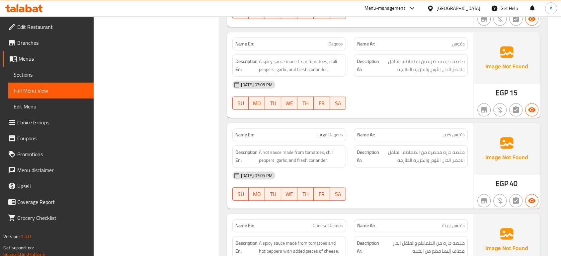
click at [462, 41] on span "دقوس" at bounding box center [458, 43] width 13 height 7
copy span "دقوس"
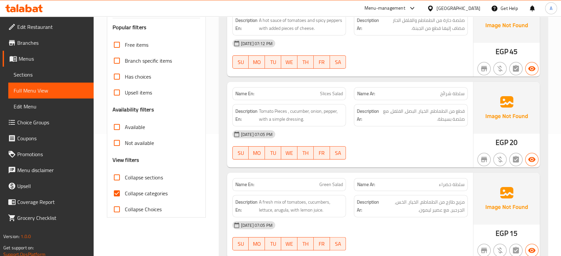
scroll to position [147, 0]
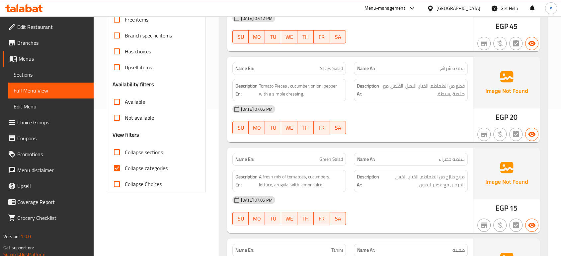
drag, startPoint x: 128, startPoint y: 166, endPoint x: 131, endPoint y: 165, distance: 3.5
click at [128, 166] on span "Collapse categories" at bounding box center [146, 168] width 43 height 8
click at [125, 166] on input "Collapse categories" at bounding box center [117, 168] width 16 height 16
checkbox input "false"
click at [346, 116] on div "[DATE] 07:05 PM" at bounding box center [349, 109] width 243 height 16
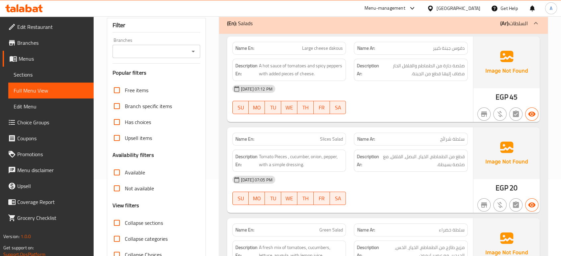
scroll to position [0, 0]
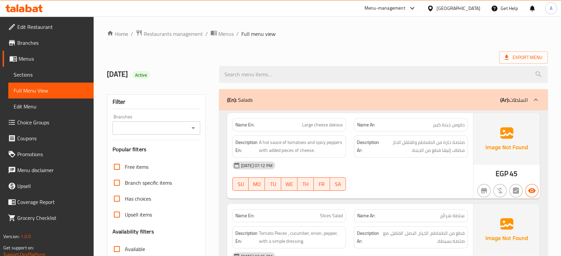
click at [331, 124] on span "Large cheese dakous" at bounding box center [322, 124] width 41 height 7
copy span "Large cheese dakous"
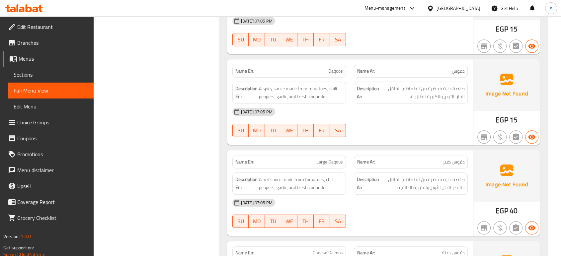
scroll to position [553, 0]
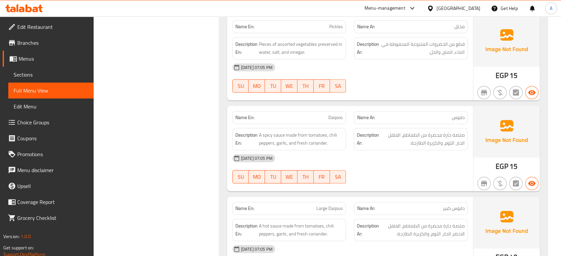
click at [329, 116] on span "Daqoos" at bounding box center [335, 117] width 15 height 7
copy span "Daqoos"
click at [316, 139] on span "A spicy sauce made from tomatoes, chili peppers, garlic, and fresh coriander." at bounding box center [301, 139] width 84 height 16
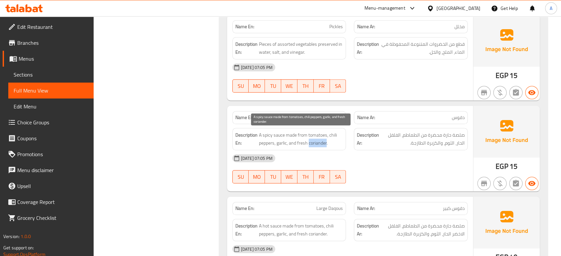
click at [316, 139] on span "A spicy sauce made from tomatoes, chili peppers, garlic, and fresh coriander." at bounding box center [301, 139] width 84 height 16
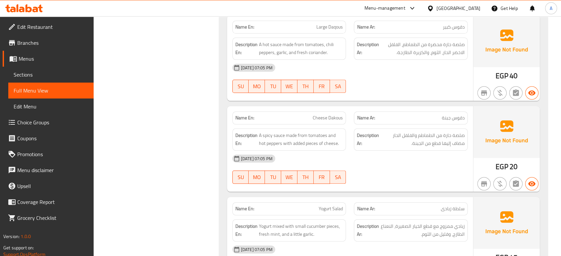
scroll to position [738, 0]
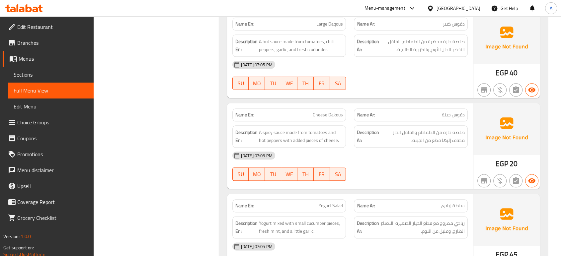
click at [334, 116] on span "Cheese Dakous" at bounding box center [328, 115] width 30 height 7
copy span "Cheese Dakous"
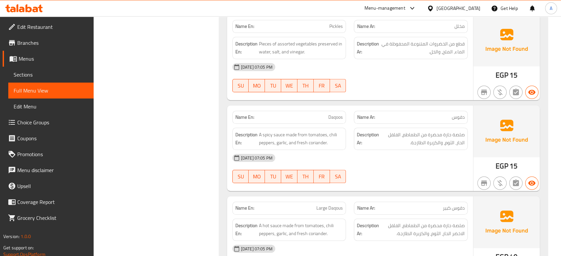
scroll to position [553, 0]
click at [335, 117] on span "Daqoos" at bounding box center [335, 117] width 15 height 7
copy span "Daqoos"
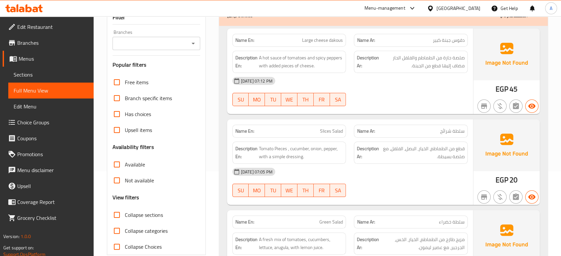
scroll to position [111, 0]
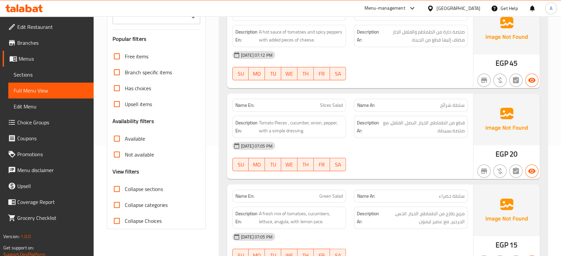
click at [399, 149] on div "[DATE] 07:05 PM" at bounding box center [349, 146] width 243 height 16
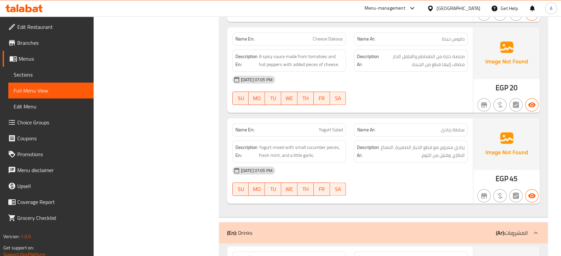
click at [407, 154] on span "زبادي ممزوج مع قطع الخيار الصغيرة، النعناع الطازج، وقليل من الثوم." at bounding box center [422, 151] width 84 height 16
click at [332, 163] on div "[DATE] 07:05 PM" at bounding box center [349, 171] width 243 height 16
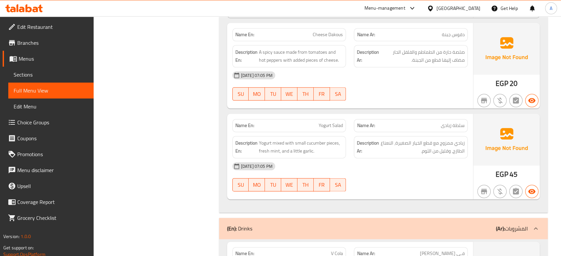
scroll to position [707, 0]
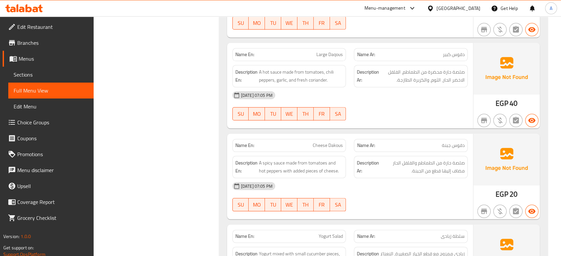
click at [325, 52] on span "Large Daqous" at bounding box center [329, 54] width 27 height 7
copy span "Large"
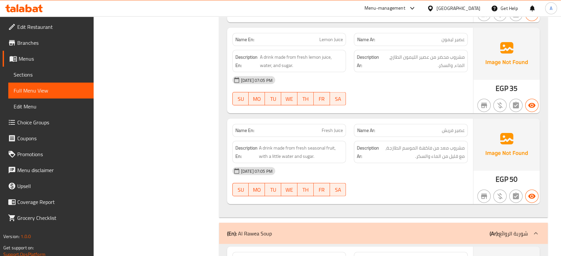
scroll to position [1519, 0]
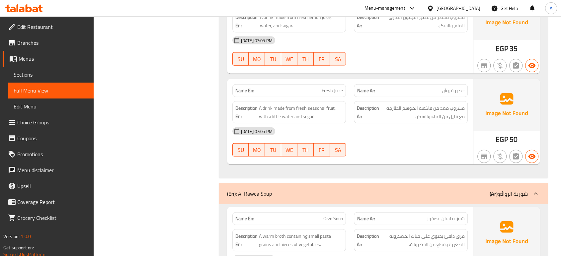
click at [397, 125] on div "[DATE] 07:05 PM" at bounding box center [349, 131] width 243 height 16
drag, startPoint x: 60, startPoint y: 75, endPoint x: 105, endPoint y: 75, distance: 45.1
click at [60, 76] on span "Sections" at bounding box center [51, 75] width 75 height 8
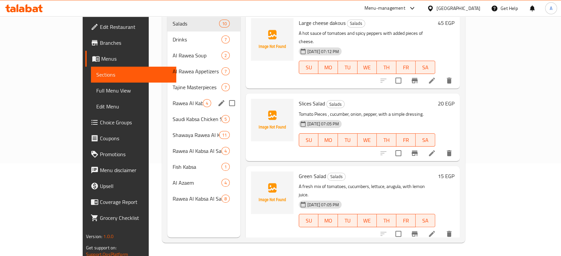
scroll to position [19, 0]
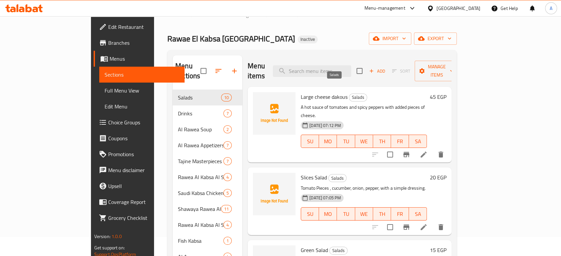
click at [349, 94] on span "Salads" at bounding box center [358, 98] width 18 height 8
copy span "Salads"
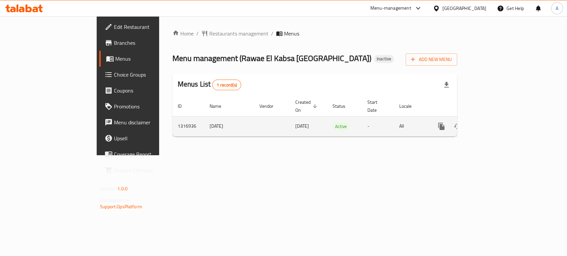
click at [493, 122] on icon "enhanced table" at bounding box center [489, 126] width 8 height 8
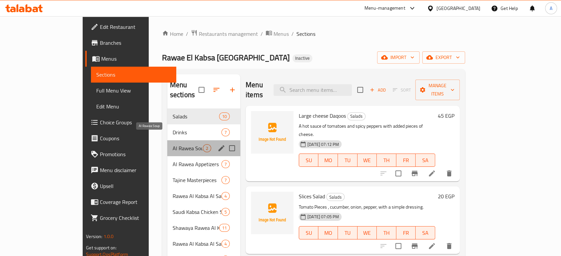
click at [173, 144] on span "Al Rawea Soup" at bounding box center [188, 148] width 30 height 8
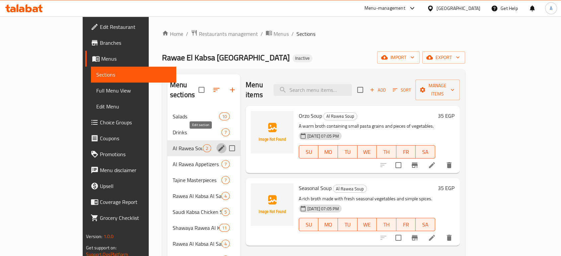
click at [218, 145] on icon "edit" at bounding box center [221, 148] width 6 height 6
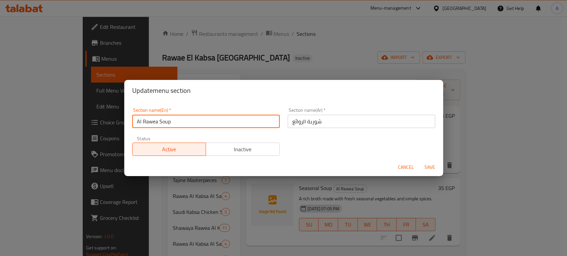
drag, startPoint x: 157, startPoint y: 122, endPoint x: 143, endPoint y: 122, distance: 13.6
click at [143, 122] on input "Al Rawea Soup" at bounding box center [205, 121] width 147 height 13
paste input "ae"
type input "Al Rawae Soup"
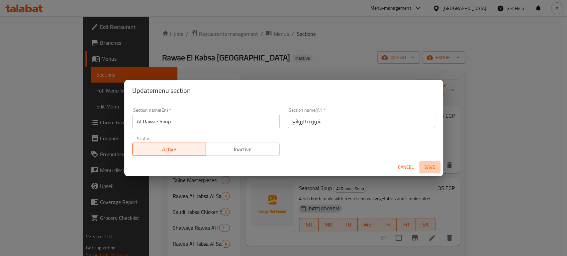
click at [431, 165] on span "Save" at bounding box center [430, 167] width 16 height 8
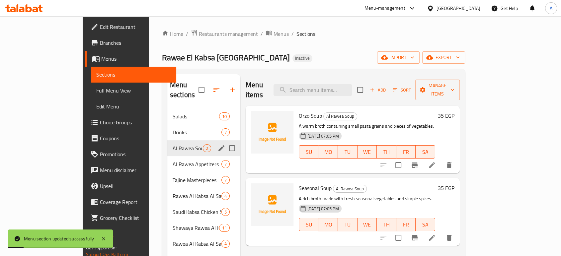
click at [218, 145] on icon "edit" at bounding box center [221, 148] width 6 height 6
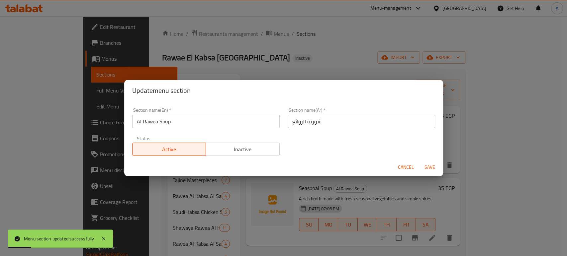
click at [204, 131] on div "Section name(En)   * Al Rawea Soup Section name(En) *" at bounding box center [205, 118] width 155 height 28
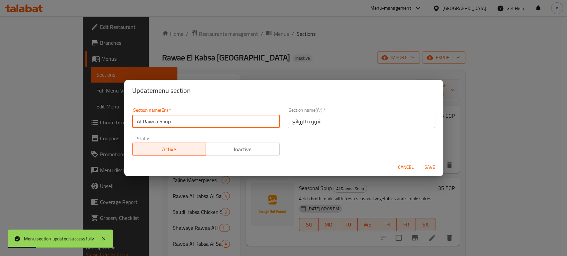
click at [195, 122] on input "Al Rawea Soup" at bounding box center [205, 121] width 147 height 13
click at [195, 121] on input "Al Rawea Soup" at bounding box center [205, 121] width 147 height 13
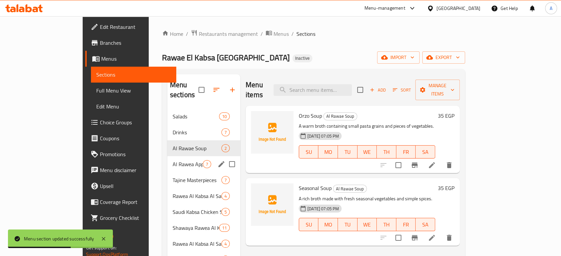
click at [173, 160] on span "Al Rawea Appetizers" at bounding box center [188, 164] width 30 height 8
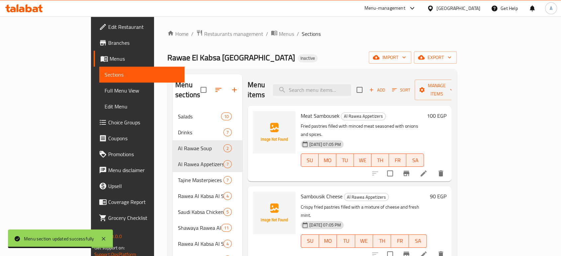
click at [352, 113] on span "Al Rawea Appetizers" at bounding box center [363, 117] width 44 height 8
copy span "Al Rawea Appetizers"
